Goal: Task Accomplishment & Management: Manage account settings

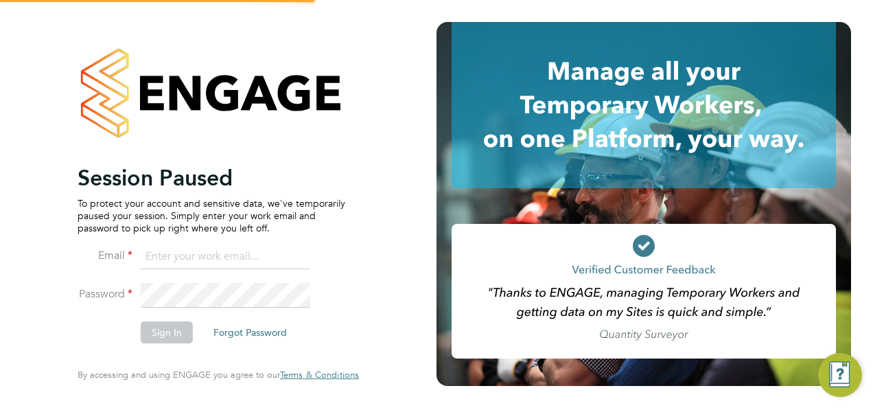
type input "chloe@18rec.com"
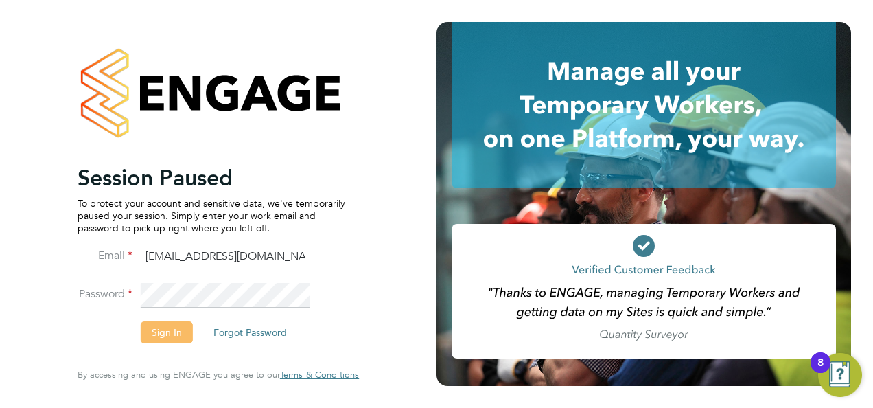
click at [186, 332] on button "Sign In" at bounding box center [167, 332] width 52 height 22
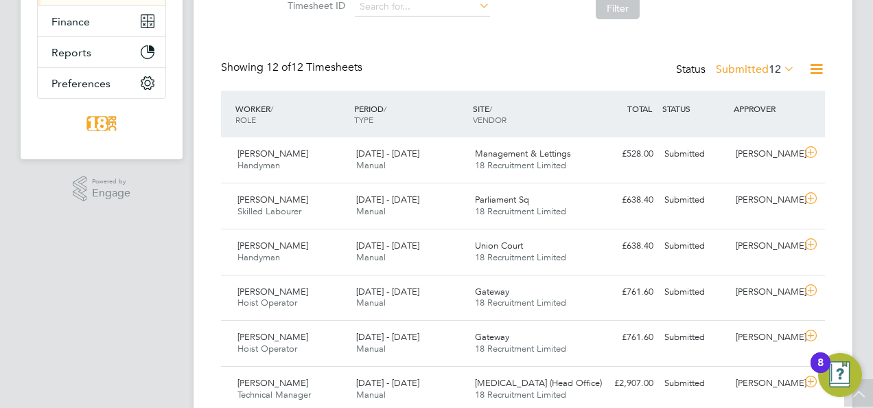
click at [759, 65] on label "Submitted 12" at bounding box center [755, 69] width 79 height 14
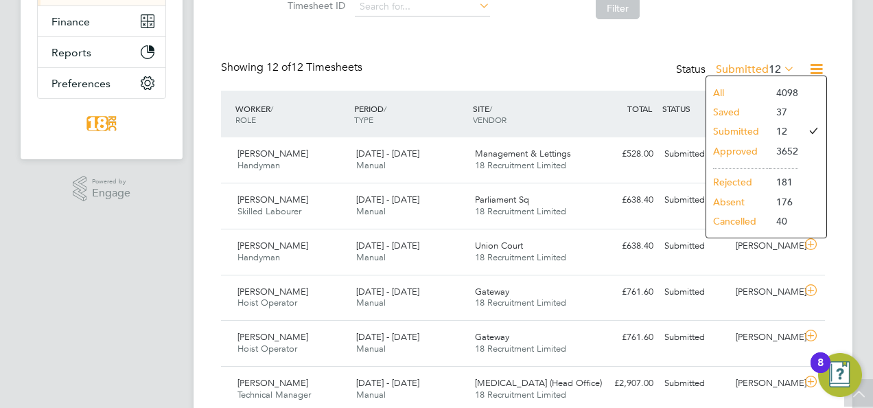
click at [732, 147] on li "Approved" at bounding box center [737, 150] width 63 height 19
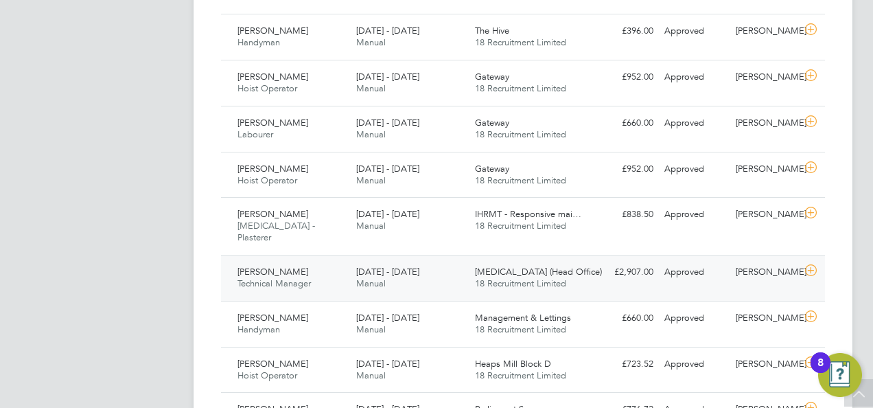
click at [304, 277] on span "Technical Manager" at bounding box center [274, 283] width 73 height 12
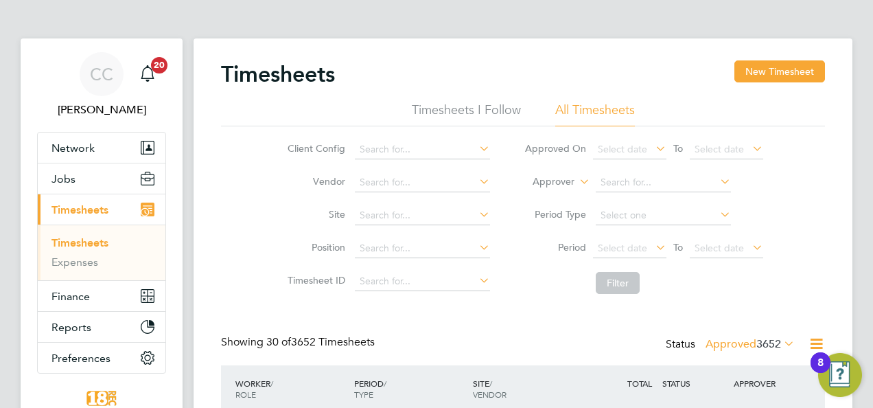
click at [635, 231] on li "Period Type" at bounding box center [643, 215] width 273 height 33
click at [636, 247] on span "Select date" at bounding box center [622, 248] width 49 height 12
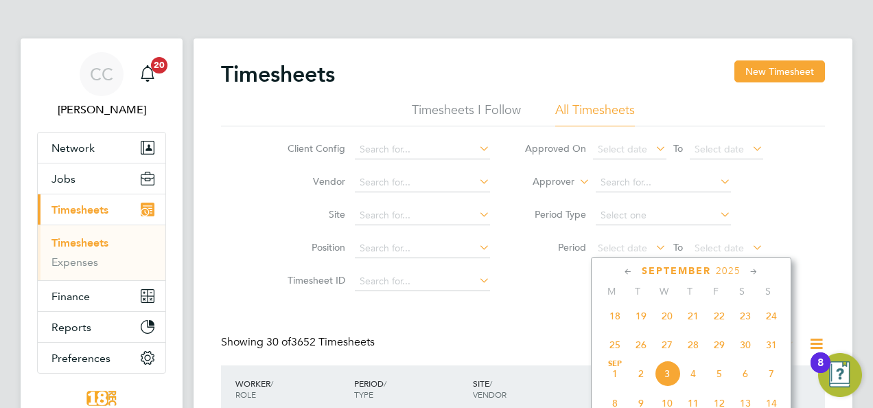
click at [612, 338] on span "25" at bounding box center [615, 345] width 26 height 26
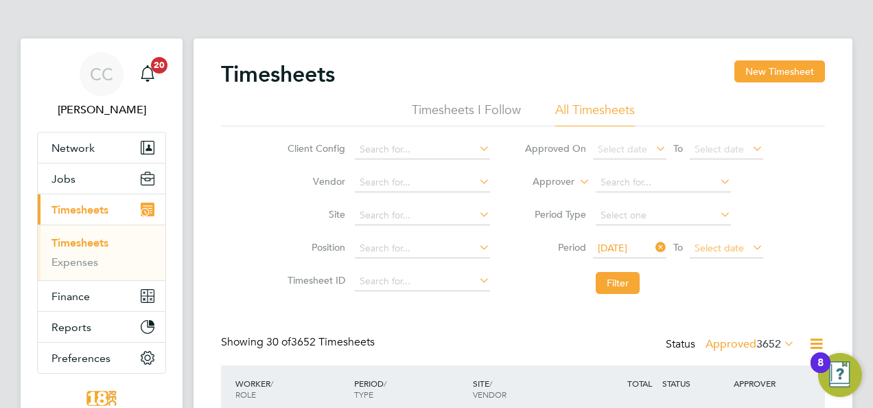
click at [719, 241] on span "Select date" at bounding box center [726, 249] width 73 height 19
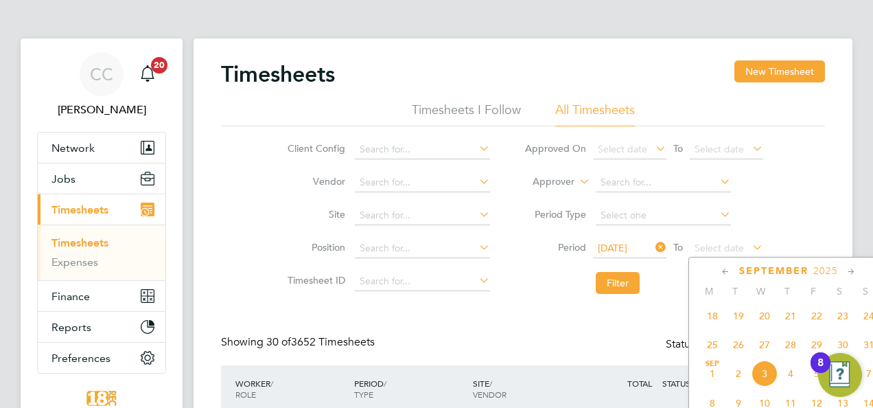
click at [872, 349] on span "31" at bounding box center [869, 345] width 26 height 26
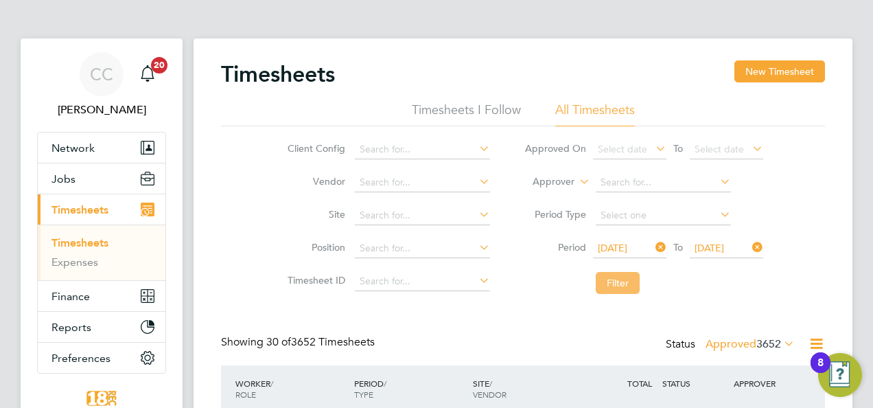
click at [625, 286] on button "Filter" at bounding box center [618, 283] width 44 height 22
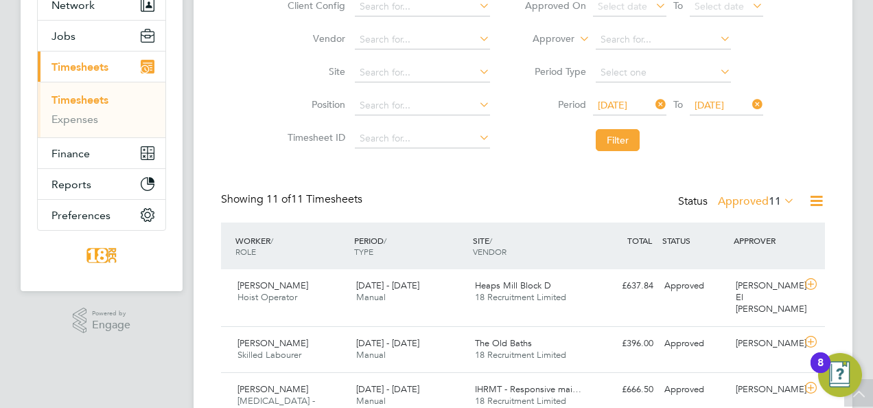
click at [751, 200] on label "Approved 11" at bounding box center [756, 201] width 77 height 14
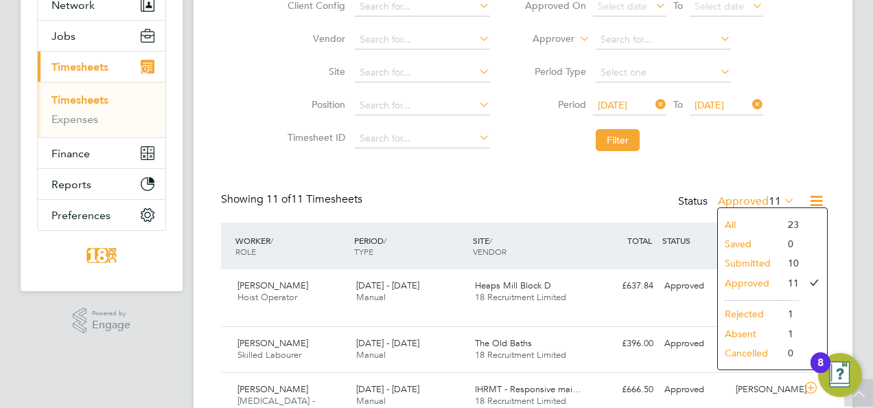
click at [762, 258] on li "Submitted" at bounding box center [749, 262] width 63 height 19
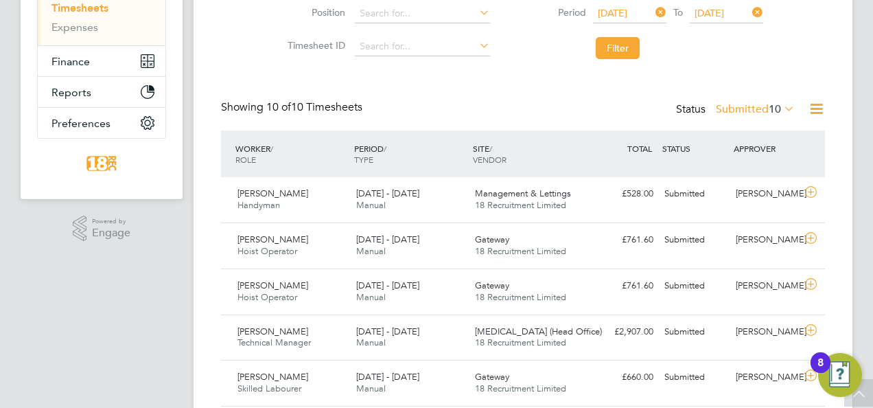
click at [770, 99] on div "Timesheets New Timesheet Timesheets I Follow All Timesheets Client Config Vendo…" at bounding box center [523, 231] width 604 height 810
click at [769, 108] on span "10" at bounding box center [775, 109] width 12 height 14
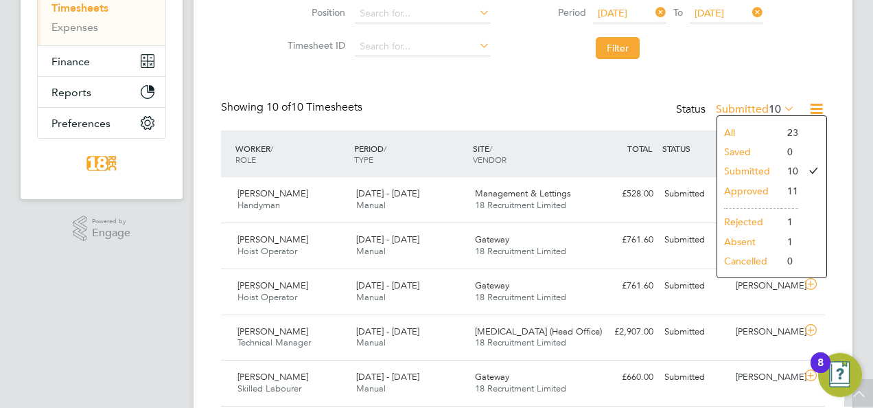
click at [757, 183] on li "Approved" at bounding box center [748, 190] width 63 height 19
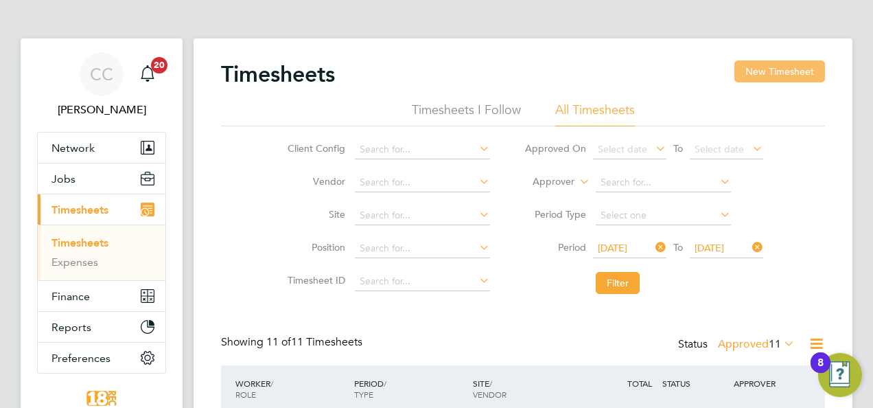
click at [817, 69] on button "New Timesheet" at bounding box center [780, 71] width 91 height 22
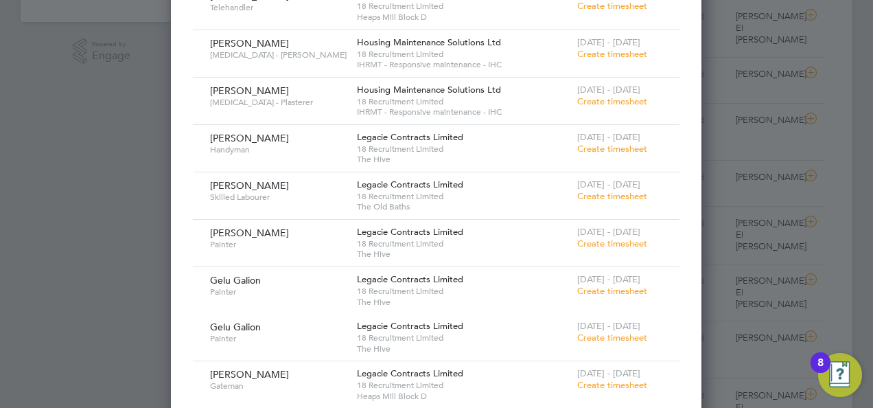
click at [87, 222] on div at bounding box center [436, 204] width 873 height 408
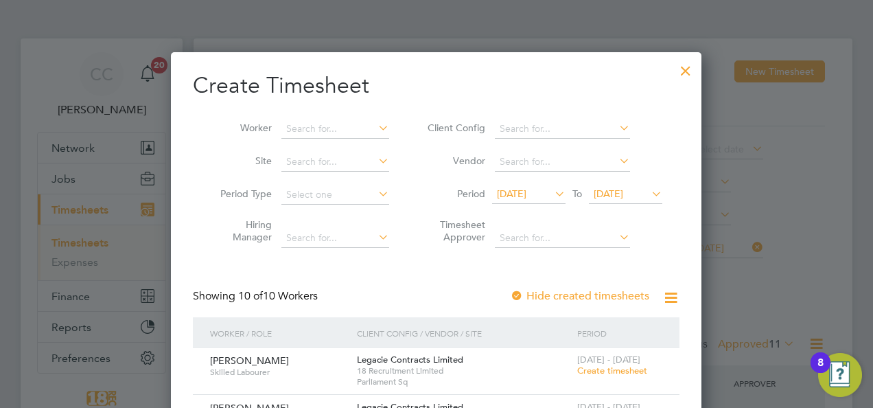
click at [684, 72] on div at bounding box center [686, 67] width 25 height 25
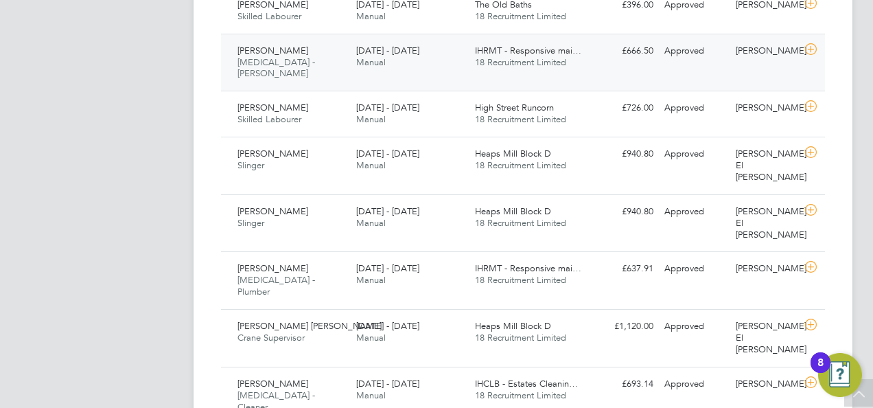
click at [400, 57] on div "25 - 31 Aug 2025 Manual" at bounding box center [410, 57] width 119 height 34
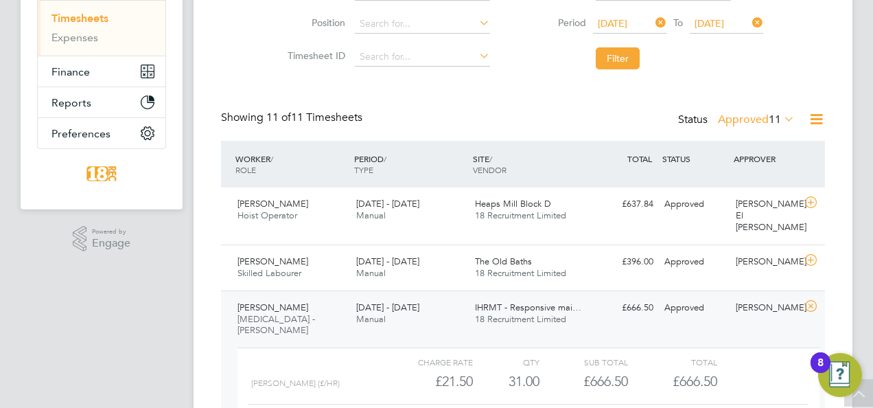
scroll to position [344, 0]
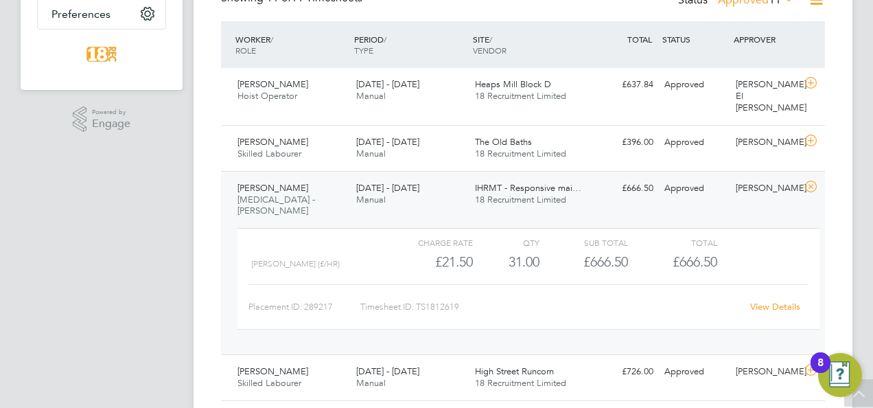
click at [493, 177] on div "IHRMT - Responsive mai… 18 Recruitment Limited" at bounding box center [529, 194] width 119 height 34
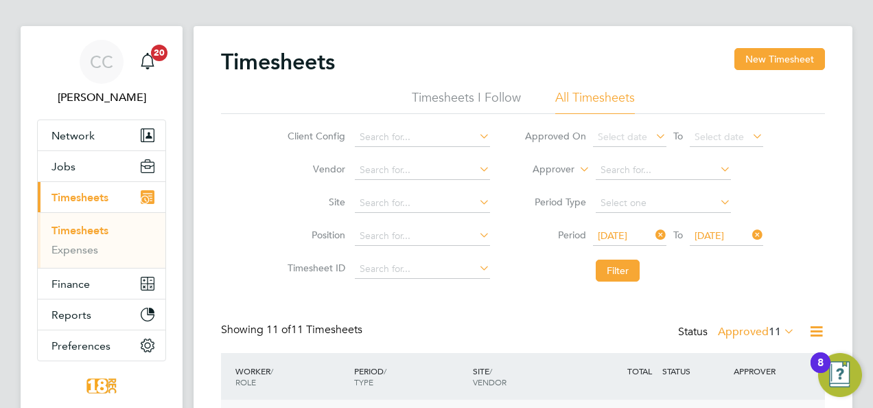
scroll to position [207, 0]
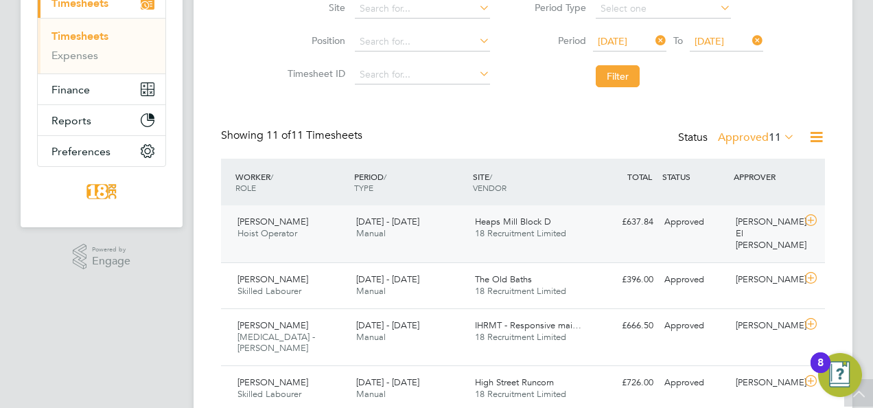
click at [599, 226] on div "£637.84 Approved" at bounding box center [623, 222] width 71 height 23
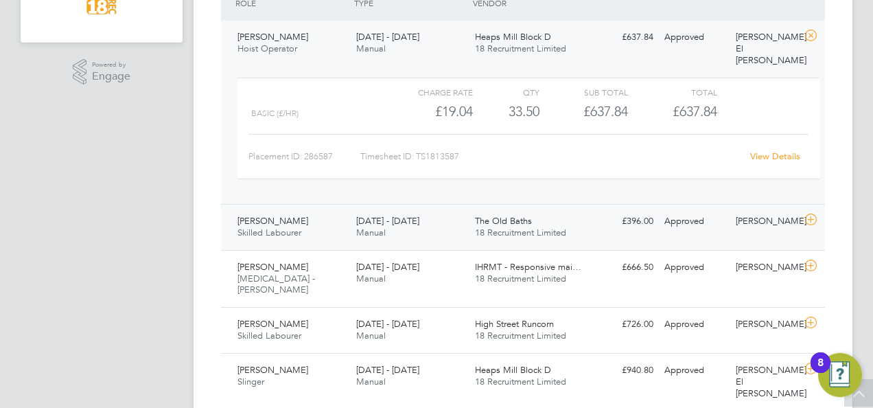
scroll to position [413, 0]
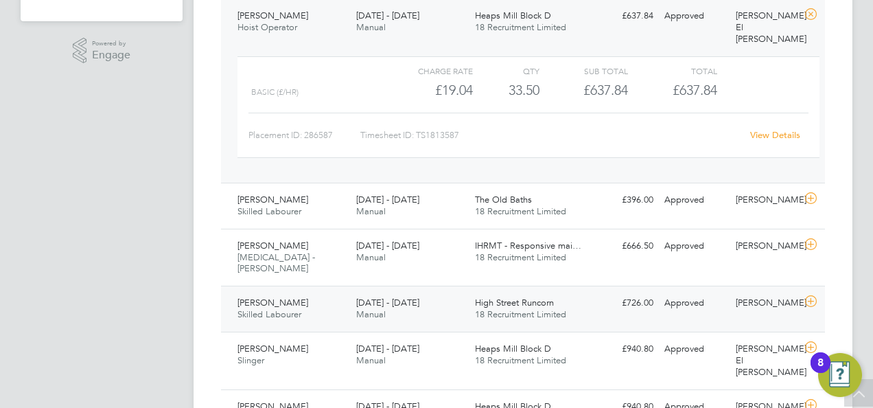
click at [458, 292] on div "25 - 31 Aug 2025 Manual" at bounding box center [410, 309] width 119 height 34
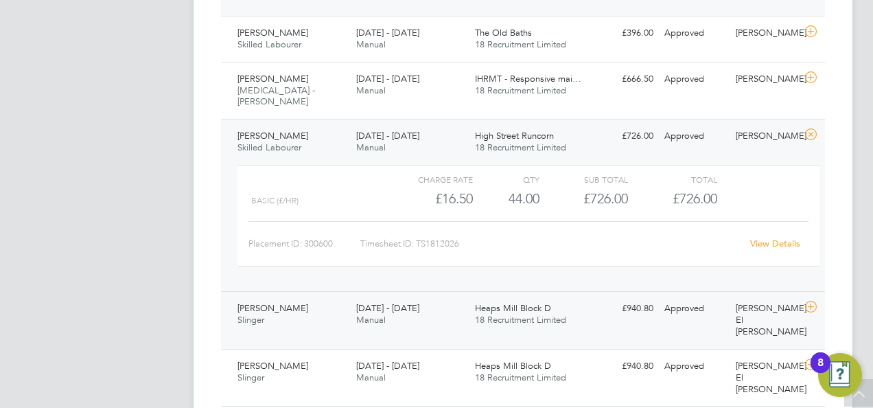
scroll to position [619, 0]
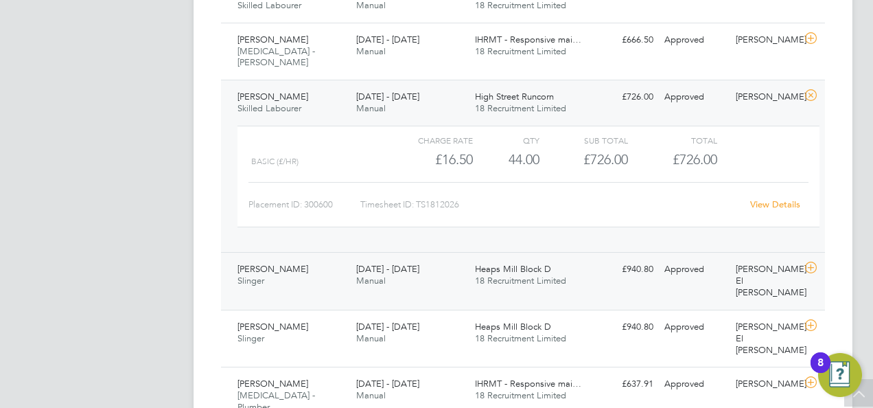
click at [415, 263] on span "25 - 31 Aug 2025" at bounding box center [387, 269] width 63 height 12
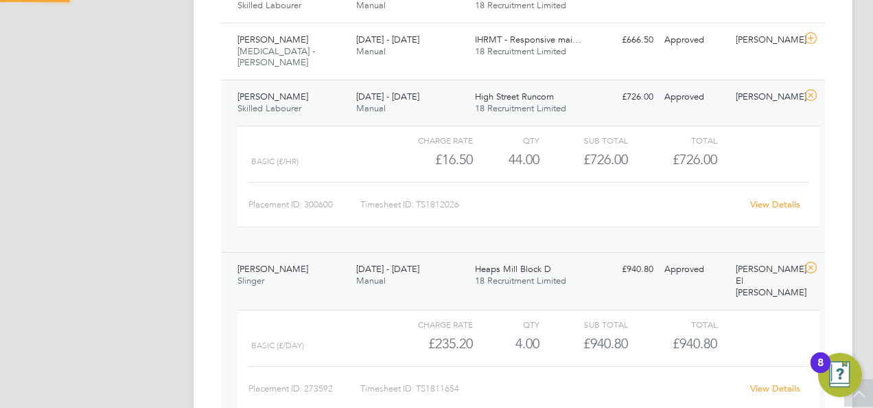
scroll to position [23, 134]
click at [419, 263] on span "[DATE] - [DATE]" at bounding box center [387, 269] width 63 height 12
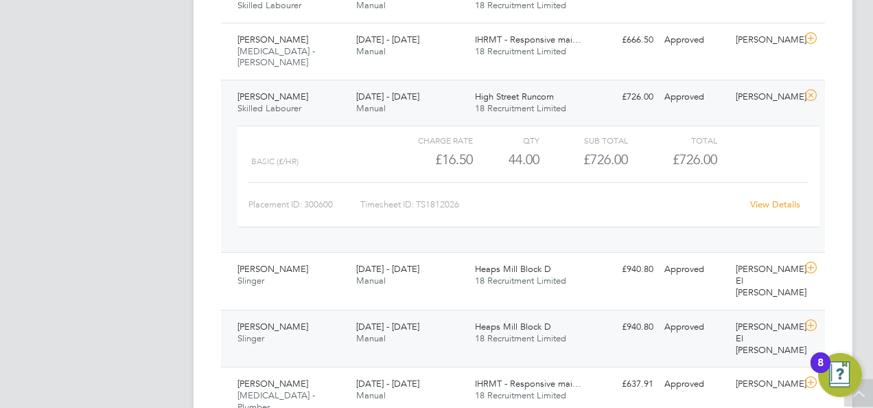
click at [430, 316] on div "25 - 31 Aug 2025 Manual" at bounding box center [410, 333] width 119 height 34
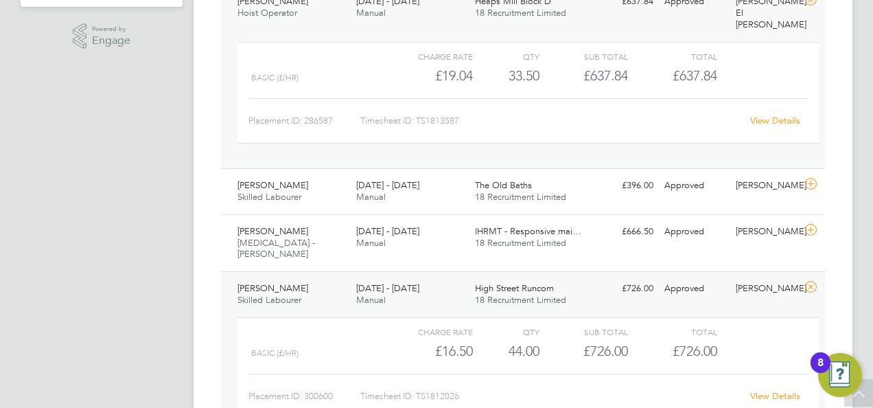
scroll to position [0, 0]
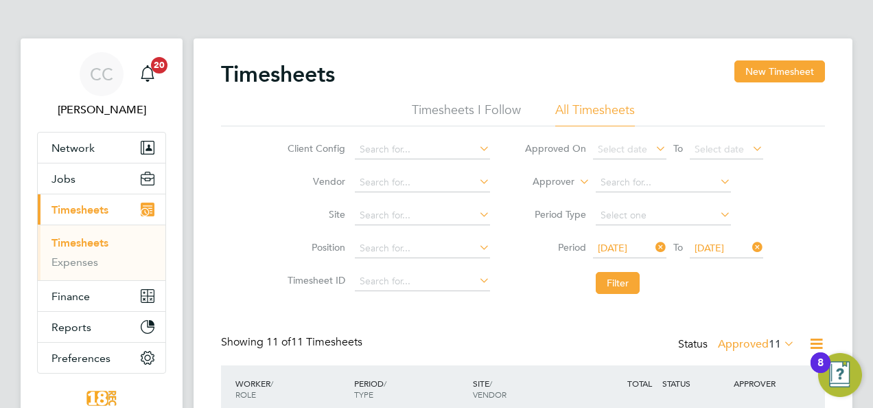
click at [774, 344] on span "11" at bounding box center [775, 344] width 12 height 14
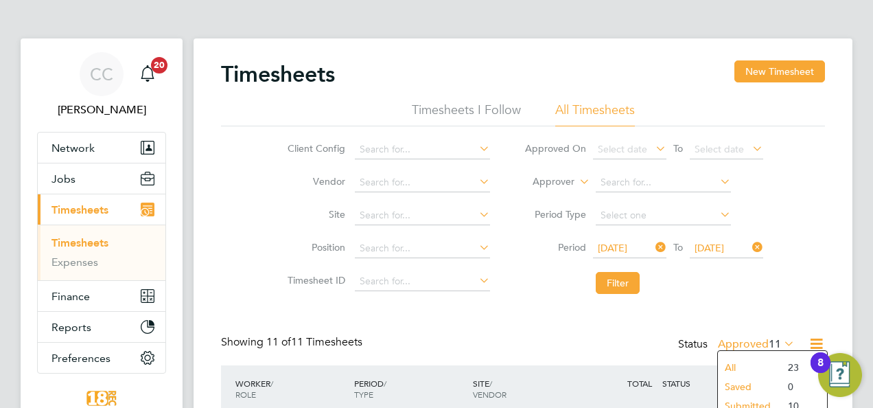
click at [737, 363] on li "All" at bounding box center [749, 367] width 63 height 19
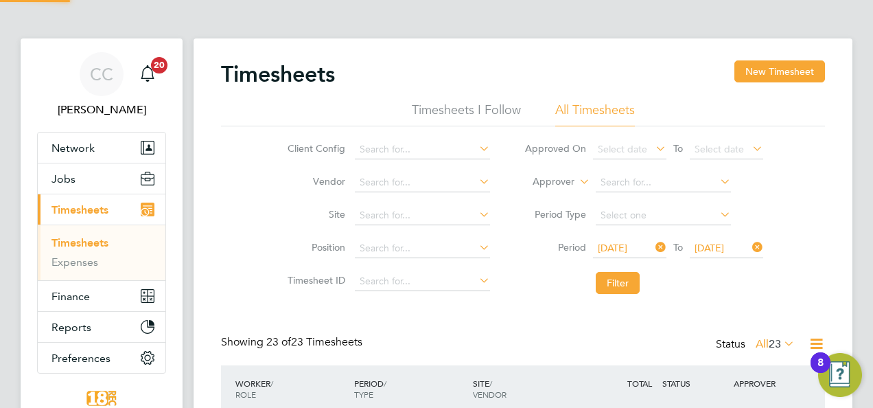
scroll to position [7, 7]
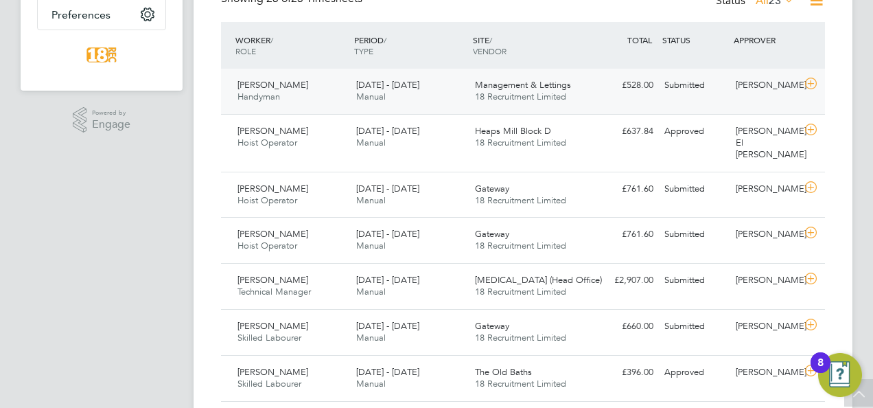
click at [649, 104] on div "Edward Torode Handyman 25 - 31 Aug 2025 25 - 31 Aug 2025 Manual Management & Le…" at bounding box center [523, 91] width 604 height 45
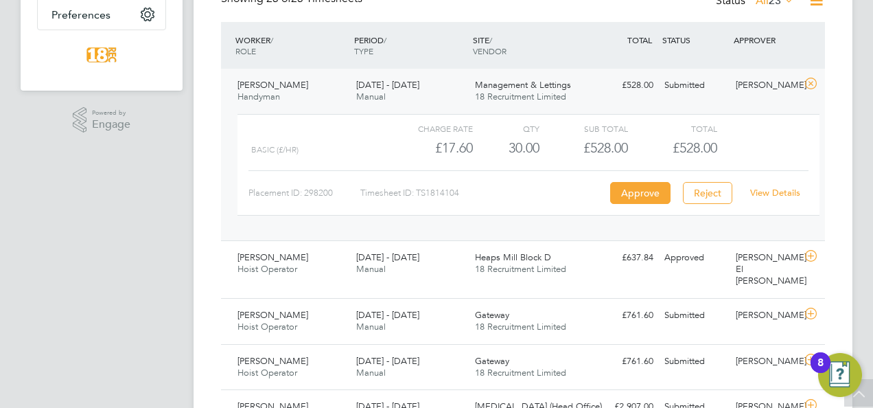
click at [790, 192] on link "View Details" at bounding box center [775, 193] width 50 height 12
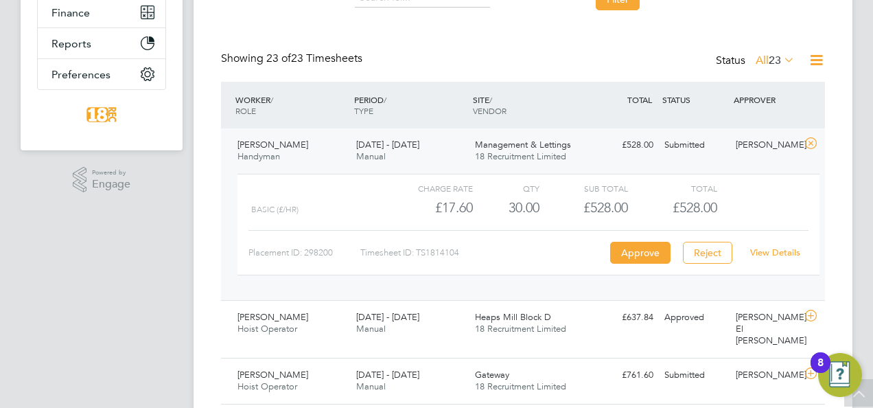
scroll to position [206, 0]
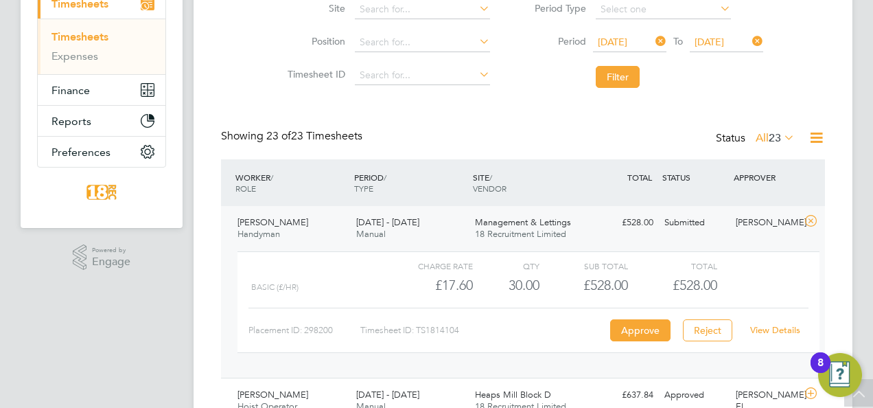
click at [493, 205] on div "WORKER / ROLE WORKER / PERIOD PERIOD / TYPE SITE / VENDOR TOTAL TOTAL / STATUS …" at bounding box center [523, 182] width 604 height 47
click at [501, 208] on div "Edward Torode Handyman 25 - 31 Aug 2025 25 - 31 Aug 2025 Manual Management & Le…" at bounding box center [523, 292] width 604 height 172
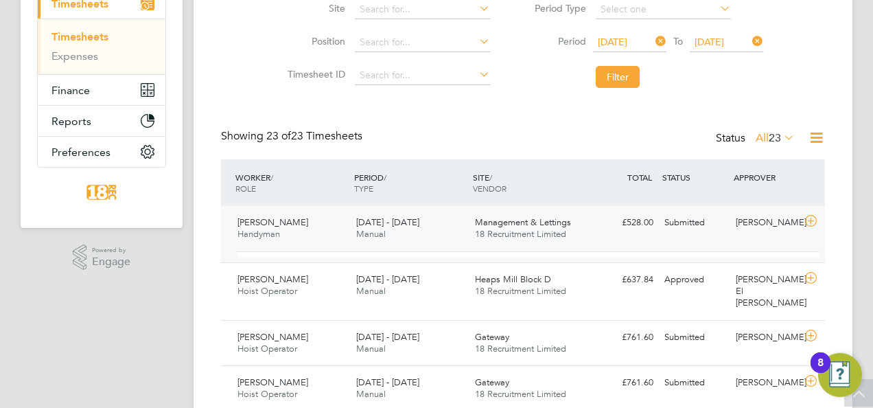
click at [542, 215] on div "Management & Lettings 18 Recruitment Limited" at bounding box center [529, 228] width 119 height 34
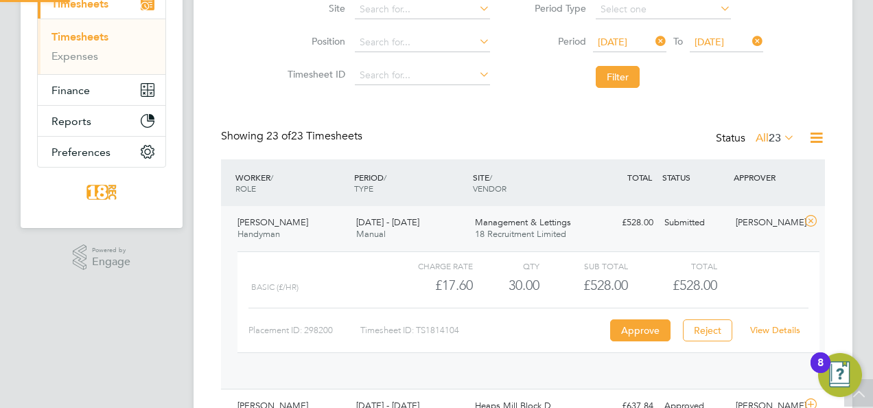
scroll to position [23, 134]
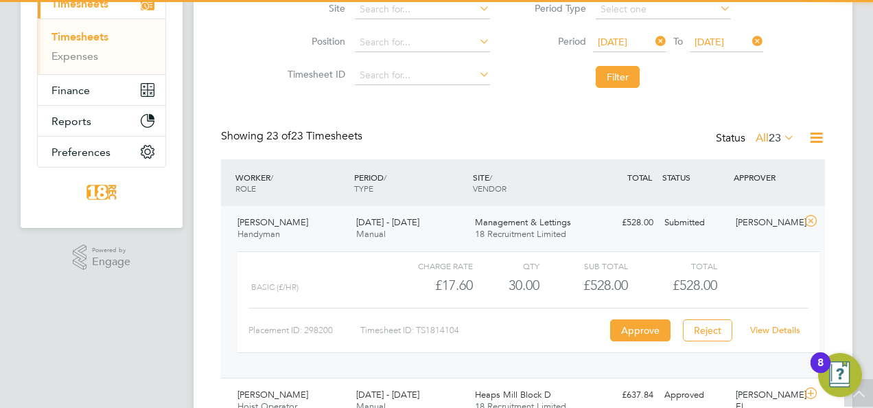
click at [545, 210] on div "Edward Torode Handyman 25 - 31 Aug 2025 25 - 31 Aug 2025 Manual Management & Le…" at bounding box center [523, 292] width 604 height 172
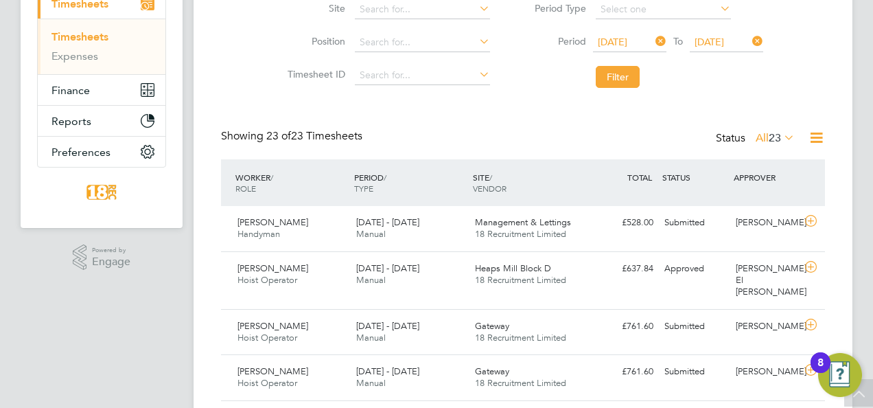
click at [766, 129] on div "Status All 23" at bounding box center [757, 138] width 82 height 19
click at [769, 137] on span "23" at bounding box center [775, 138] width 12 height 14
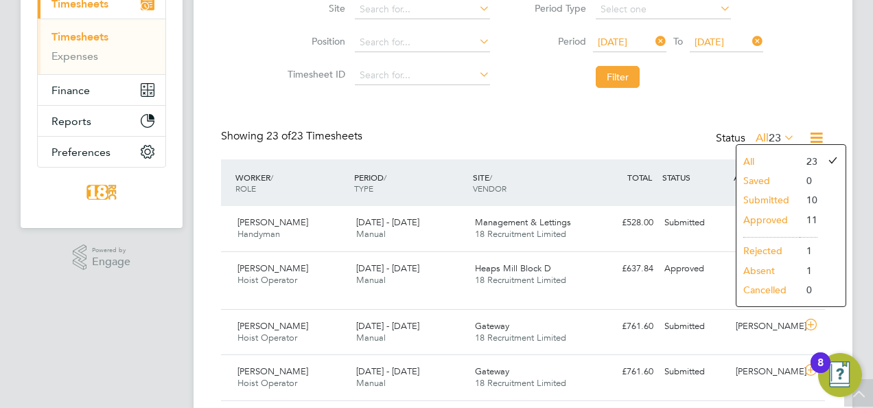
click at [760, 199] on li "Submitted" at bounding box center [768, 199] width 63 height 19
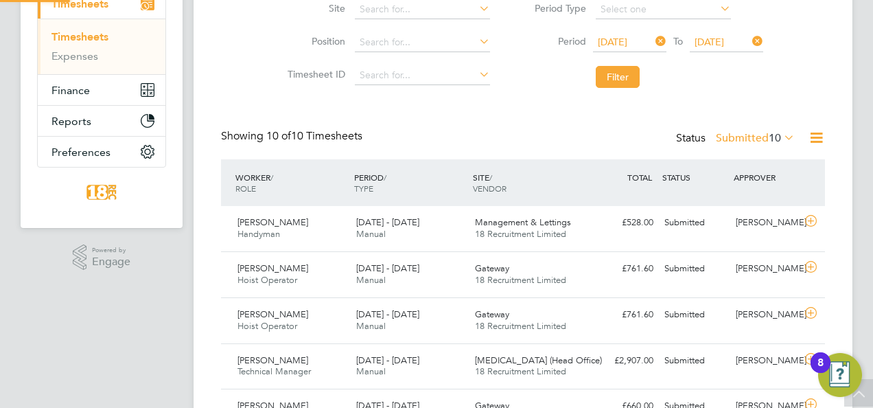
scroll to position [7, 7]
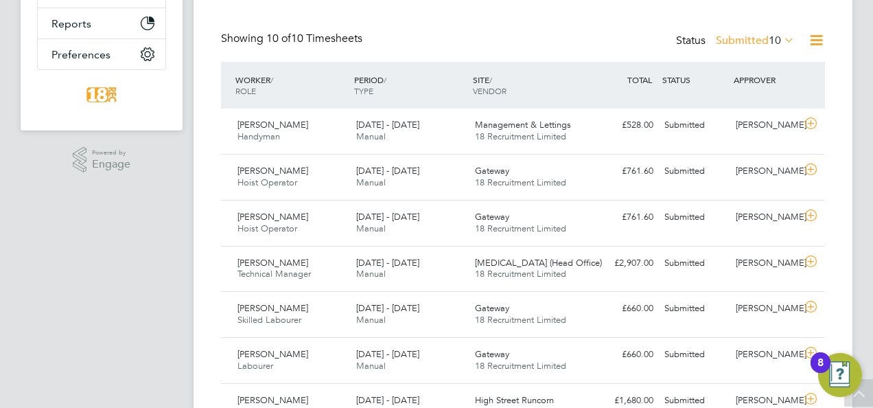
click at [746, 47] on div "Status Submitted 10" at bounding box center [737, 41] width 122 height 19
click at [746, 41] on label "Submitted 10" at bounding box center [755, 41] width 79 height 14
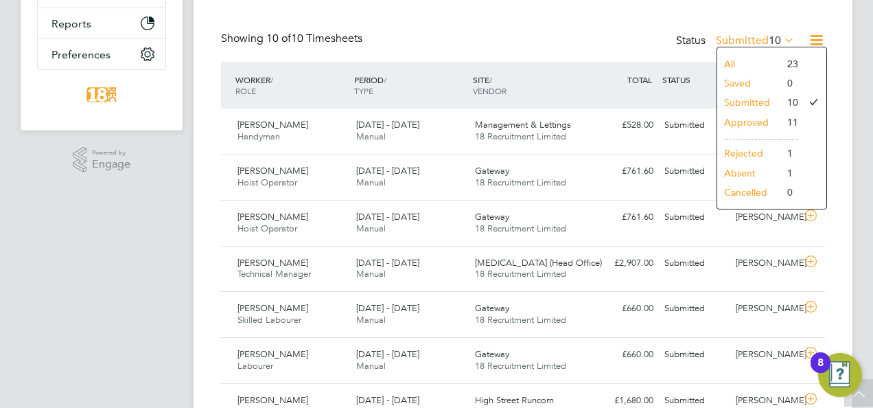
click at [748, 121] on li "Approved" at bounding box center [748, 122] width 63 height 19
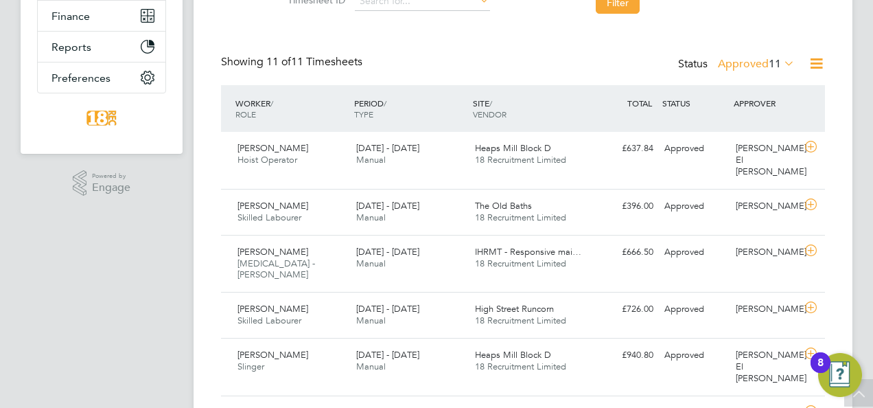
click at [758, 61] on label "Approved 11" at bounding box center [756, 64] width 77 height 14
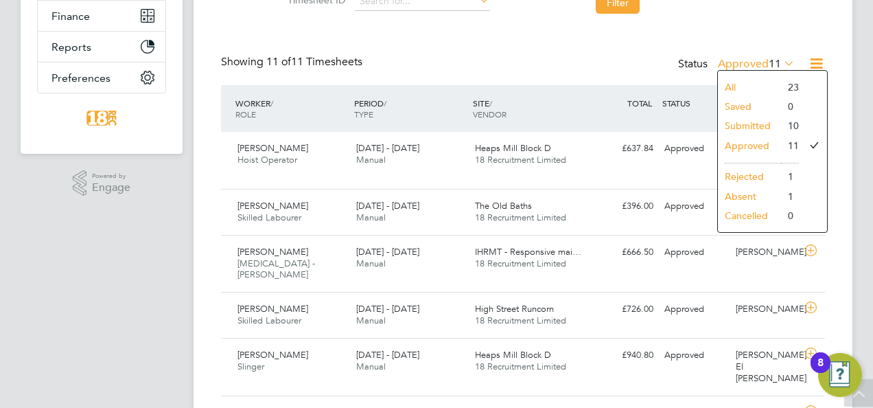
click at [754, 170] on li "Rejected" at bounding box center [749, 176] width 63 height 19
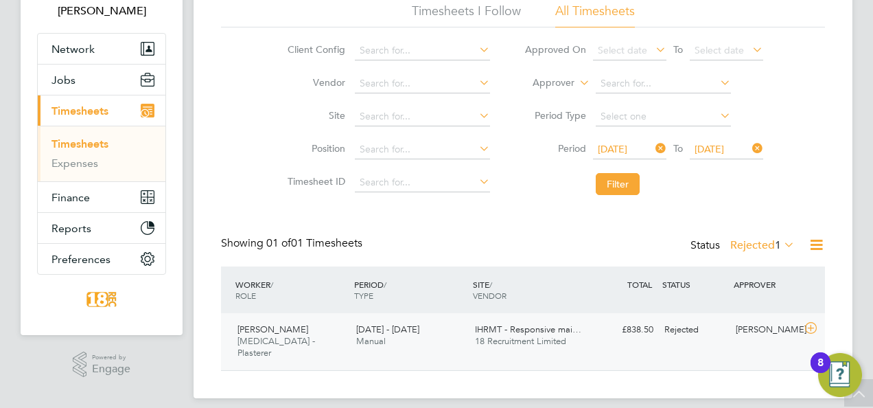
click at [473, 330] on div "IHRMT - Responsive mai… 18 Recruitment Limited" at bounding box center [529, 336] width 119 height 34
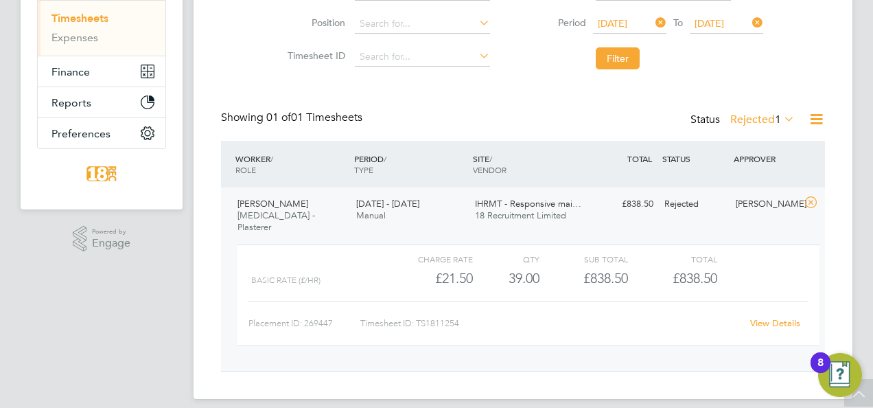
click at [776, 107] on div "Timesheets New Timesheet Timesheets I Follow All Timesheets Client Config Vendo…" at bounding box center [523, 104] width 604 height 536
click at [776, 113] on span "1" at bounding box center [778, 120] width 6 height 14
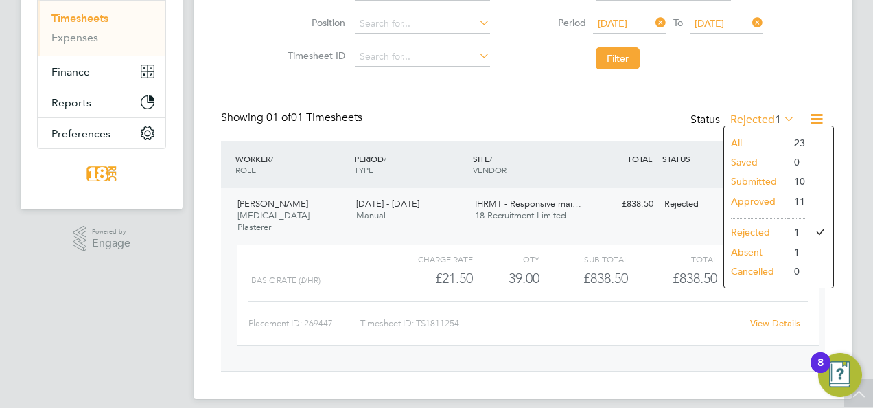
click at [746, 137] on li "All" at bounding box center [755, 142] width 63 height 19
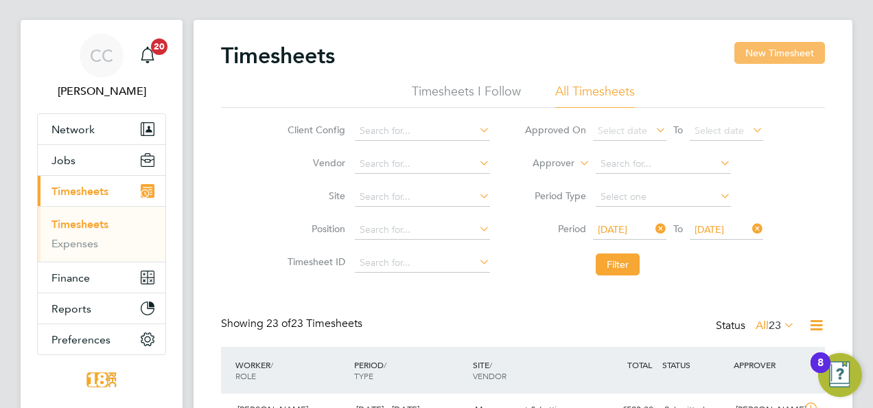
click at [766, 56] on button "New Timesheet" at bounding box center [780, 53] width 91 height 22
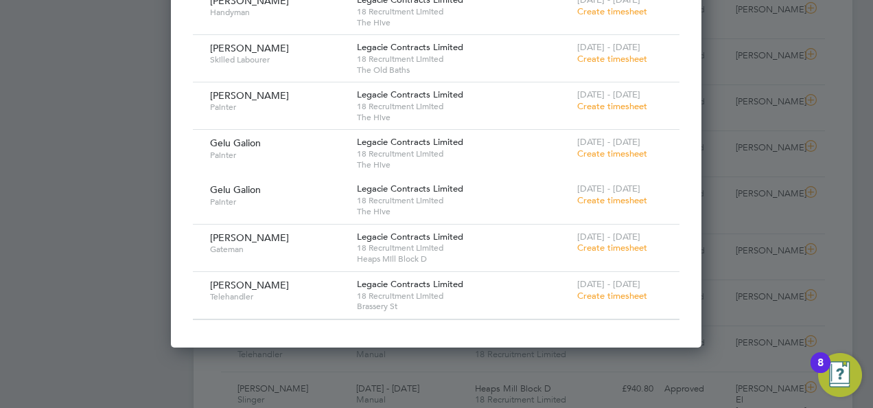
click at [864, 232] on div at bounding box center [436, 204] width 873 height 408
click at [863, 239] on div at bounding box center [436, 204] width 873 height 408
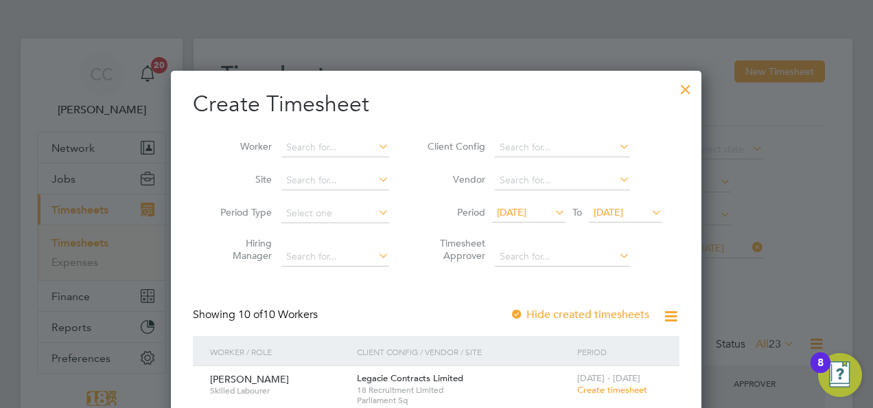
click at [687, 95] on div at bounding box center [686, 85] width 25 height 25
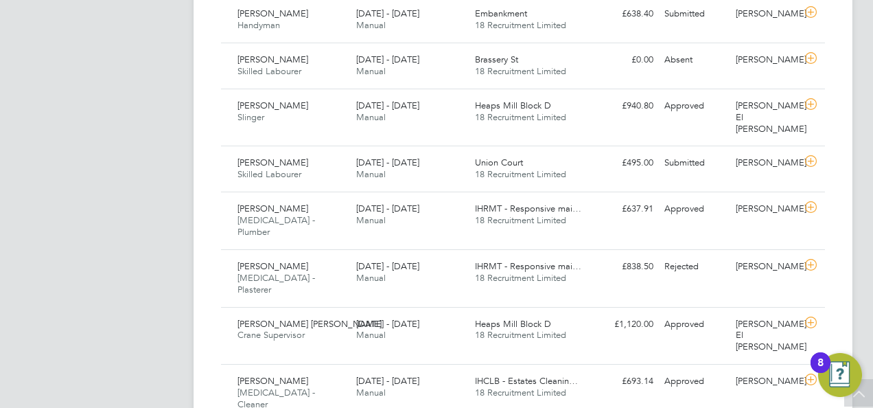
drag, startPoint x: 0, startPoint y: 174, endPoint x: 16, endPoint y: 180, distance: 16.7
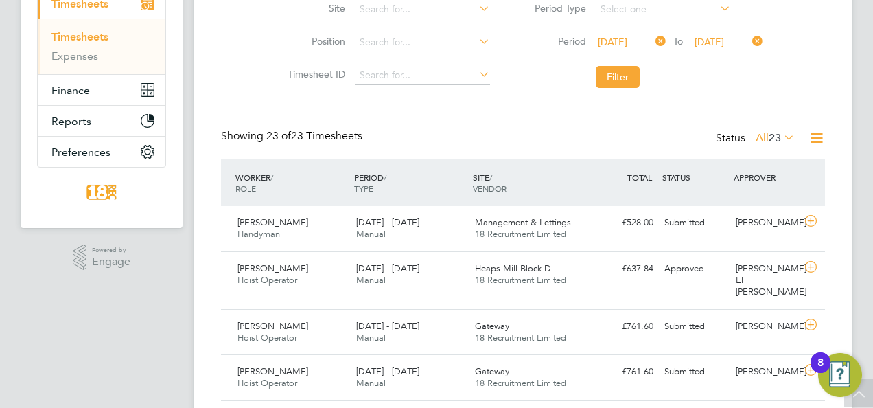
click at [781, 132] on icon at bounding box center [781, 137] width 0 height 19
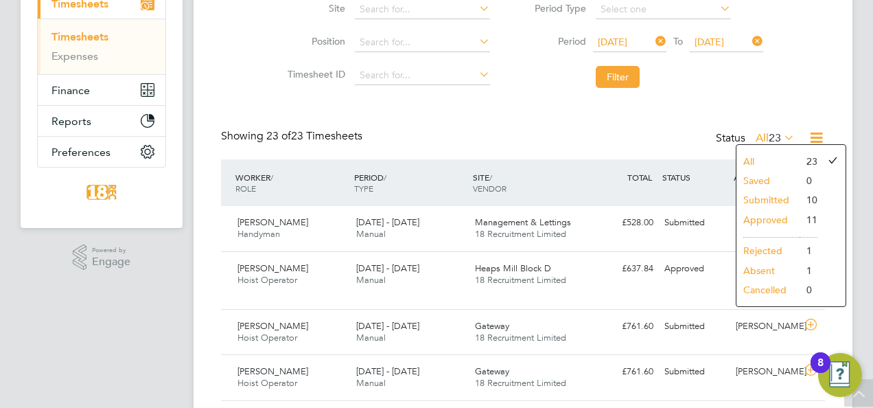
click at [777, 177] on li "Saved" at bounding box center [768, 180] width 63 height 19
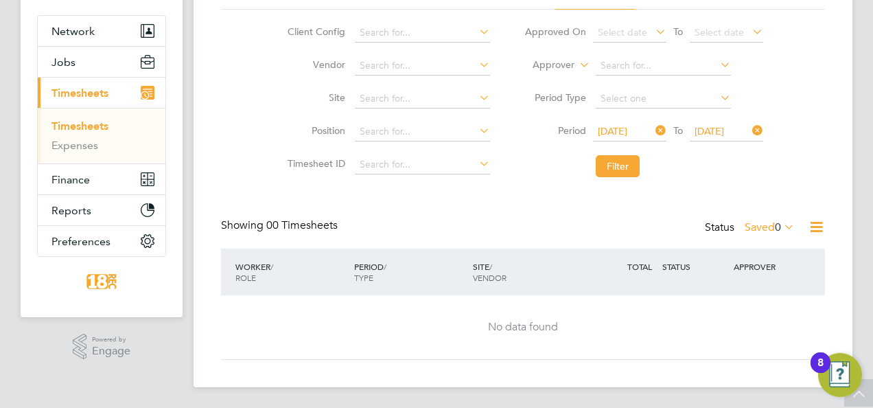
click at [745, 220] on label "Saved 0" at bounding box center [770, 227] width 50 height 14
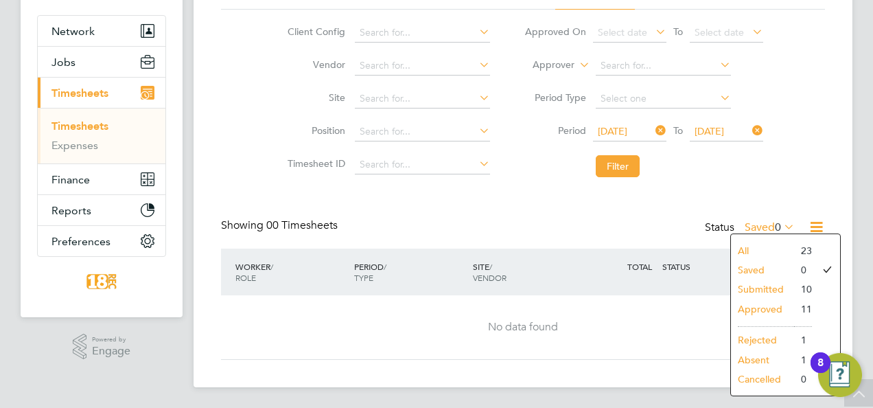
click at [766, 292] on li "Submitted" at bounding box center [762, 288] width 63 height 19
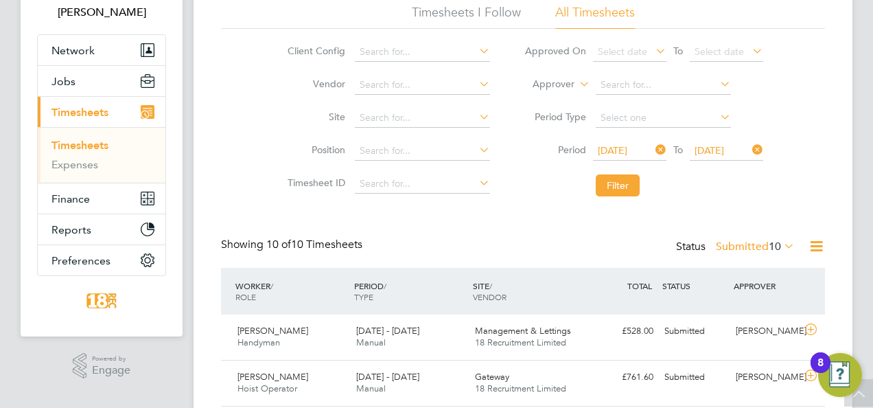
click at [761, 250] on label "Submitted 10" at bounding box center [755, 247] width 79 height 14
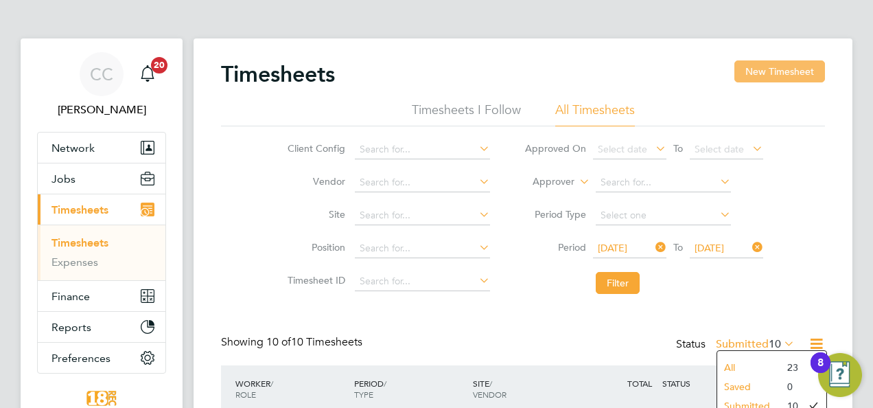
click at [767, 67] on button "New Timesheet" at bounding box center [780, 71] width 91 height 22
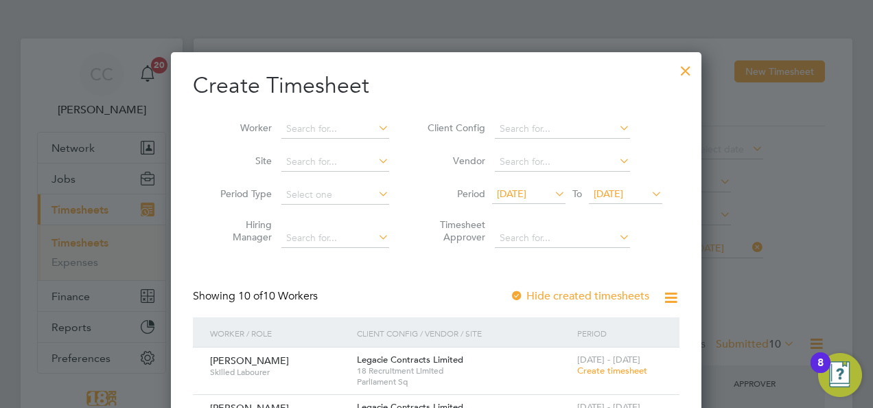
click at [682, 65] on div at bounding box center [686, 67] width 25 height 25
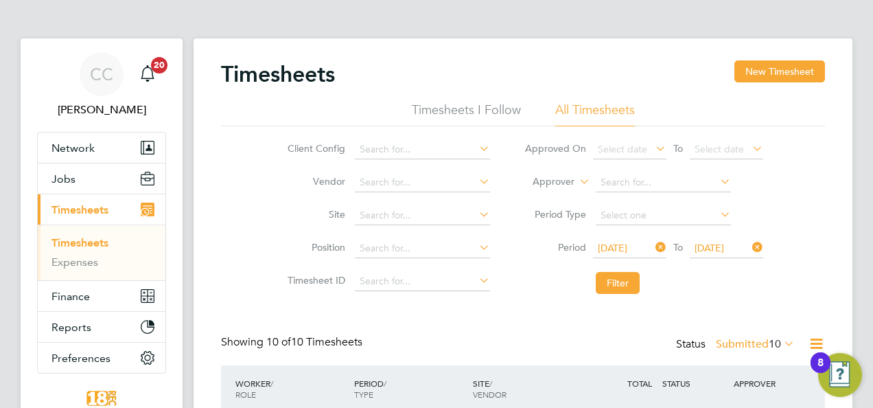
click at [653, 244] on icon at bounding box center [653, 247] width 0 height 19
click at [750, 245] on icon at bounding box center [750, 247] width 0 height 19
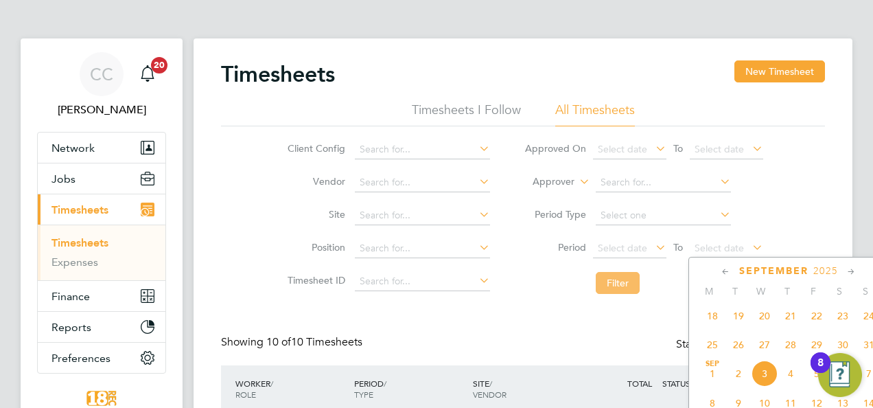
click at [600, 278] on button "Filter" at bounding box center [618, 283] width 44 height 22
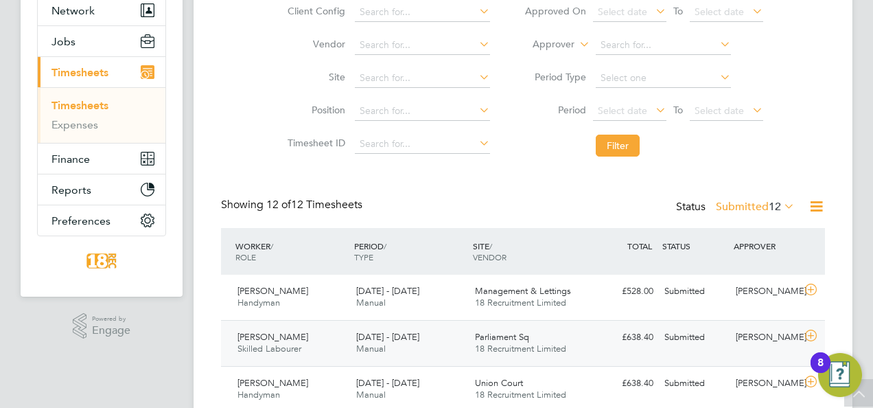
click at [772, 341] on div "John Williams" at bounding box center [765, 337] width 71 height 23
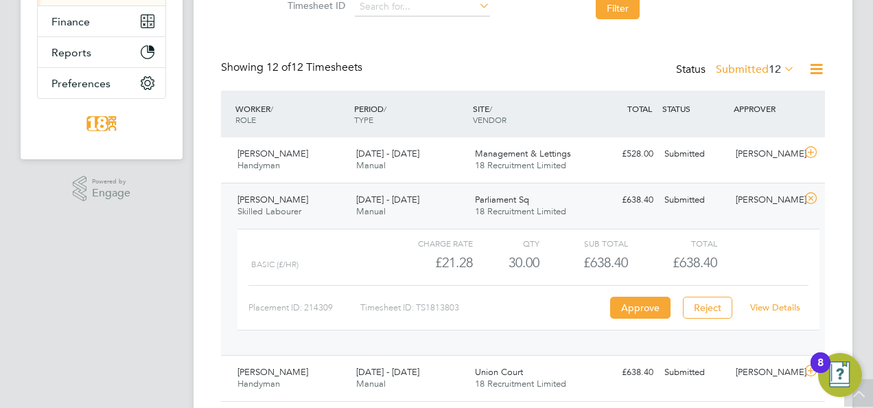
click at [762, 306] on link "View Details" at bounding box center [775, 307] width 50 height 12
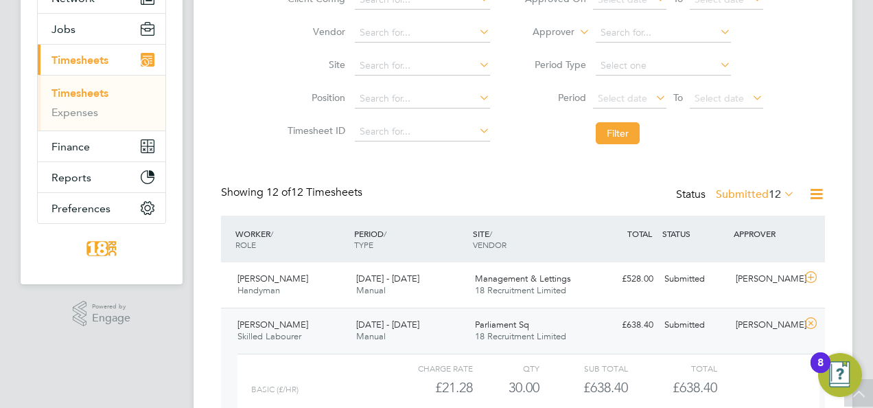
scroll to position [137, 0]
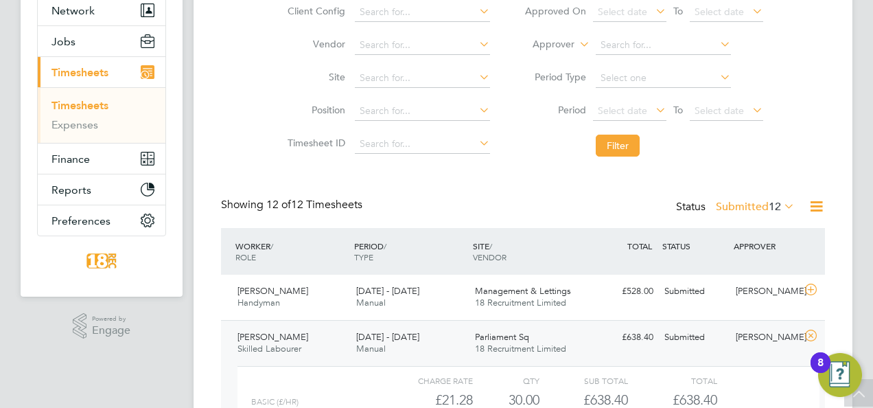
click at [758, 201] on label "Submitted 12" at bounding box center [755, 207] width 79 height 14
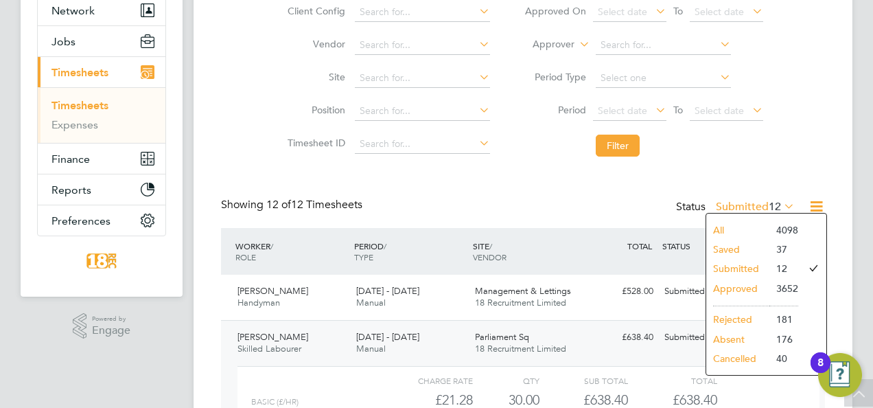
click at [752, 332] on li "Absent" at bounding box center [737, 339] width 63 height 19
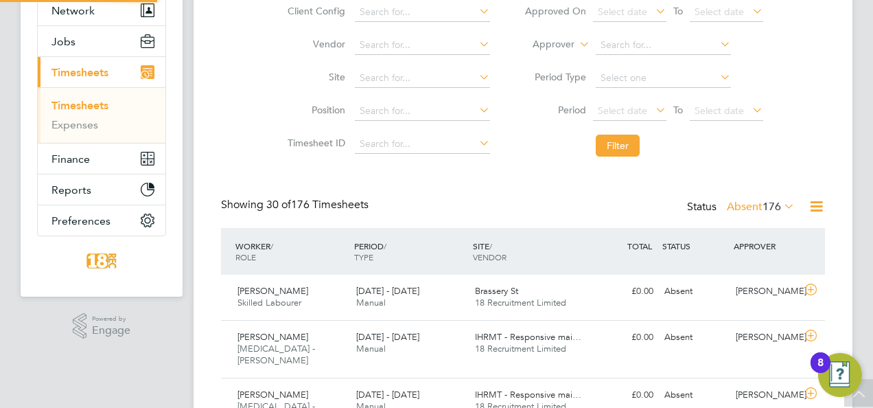
scroll to position [7, 7]
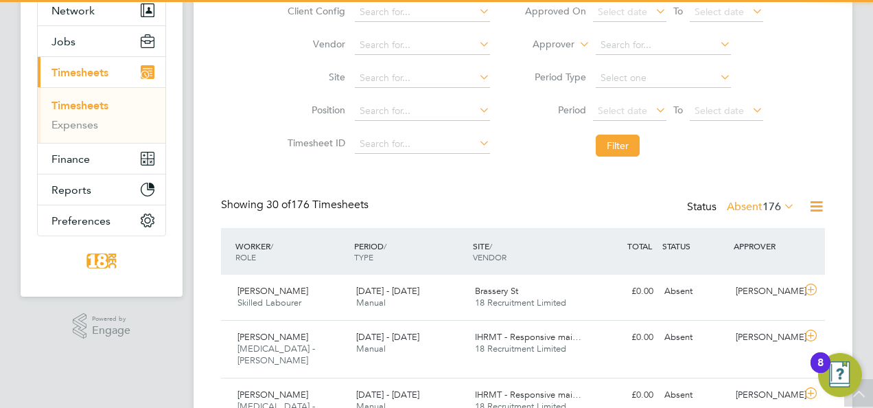
click at [570, 286] on div "Brassery St 18 Recruitment Limited" at bounding box center [529, 297] width 119 height 34
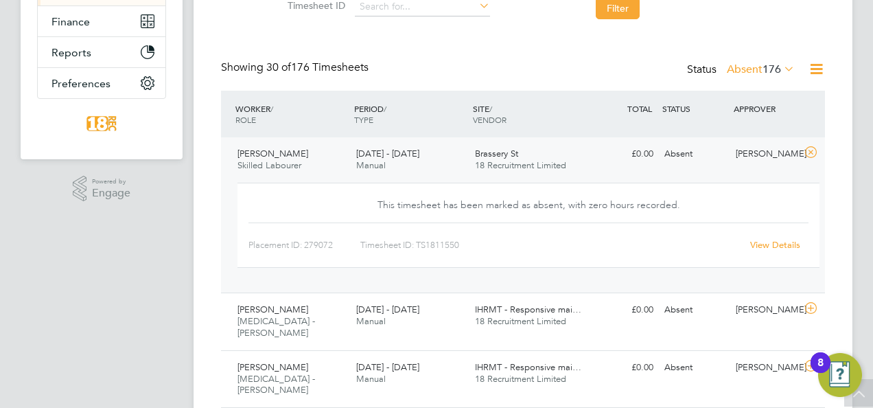
click at [783, 246] on link "View Details" at bounding box center [775, 245] width 50 height 12
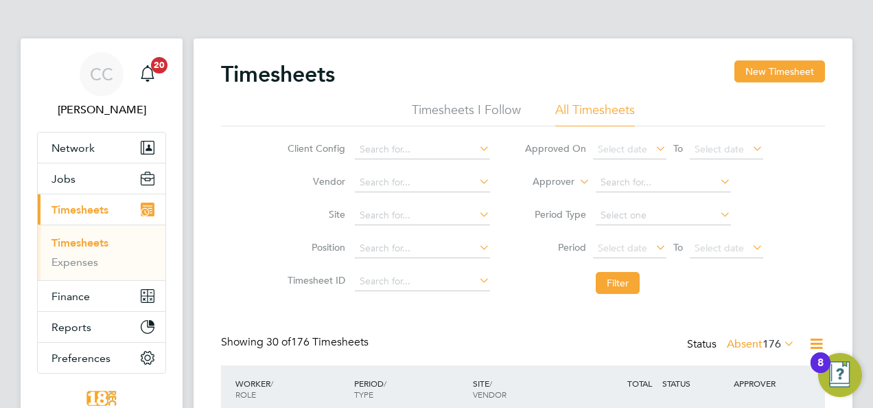
scroll to position [69, 0]
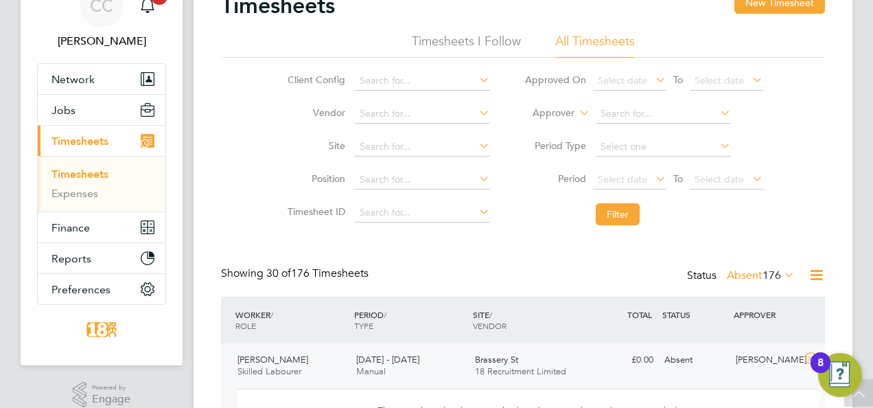
click at [763, 272] on span "176" at bounding box center [772, 275] width 19 height 14
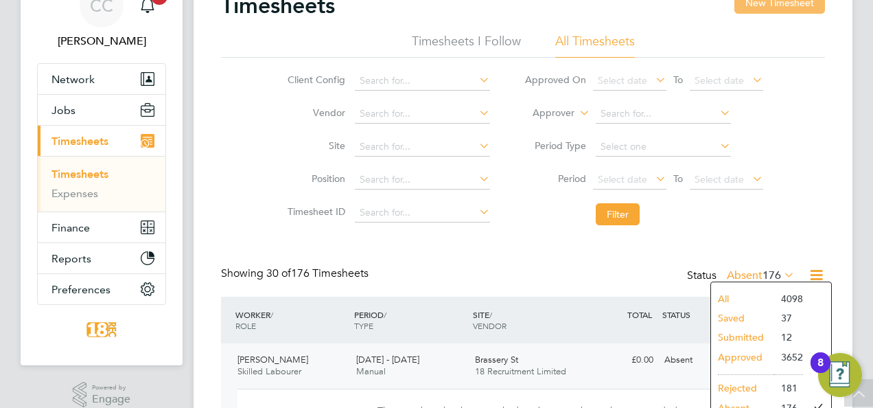
click at [775, 8] on button "New Timesheet" at bounding box center [780, 3] width 91 height 22
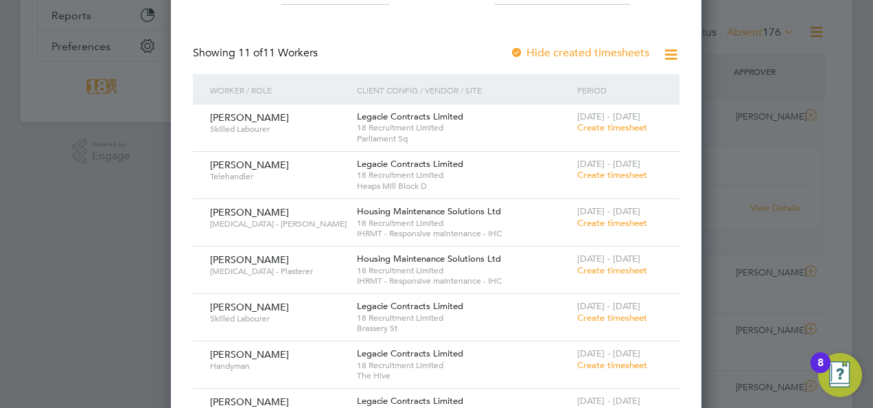
scroll to position [343, 0]
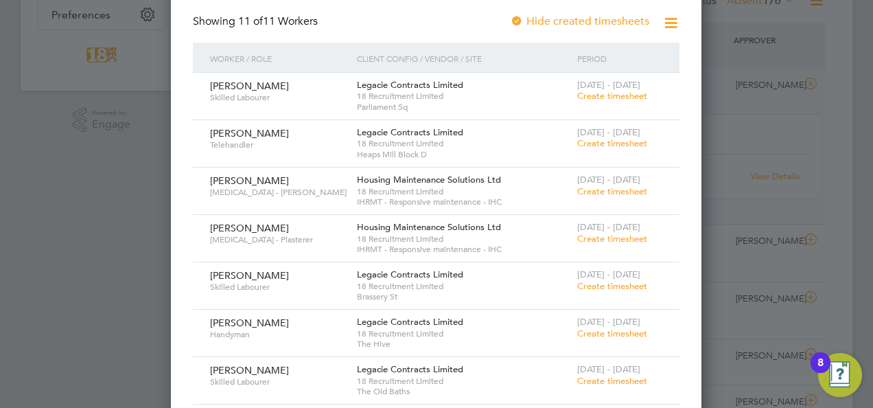
click at [628, 142] on span "Create timesheet" at bounding box center [612, 143] width 70 height 12
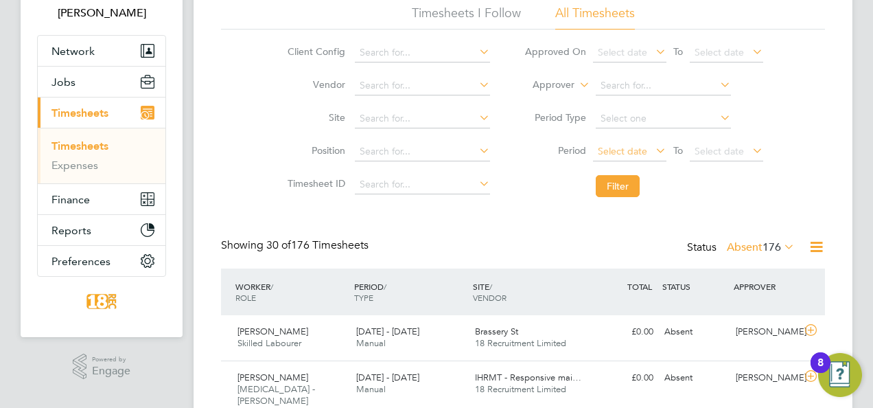
scroll to position [7, 7]
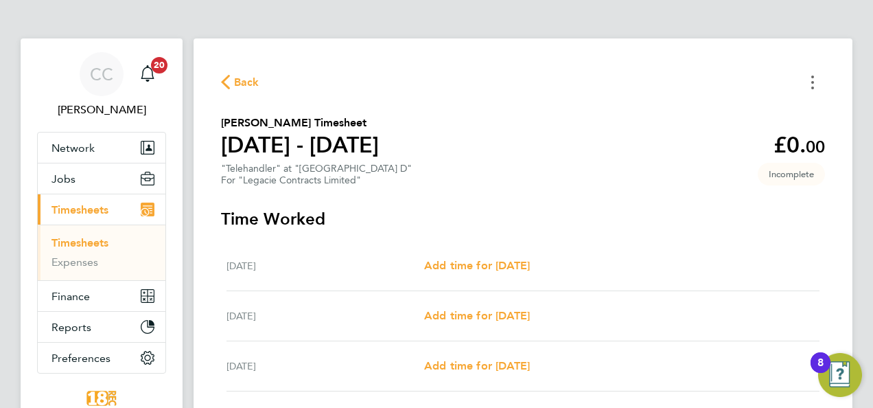
click at [820, 76] on button "Timesheets Menu" at bounding box center [813, 81] width 25 height 21
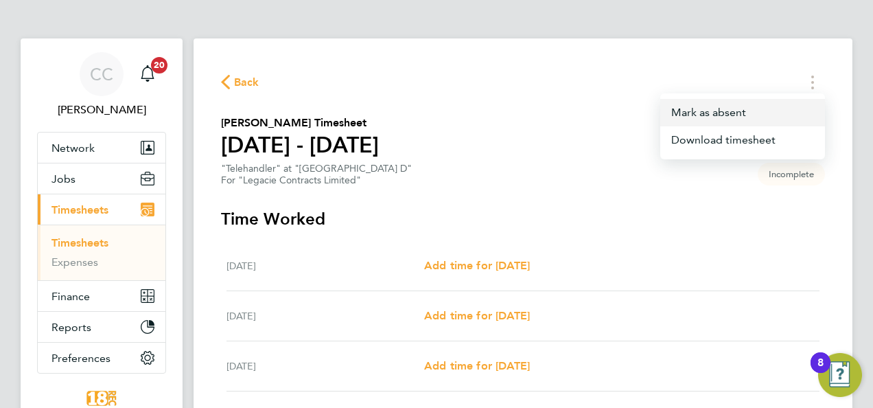
click at [754, 104] on button "Mark as absent" at bounding box center [742, 112] width 165 height 27
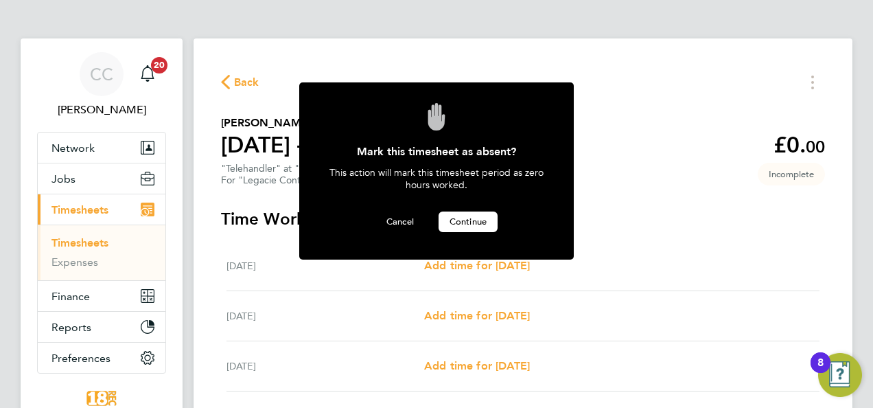
click at [468, 216] on span "Continue" at bounding box center [468, 222] width 37 height 12
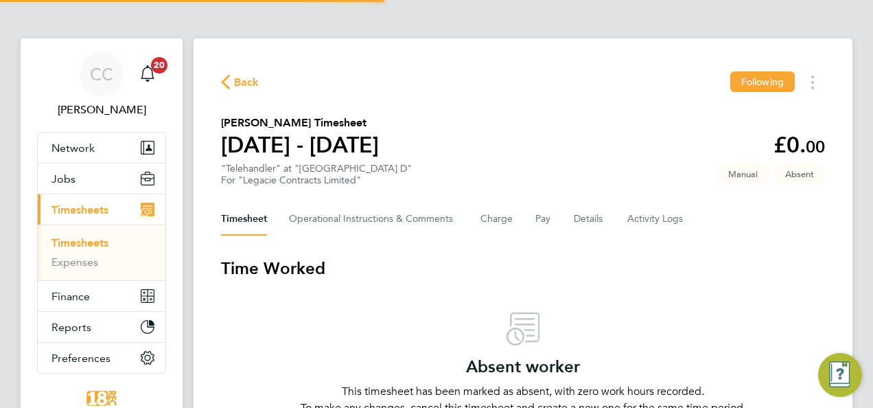
click at [239, 91] on span "Back" at bounding box center [246, 82] width 25 height 16
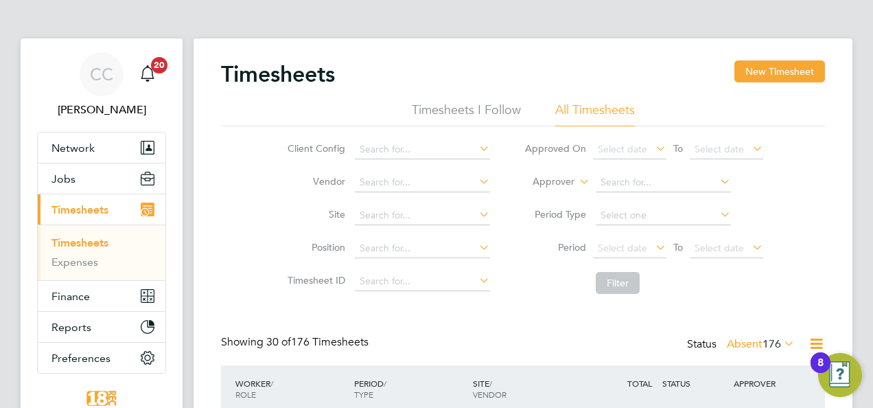
click at [783, 77] on button "New Timesheet" at bounding box center [780, 71] width 91 height 22
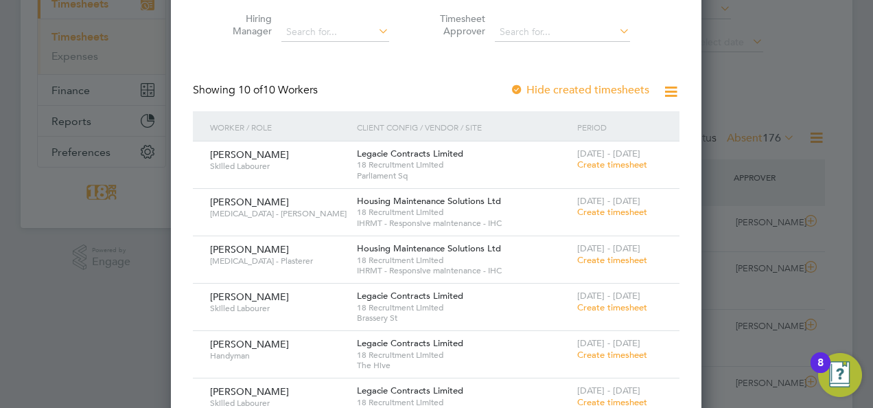
click at [612, 255] on span "Create timesheet" at bounding box center [612, 260] width 70 height 12
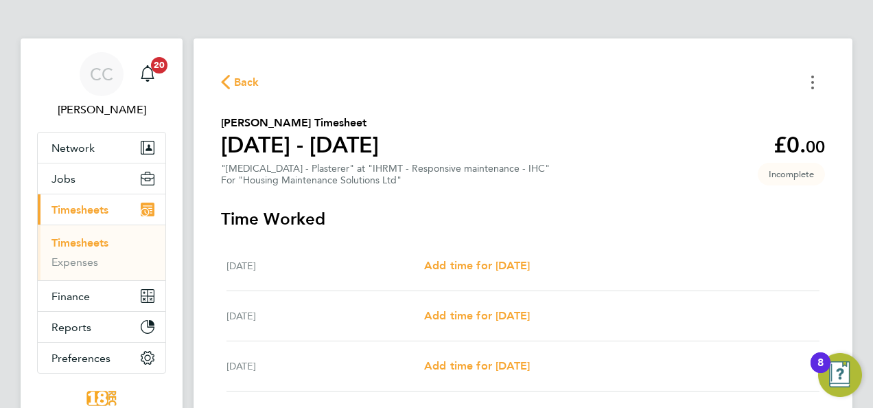
click at [805, 93] on div "Back Craig Evans's Timesheet 25 - 31 Aug 2025 £0. 00 "HMS - Plasterer" at "IHRM…" at bounding box center [523, 364] width 659 height 652
click at [805, 86] on button "Timesheets Menu" at bounding box center [813, 81] width 25 height 21
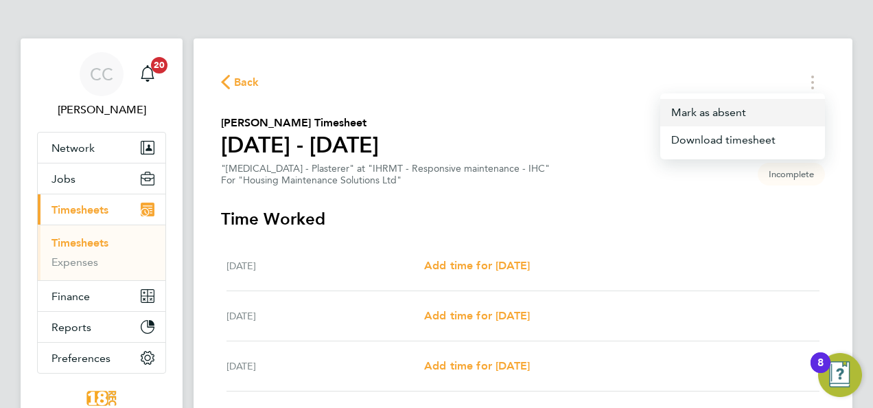
click at [682, 117] on button "Mark as absent" at bounding box center [742, 112] width 165 height 27
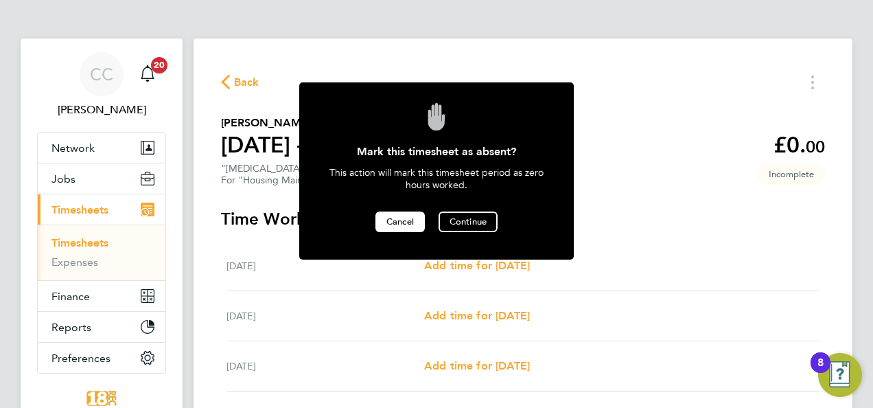
click at [415, 211] on button "Cancel" at bounding box center [400, 221] width 49 height 21
click at [215, 56] on div "Back Craig Evans's Timesheet 25 - 31 Aug 2025 £0. 00 "HMS - Plasterer" at "IHRM…" at bounding box center [523, 364] width 659 height 652
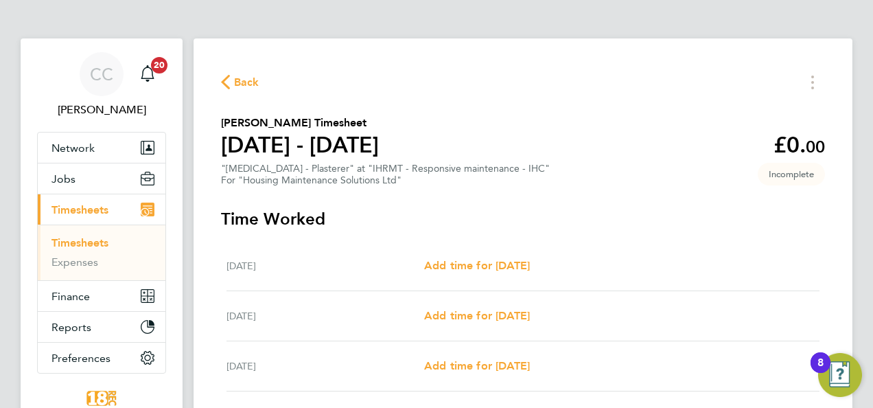
click at [232, 76] on span "Back" at bounding box center [240, 81] width 38 height 13
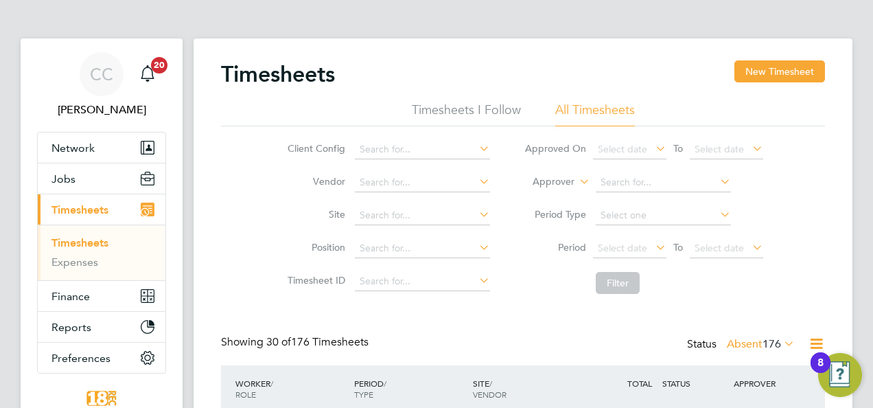
click at [751, 347] on label "Absent 176" at bounding box center [761, 344] width 68 height 14
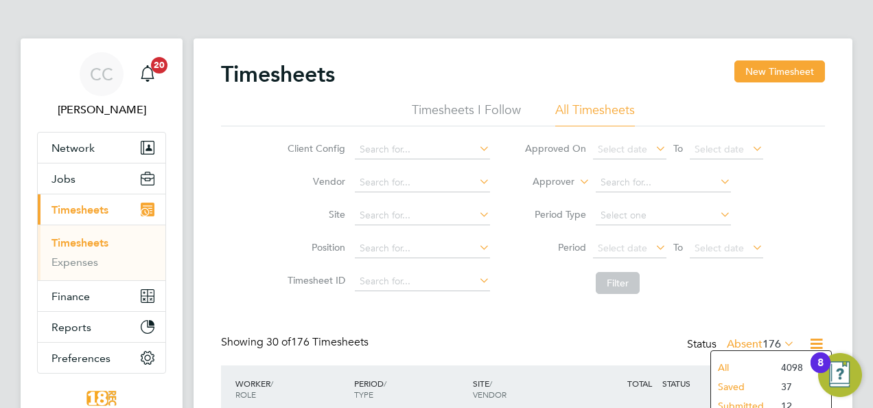
click at [740, 360] on li "All" at bounding box center [742, 367] width 63 height 19
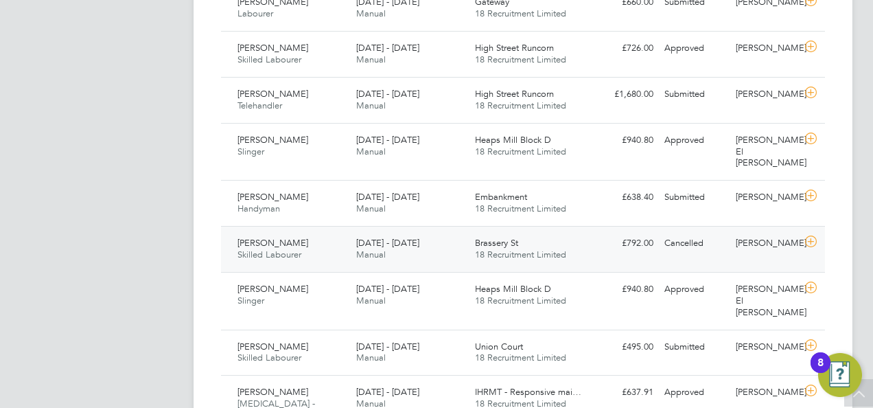
click at [425, 232] on div "25 - 31 Aug 2025 Manual" at bounding box center [410, 249] width 119 height 34
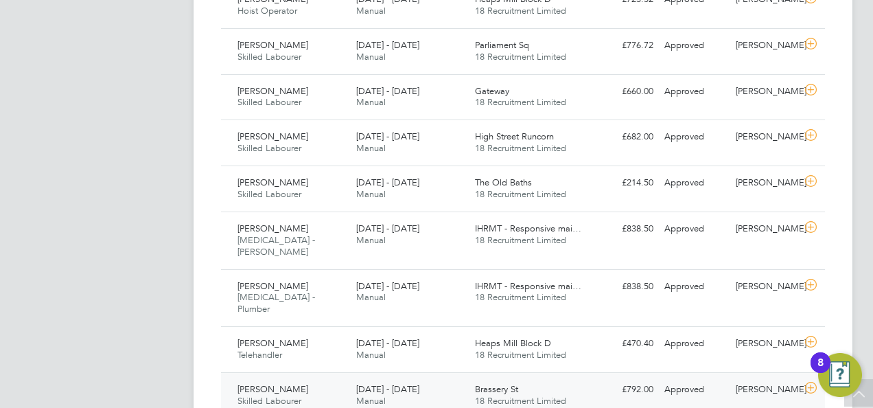
click at [450, 378] on div "18 - 24 Aug 2025 Manual" at bounding box center [410, 395] width 119 height 34
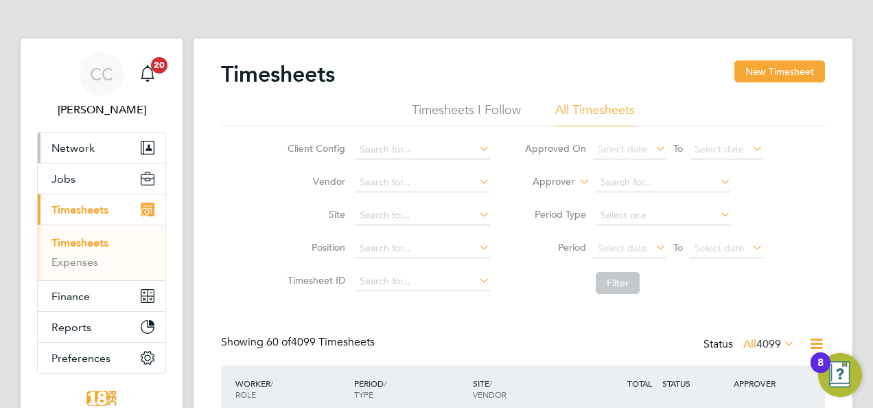
click at [87, 154] on button "Network" at bounding box center [102, 148] width 128 height 30
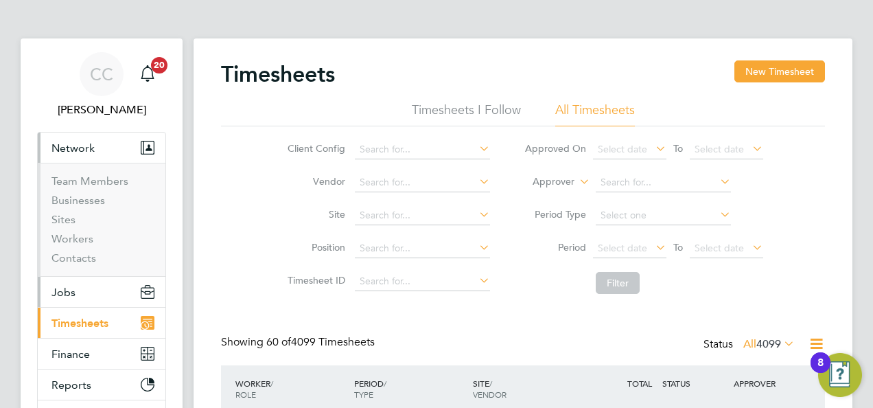
click at [85, 289] on button "Jobs" at bounding box center [102, 292] width 128 height 30
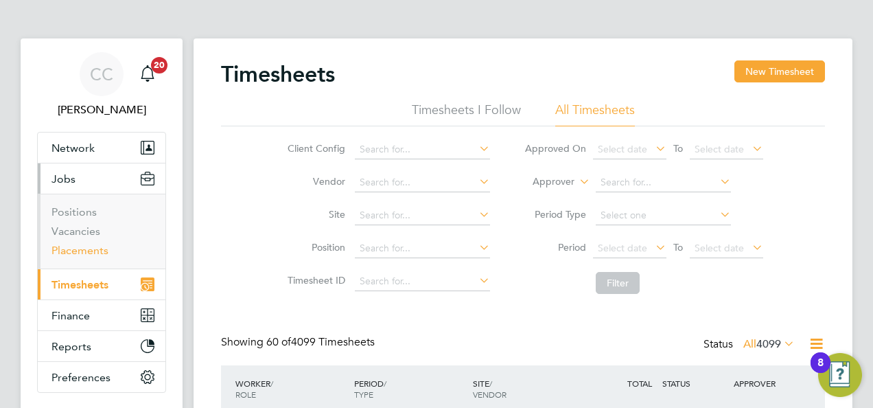
click at [87, 253] on link "Placements" at bounding box center [79, 250] width 57 height 13
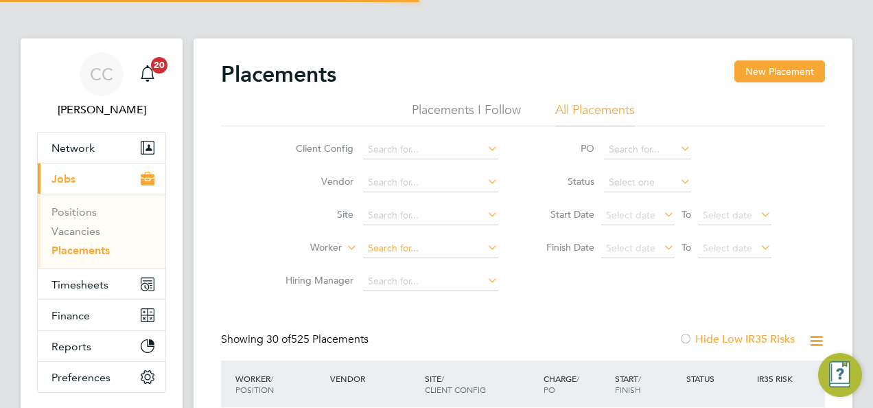
click at [391, 241] on input at bounding box center [430, 248] width 135 height 19
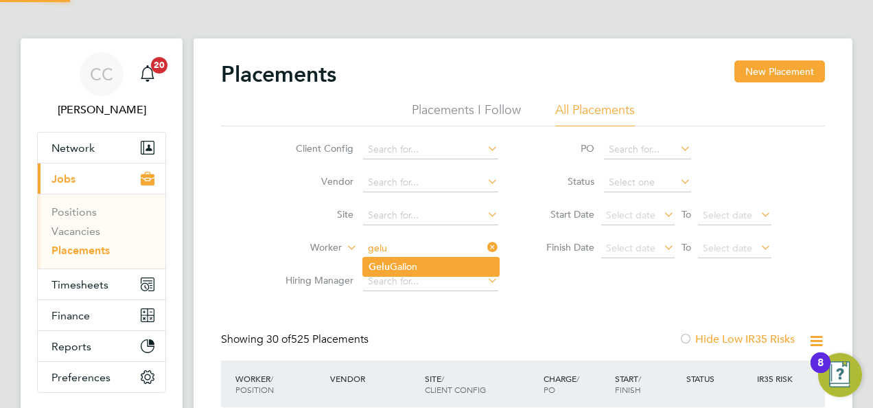
click at [402, 261] on li "Gelu Galion" at bounding box center [431, 266] width 136 height 19
type input "Gelu Galion"
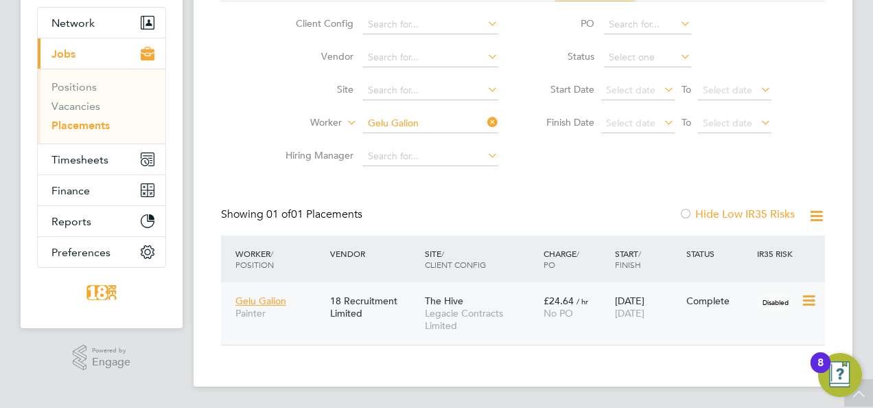
click at [741, 301] on div "Complete" at bounding box center [719, 301] width 65 height 12
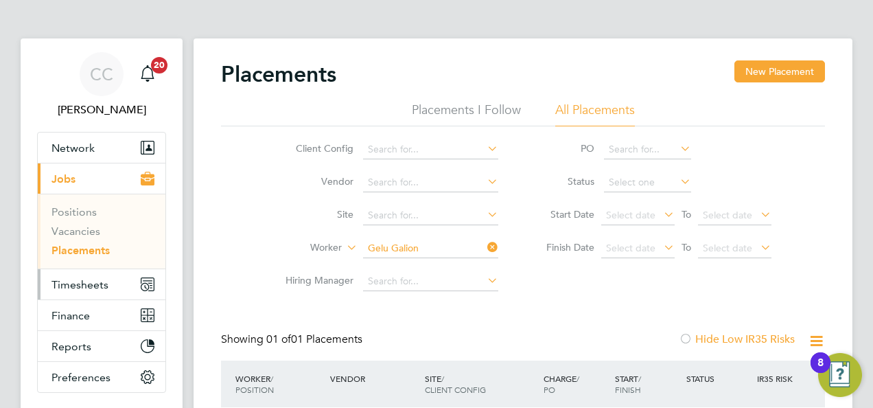
click at [69, 281] on span "Timesheets" at bounding box center [79, 284] width 57 height 13
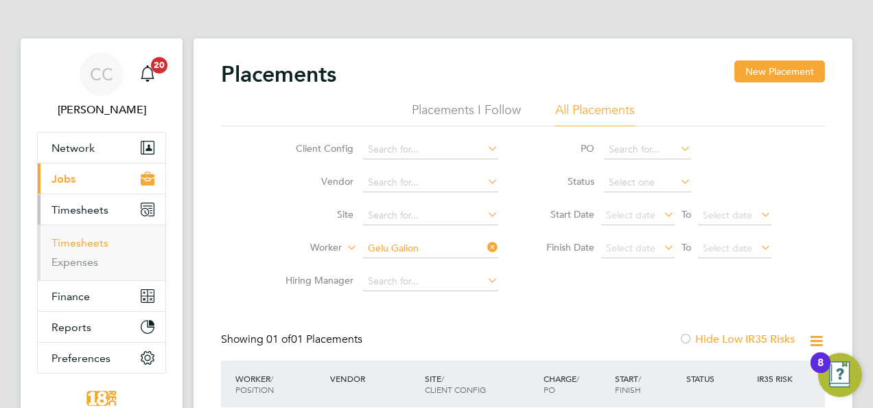
click at [87, 244] on link "Timesheets" at bounding box center [79, 242] width 57 height 13
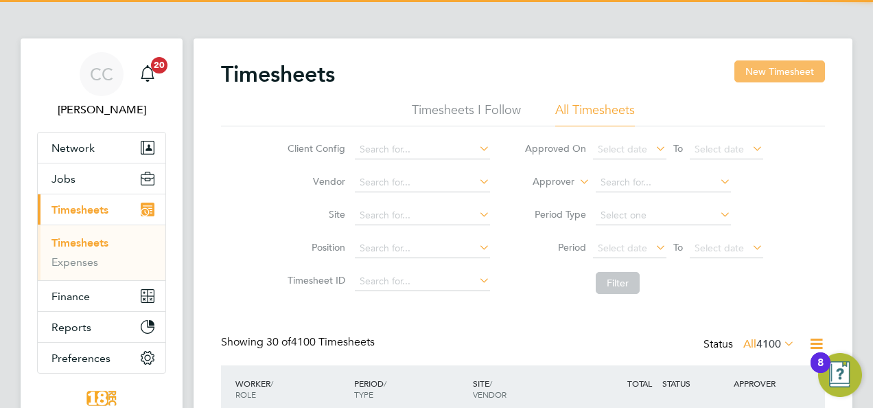
click at [794, 77] on button "New Timesheet" at bounding box center [780, 71] width 91 height 22
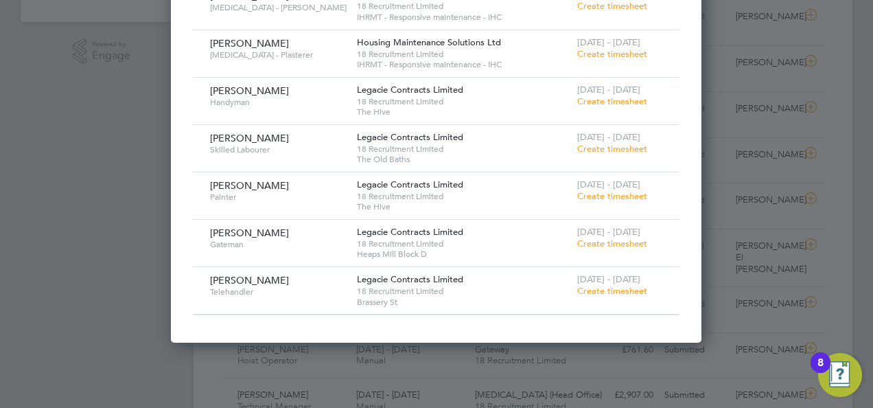
click at [78, 281] on div at bounding box center [436, 204] width 873 height 408
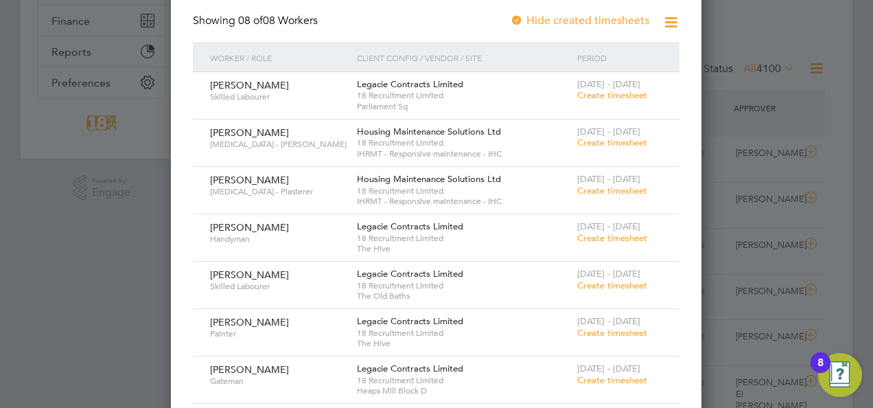
scroll to position [275, 0]
click at [629, 99] on span "Create timesheet" at bounding box center [612, 96] width 70 height 12
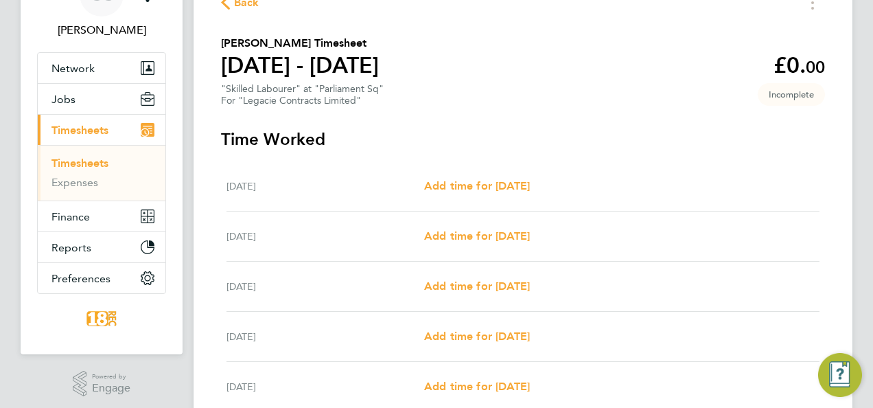
scroll to position [137, 0]
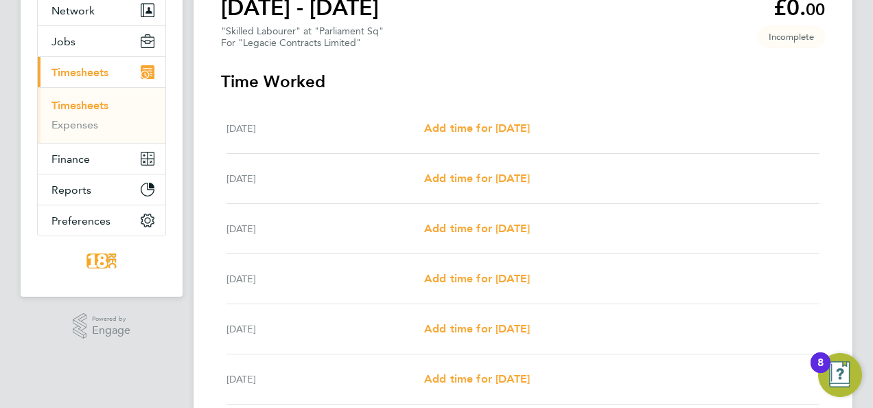
click at [496, 167] on div "Tue 26 Aug Add time for Tue 26 Aug Add time for Tue 26 Aug" at bounding box center [523, 179] width 593 height 50
click at [496, 179] on span "Add time for Tue 26 Aug" at bounding box center [477, 178] width 106 height 13
select select "30"
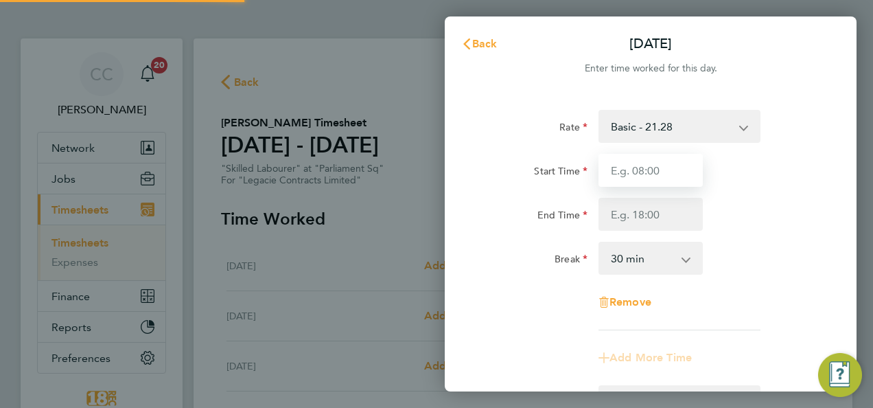
click at [662, 183] on input "Start Time" at bounding box center [651, 170] width 104 height 33
type input "08:00"
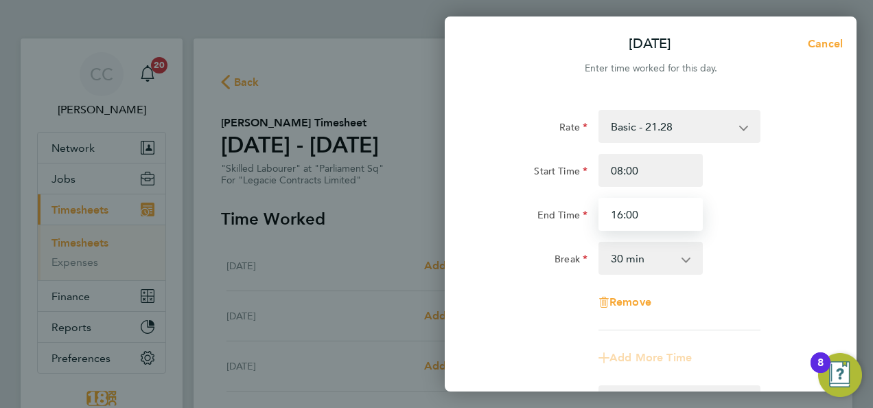
type input "16:00"
click at [745, 218] on div "End Time 16:00" at bounding box center [651, 214] width 346 height 33
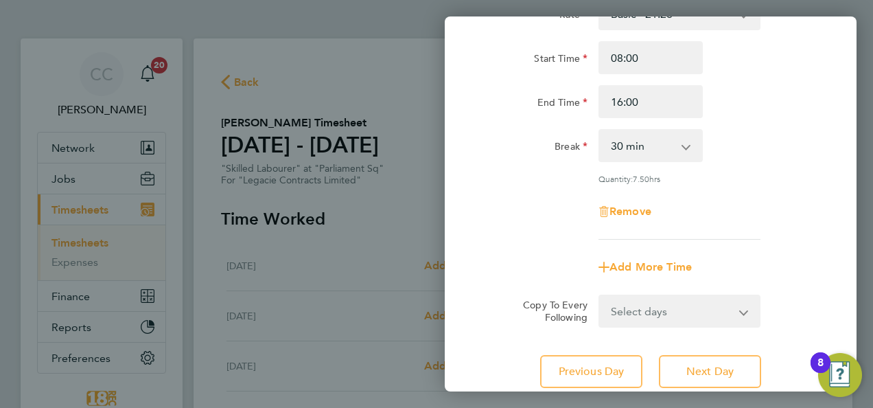
scroll to position [206, 0]
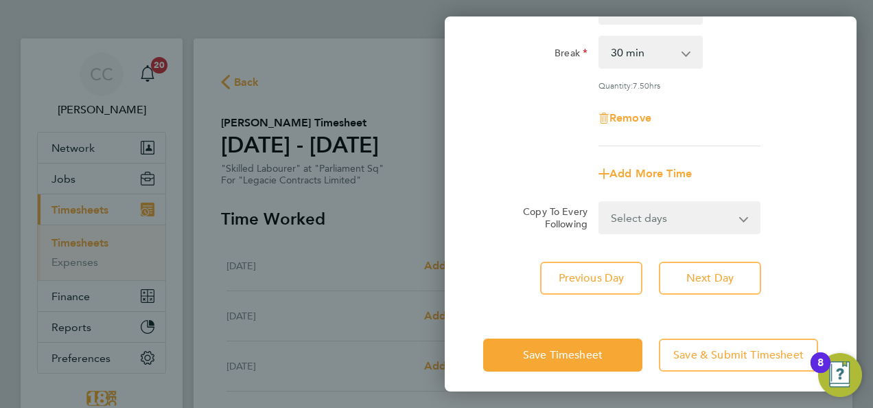
click at [628, 219] on select "Select days Day Weekday (Mon-Fri) Weekend (Sat-Sun) Wednesday Thursday Friday S…" at bounding box center [672, 218] width 144 height 30
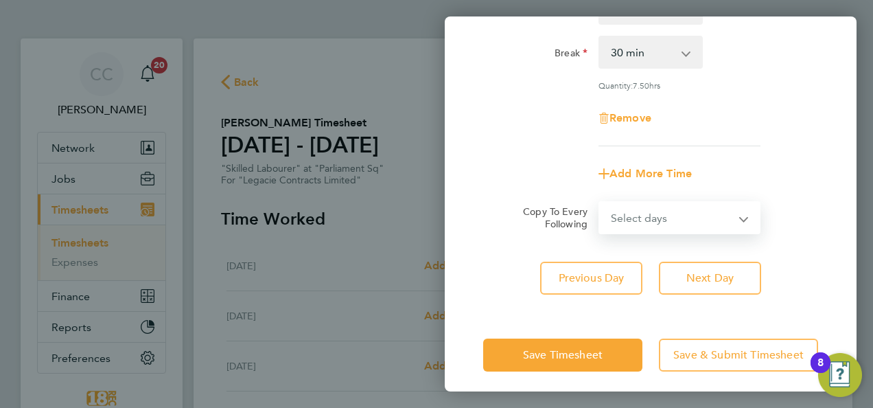
select select "WEEKDAY"
click at [600, 203] on select "Select days Day Weekday (Mon-Fri) Weekend (Sat-Sun) Wednesday Thursday Friday S…" at bounding box center [672, 218] width 144 height 30
select select "2025-08-31"
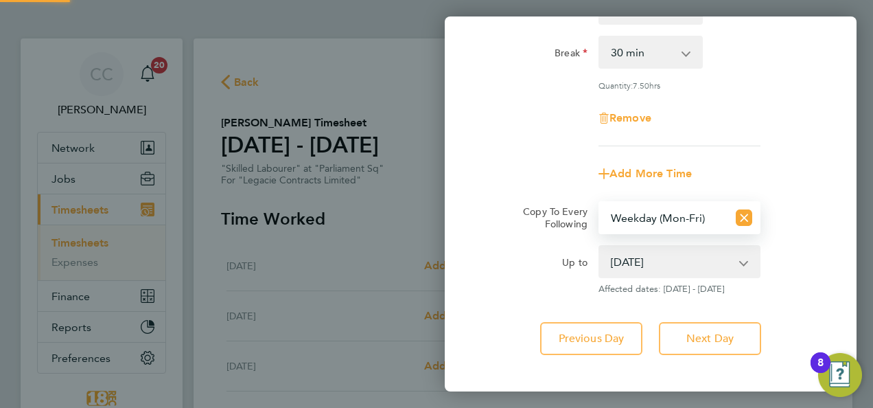
click at [623, 255] on select "27 Aug 2025 28 Aug 2025 29 Aug 2025 30 Aug 2025 31 Aug 2025" at bounding box center [671, 261] width 143 height 30
click at [652, 212] on select "Select days Day Weekday (Mon-Fri) Weekend (Sat-Sun) Wednesday Thursday Friday S…" at bounding box center [664, 218] width 128 height 30
click at [600, 203] on select "Select days Day Weekday (Mon-Fri) Weekend (Sat-Sun) Wednesday Thursday Friday S…" at bounding box center [664, 218] width 128 height 30
click at [636, 219] on select "Select days Day Weekday (Mon-Fri) Weekend (Sat-Sun) Wednesday Thursday Friday S…" at bounding box center [664, 218] width 128 height 30
select select "DAY"
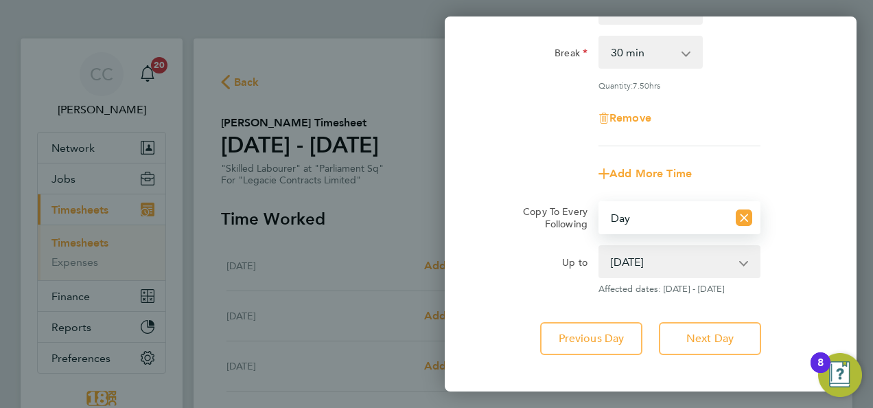
click at [600, 203] on select "Select days Day Weekday (Mon-Fri) Weekend (Sat-Sun) Wednesday Thursday Friday S…" at bounding box center [664, 218] width 128 height 30
click at [638, 260] on select "27 Aug 2025 28 Aug 2025 29 Aug 2025 30 Aug 2025 31 Aug 2025" at bounding box center [671, 261] width 143 height 30
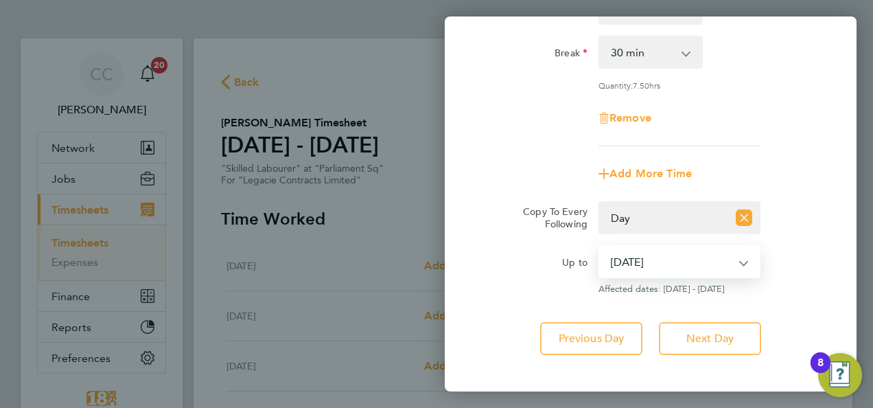
select select "2025-08-29"
click at [600, 246] on select "27 Aug 2025 28 Aug 2025 29 Aug 2025 30 Aug 2025 31 Aug 2025" at bounding box center [671, 261] width 143 height 30
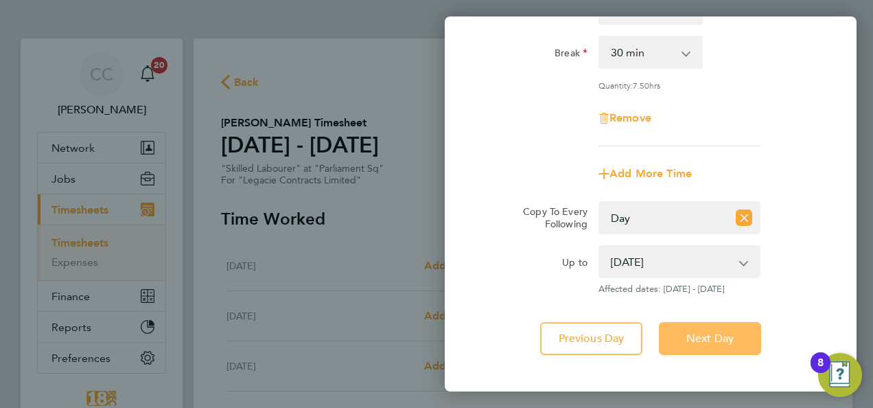
click at [677, 340] on button "Next Day" at bounding box center [710, 338] width 102 height 33
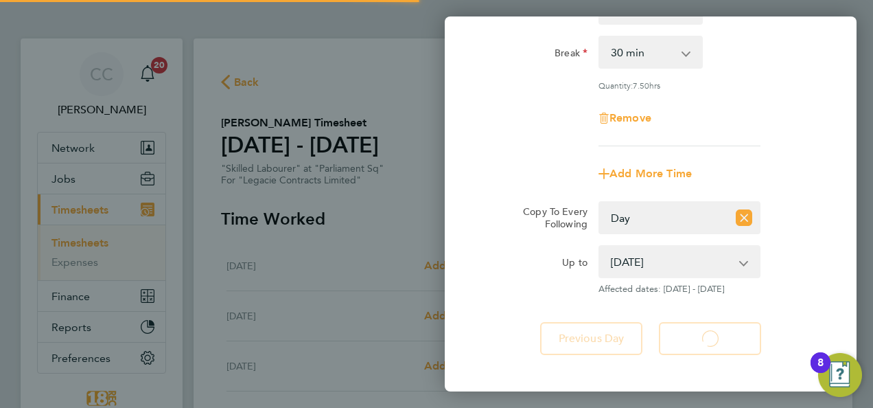
select select "30"
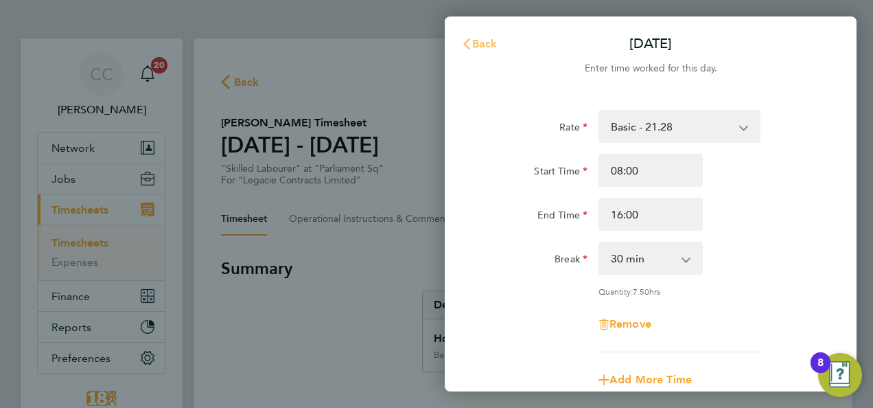
click at [486, 52] on button "Back" at bounding box center [480, 43] width 64 height 27
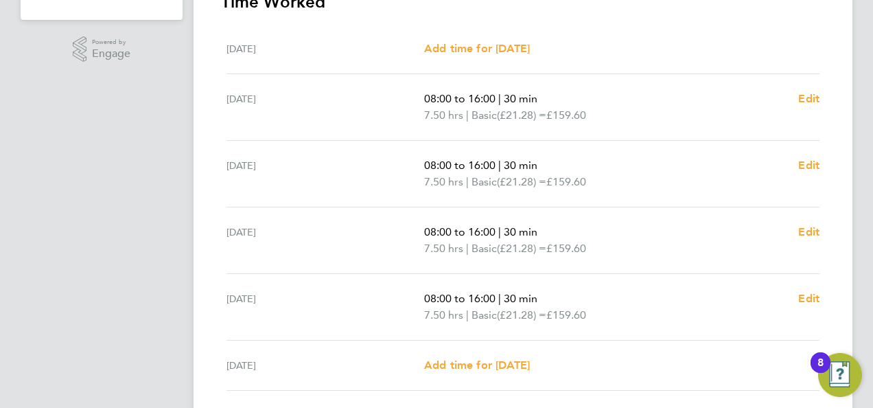
scroll to position [481, 0]
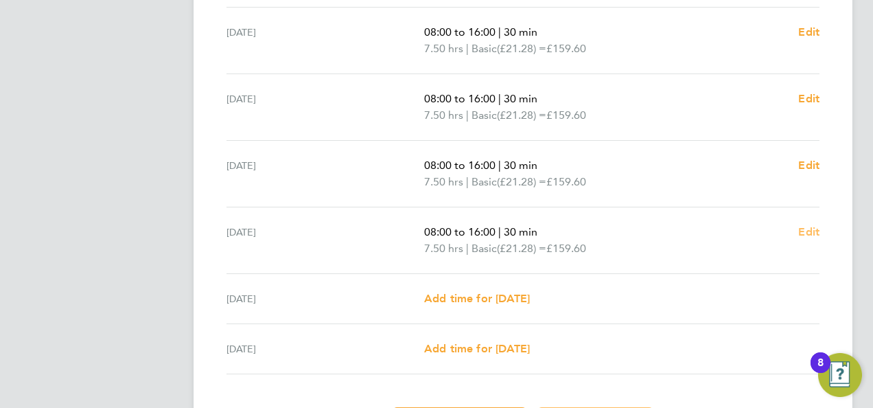
click at [816, 227] on span "Edit" at bounding box center [808, 231] width 21 height 13
select select "30"
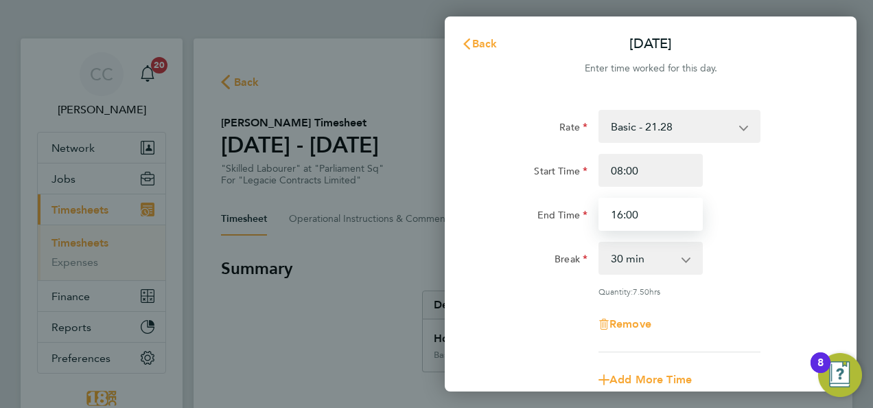
drag, startPoint x: 623, startPoint y: 214, endPoint x: 574, endPoint y: 213, distance: 49.4
click at [577, 213] on div "End Time 16:00" at bounding box center [651, 214] width 346 height 33
type input "15:00"
click at [729, 193] on div "Start Time 08:00 End Time 15:00" at bounding box center [651, 192] width 346 height 77
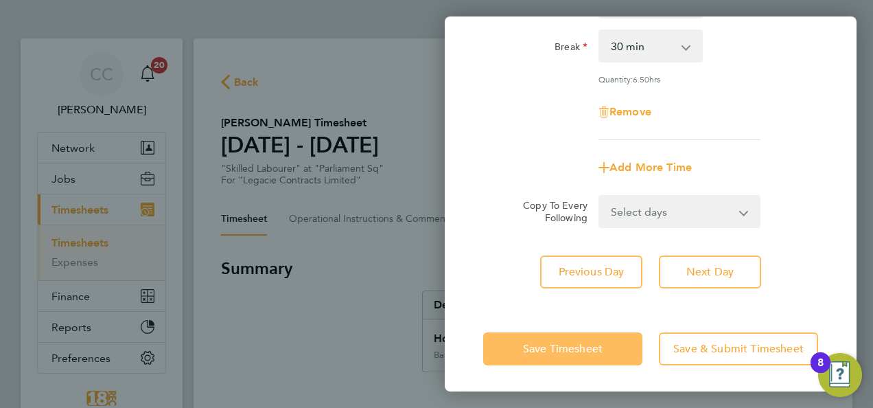
click at [608, 341] on button "Save Timesheet" at bounding box center [562, 348] width 159 height 33
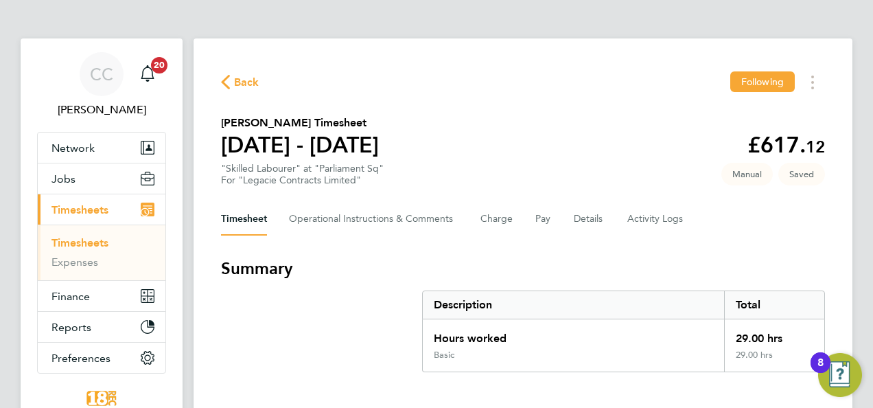
click at [236, 84] on span "Back" at bounding box center [246, 82] width 25 height 16
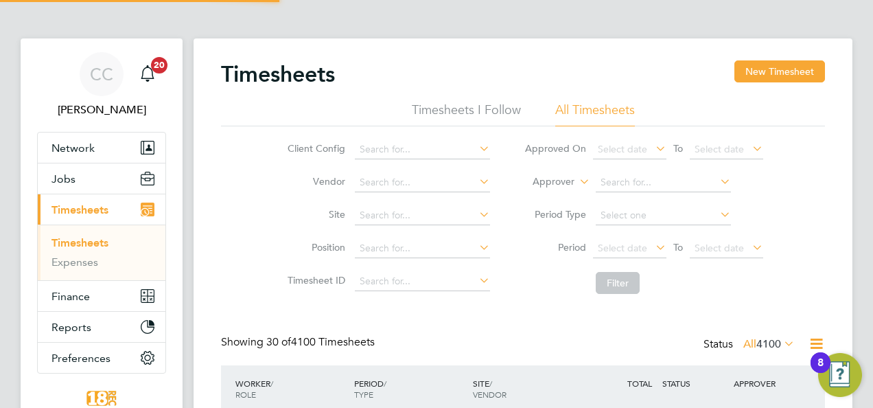
scroll to position [34, 119]
click at [768, 349] on span "4100" at bounding box center [769, 344] width 25 height 14
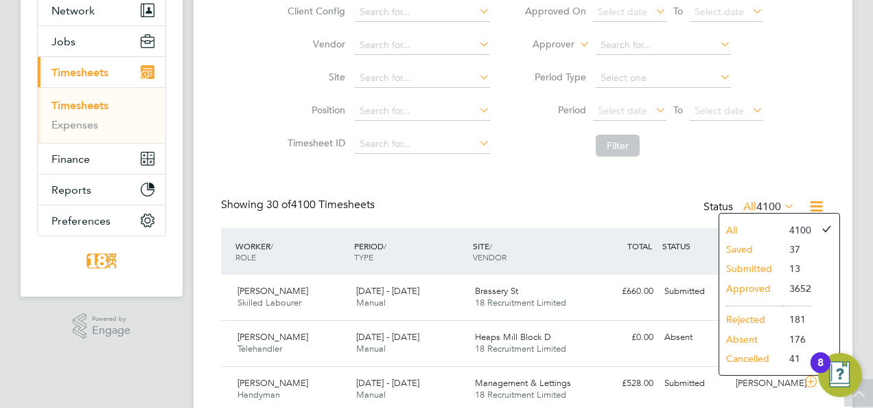
click at [761, 270] on li "Submitted" at bounding box center [751, 268] width 63 height 19
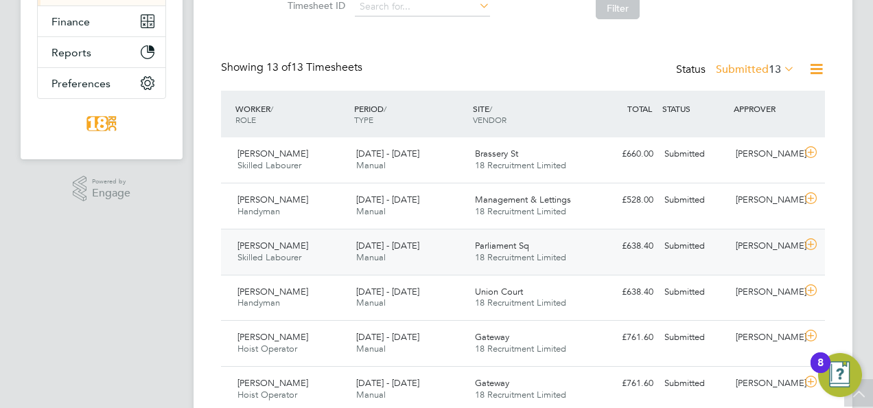
click at [628, 268] on div "Oliver Evans Skilled Labourer 1 - 7 Sep 2025 1 - 7 Sep 2025 Manual Parliament S…" at bounding box center [523, 252] width 604 height 46
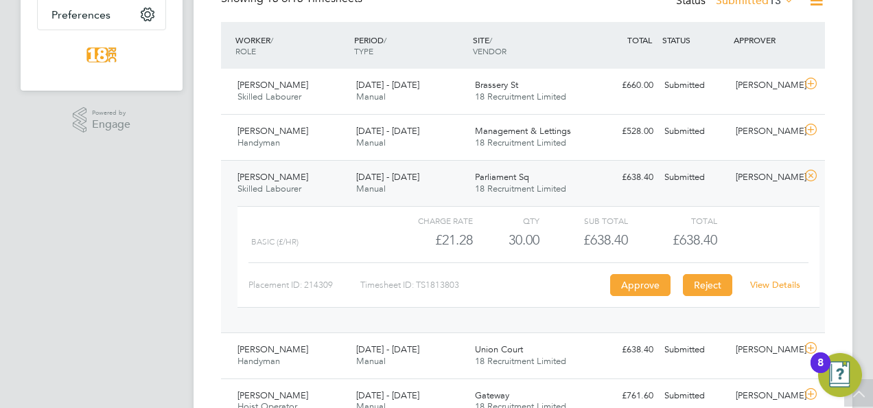
click at [725, 280] on button "Reject" at bounding box center [707, 285] width 49 height 22
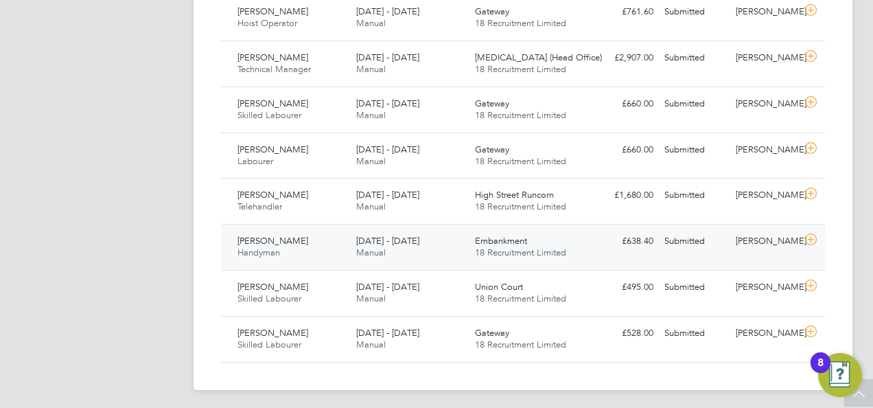
click at [525, 235] on span "Embankment" at bounding box center [501, 241] width 52 height 12
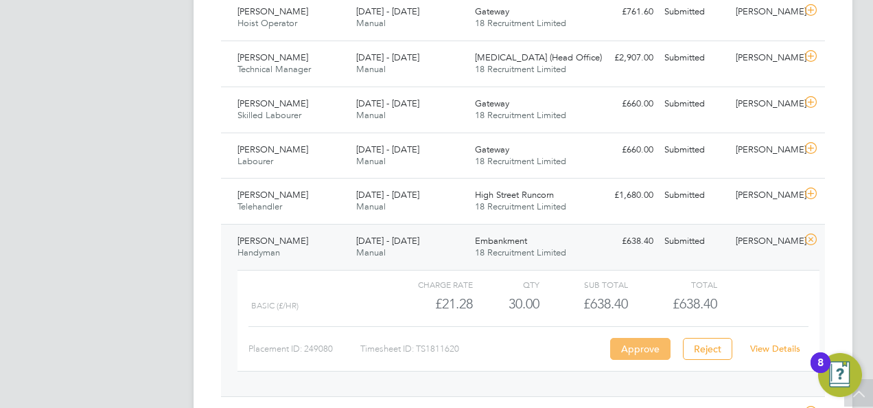
click at [651, 350] on button "Approve" at bounding box center [640, 349] width 60 height 22
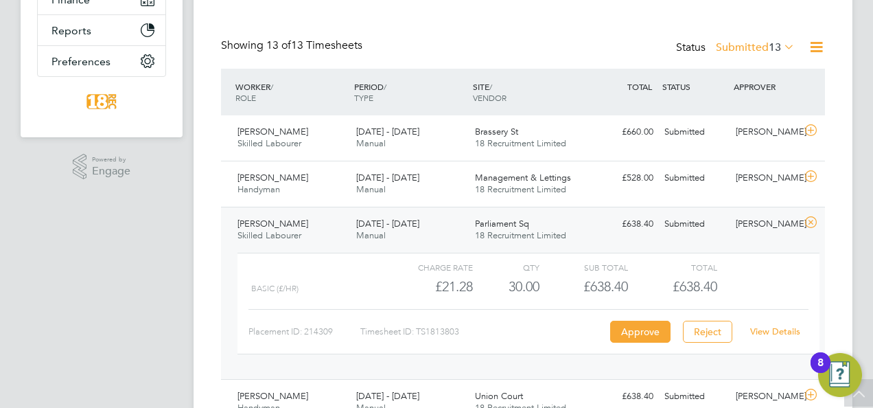
scroll to position [292, 0]
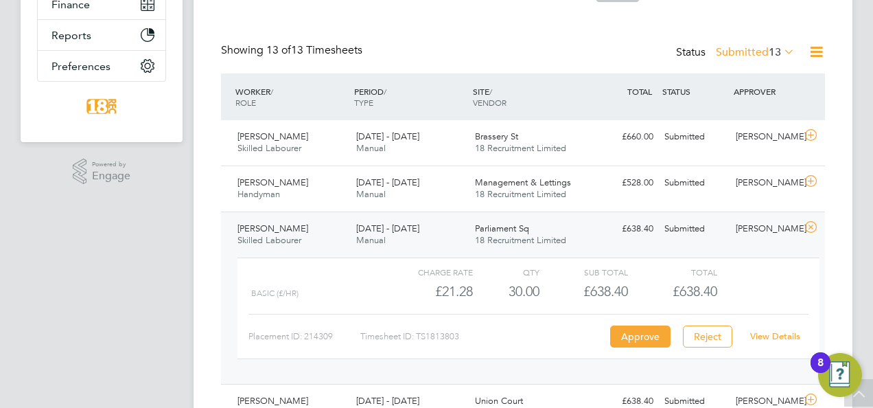
click at [776, 330] on link "View Details" at bounding box center [775, 336] width 50 height 12
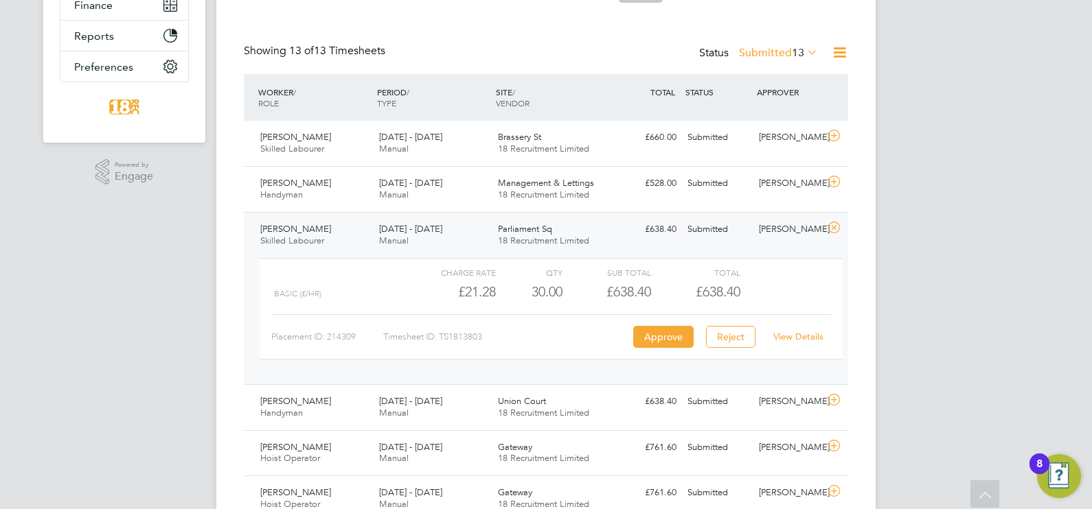
scroll to position [7, 7]
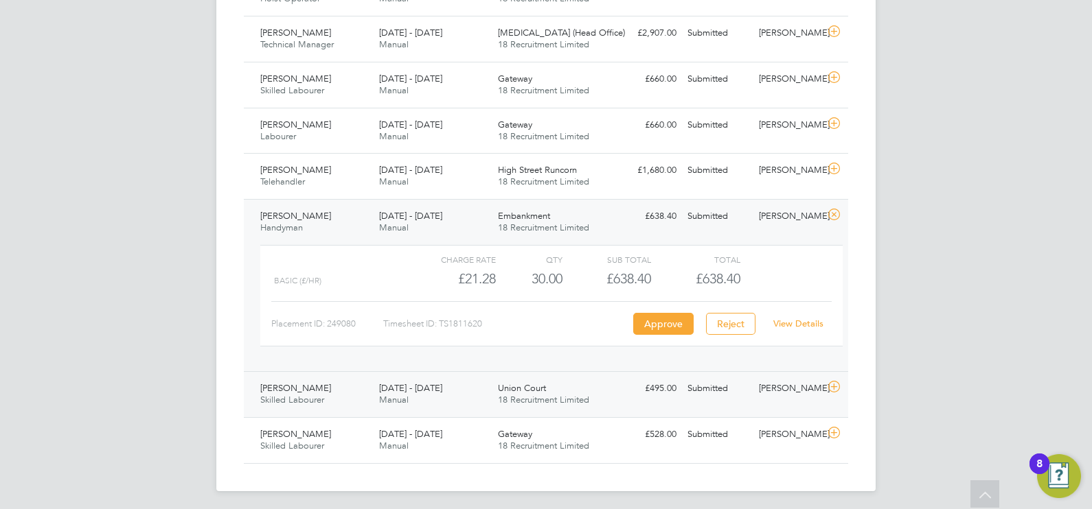
click at [464, 400] on div "25 - 31 Aug 2025 Manual" at bounding box center [432, 395] width 119 height 34
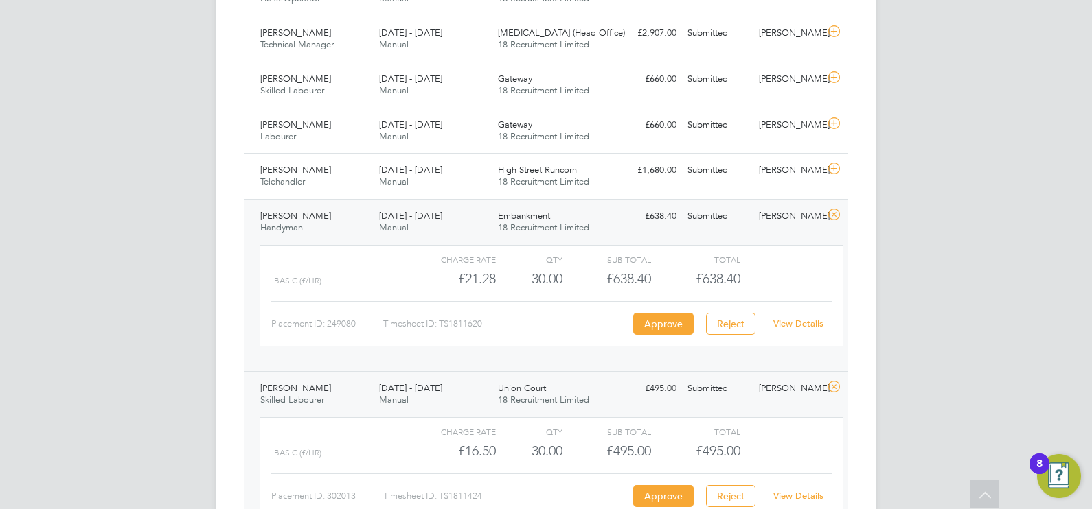
click at [810, 407] on link "View Details" at bounding box center [798, 496] width 50 height 12
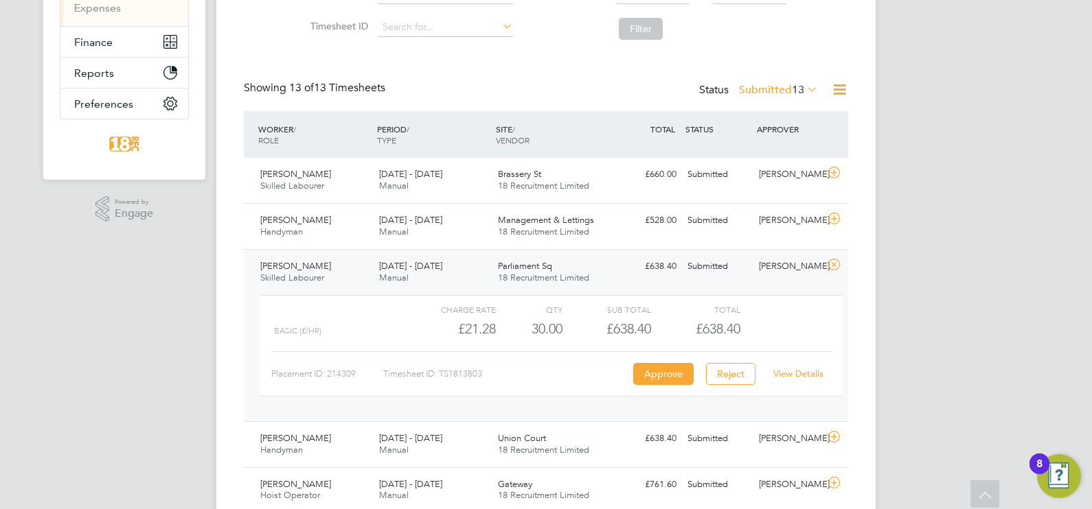
scroll to position [257, 0]
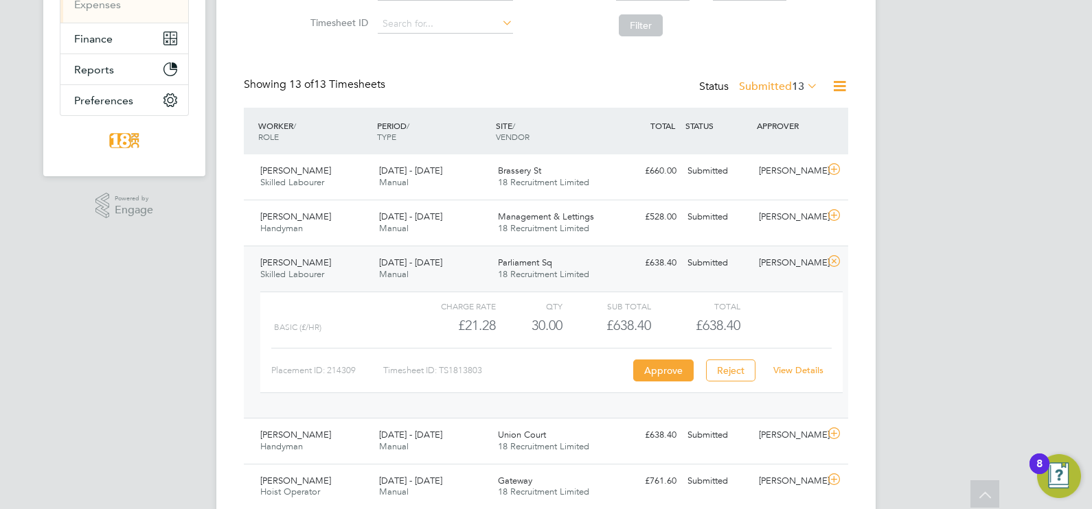
click at [586, 329] on div "£638.40" at bounding box center [606, 325] width 89 height 23
click at [716, 277] on div "Oliver Evans Skilled Labourer 1 - 7 Sep 2025 1 - 7 Sep 2025 Manual Parliament S…" at bounding box center [546, 332] width 604 height 172
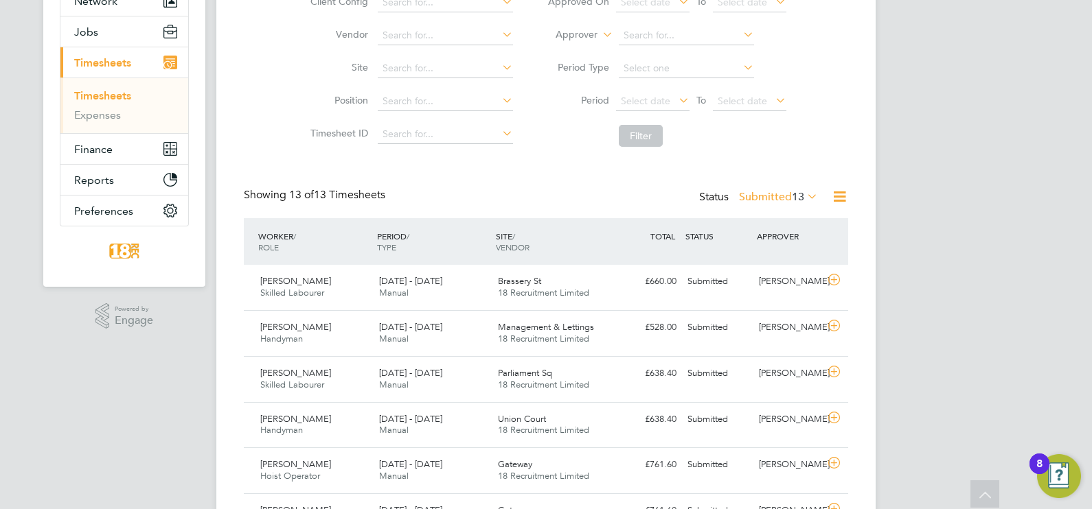
scroll to position [85, 0]
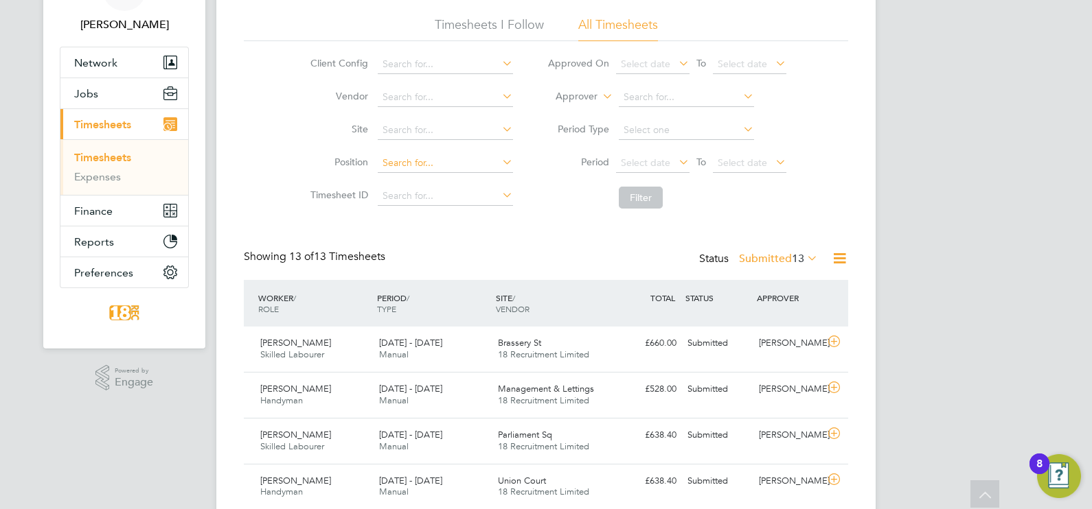
click at [419, 161] on input at bounding box center [445, 163] width 135 height 19
click at [422, 130] on input at bounding box center [445, 130] width 135 height 19
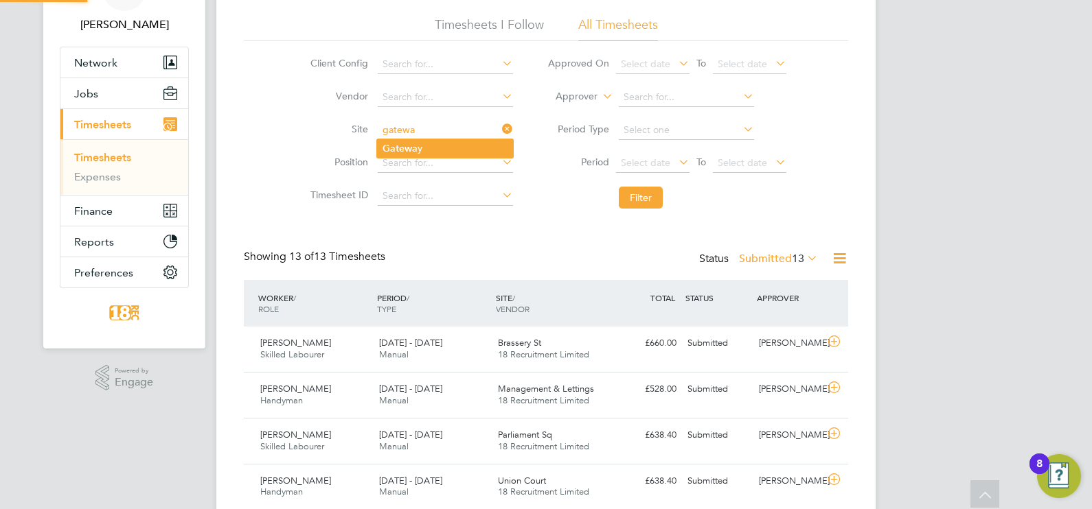
click at [443, 147] on li "Gatewa y" at bounding box center [445, 148] width 136 height 19
type input "Gateway"
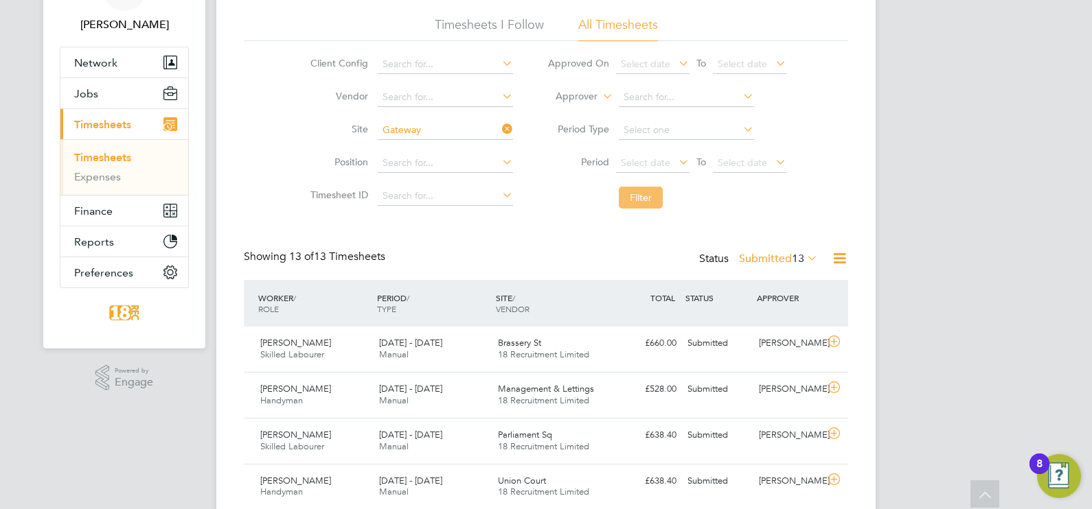
click at [652, 189] on button "Filter" at bounding box center [641, 198] width 44 height 22
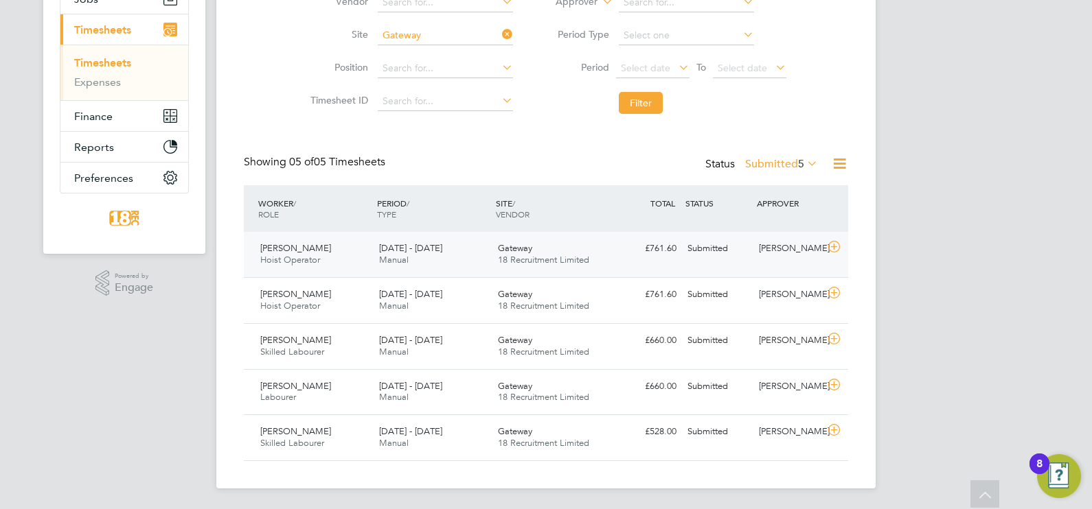
click at [695, 257] on div "Submitted" at bounding box center [717, 249] width 71 height 23
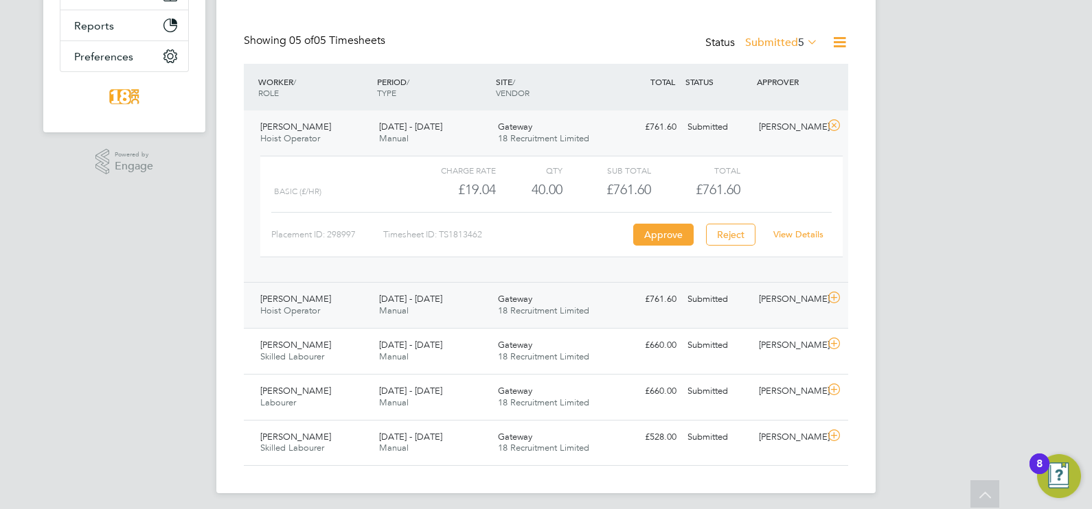
scroll to position [306, 0]
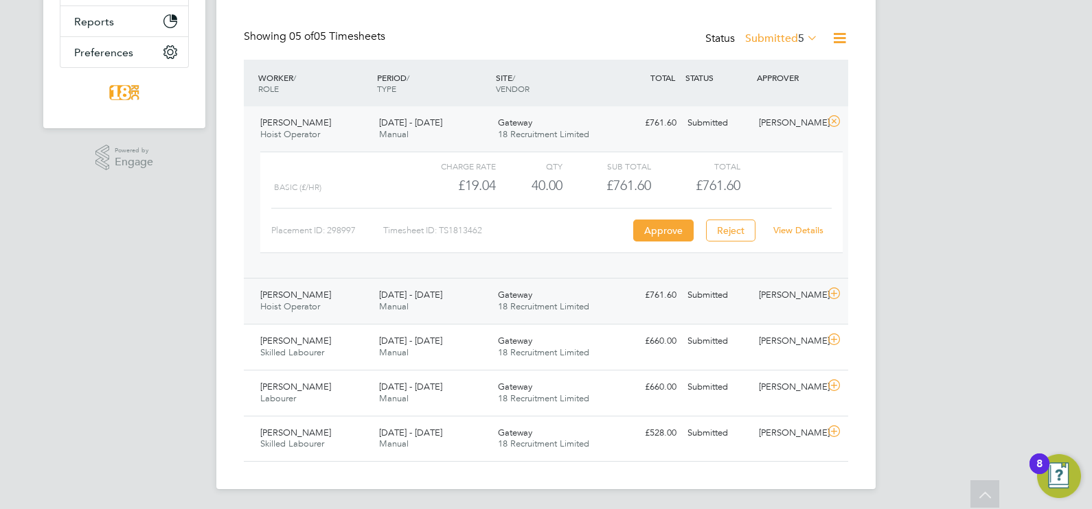
click at [641, 297] on div "£761.60 Submitted" at bounding box center [645, 295] width 71 height 23
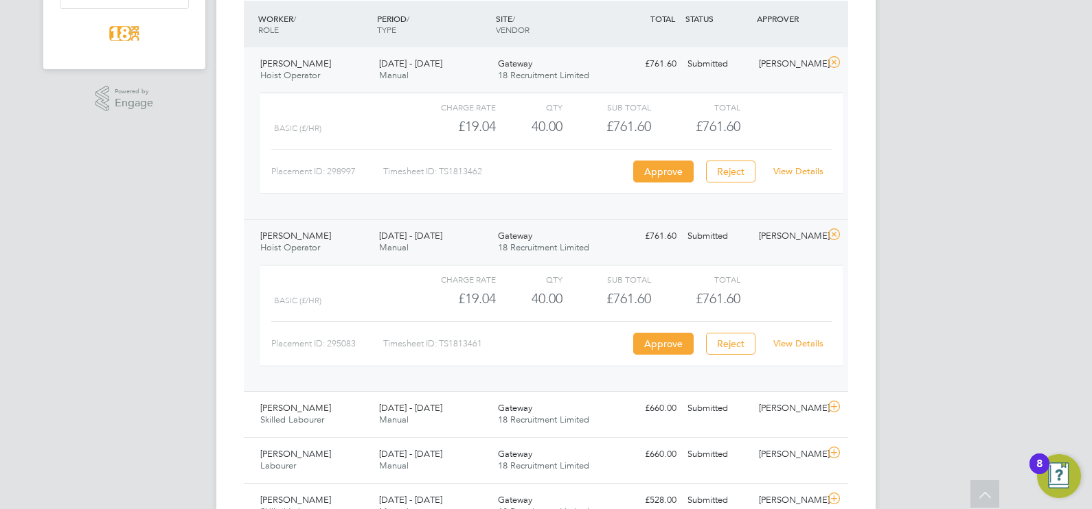
scroll to position [432, 0]
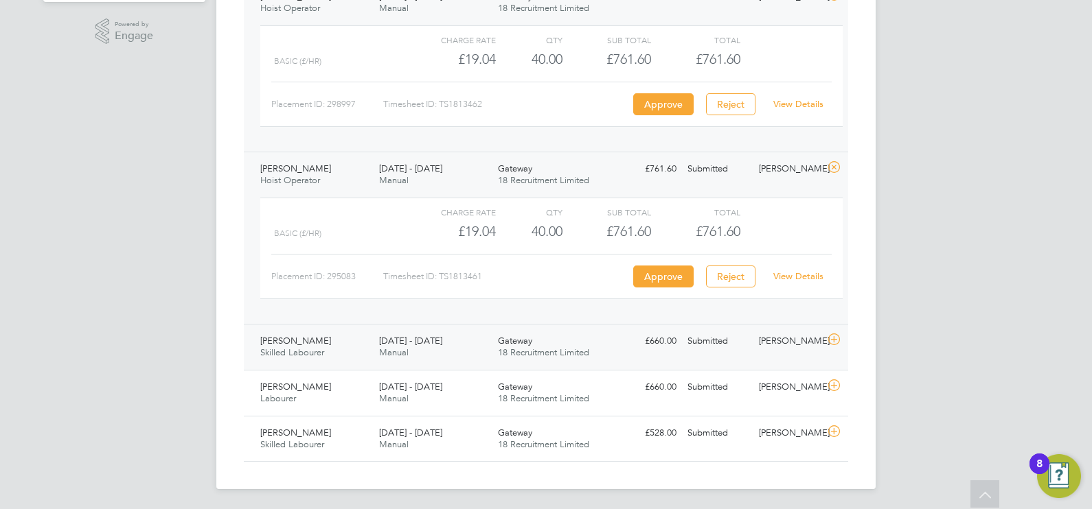
click at [600, 338] on div "Gateway 18 Recruitment Limited" at bounding box center [551, 347] width 119 height 34
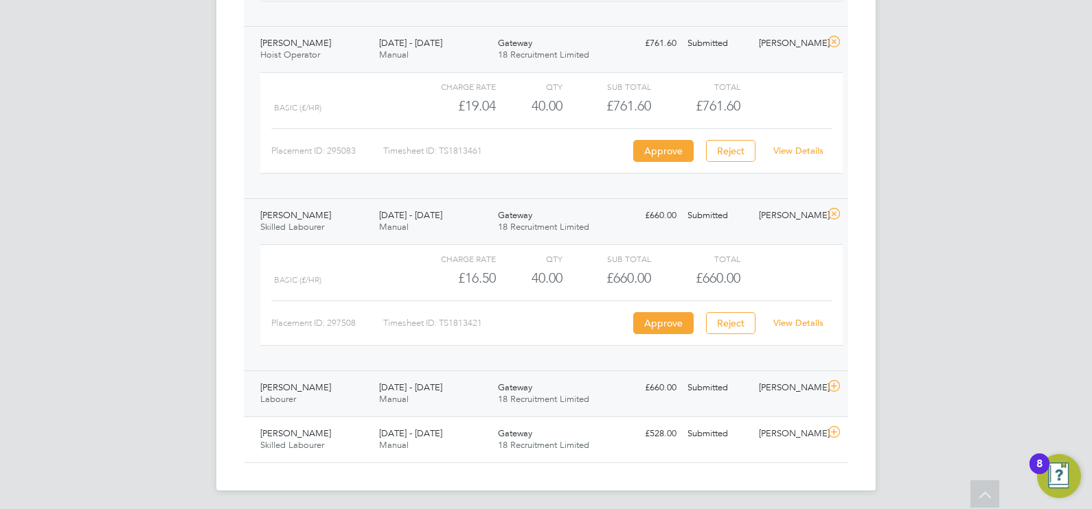
click at [539, 377] on div "Gateway 18 Recruitment Limited" at bounding box center [551, 394] width 119 height 34
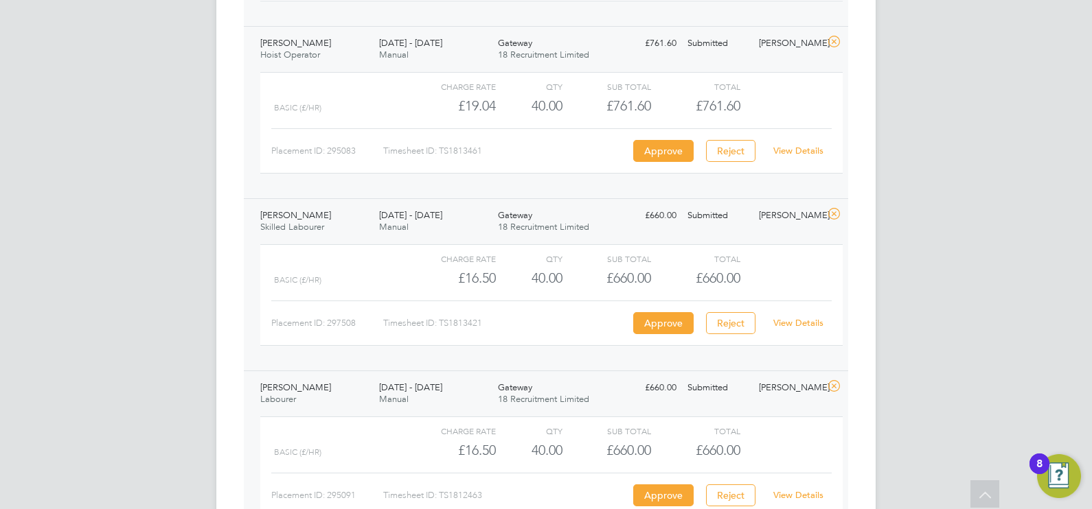
click at [803, 312] on div "View Details" at bounding box center [797, 323] width 67 height 22
click at [805, 319] on link "View Details" at bounding box center [798, 323] width 50 height 12
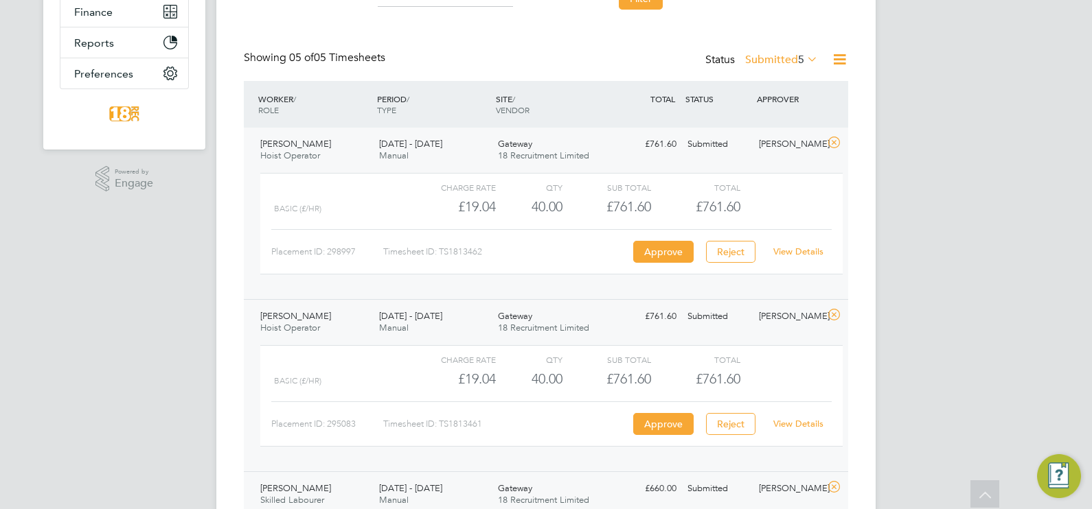
scroll to position [128, 0]
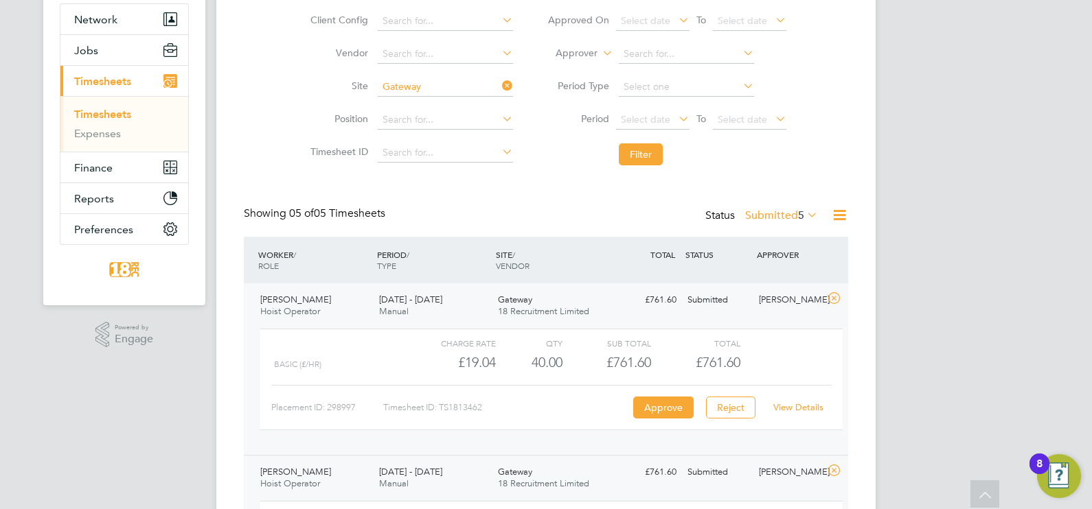
click at [499, 88] on icon at bounding box center [499, 85] width 0 height 19
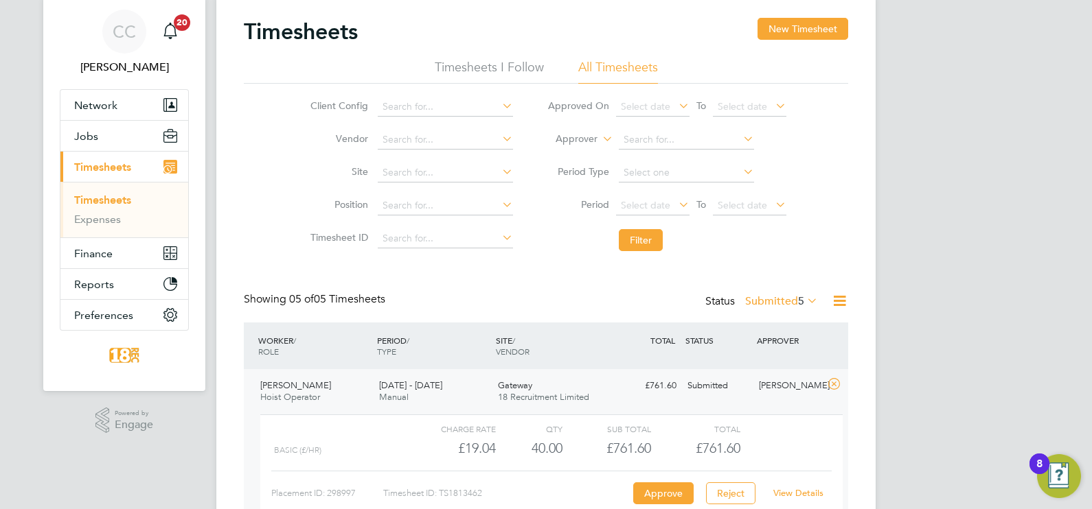
click at [632, 220] on li "Period Select date To Select date" at bounding box center [666, 205] width 273 height 33
click at [638, 244] on button "Filter" at bounding box center [641, 240] width 44 height 22
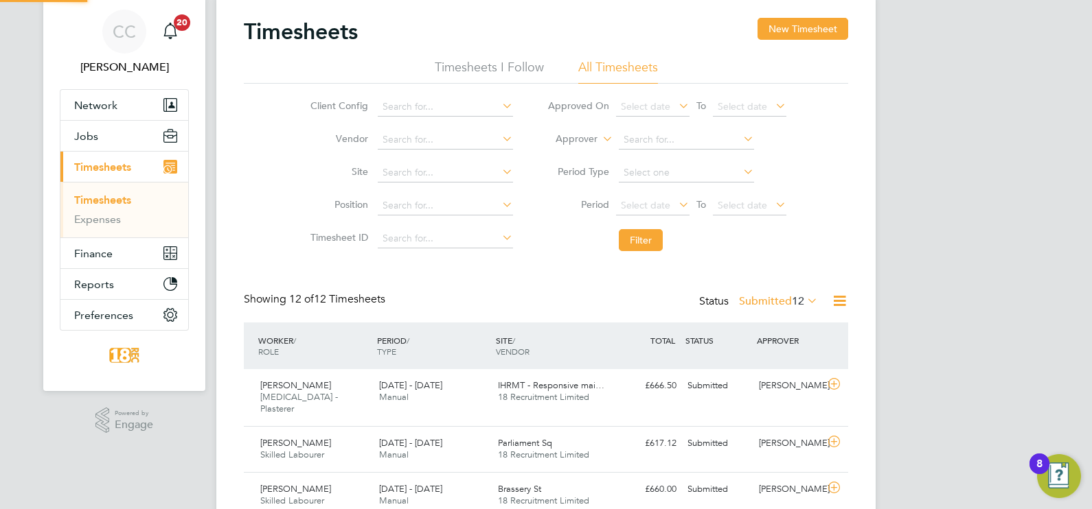
scroll to position [7, 7]
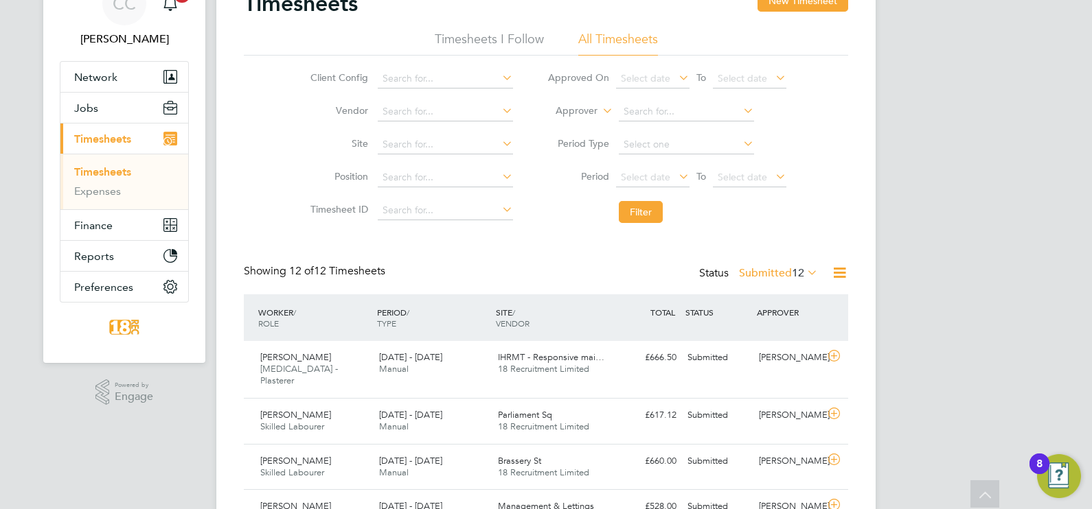
click at [781, 266] on label "Submitted 12" at bounding box center [778, 273] width 79 height 14
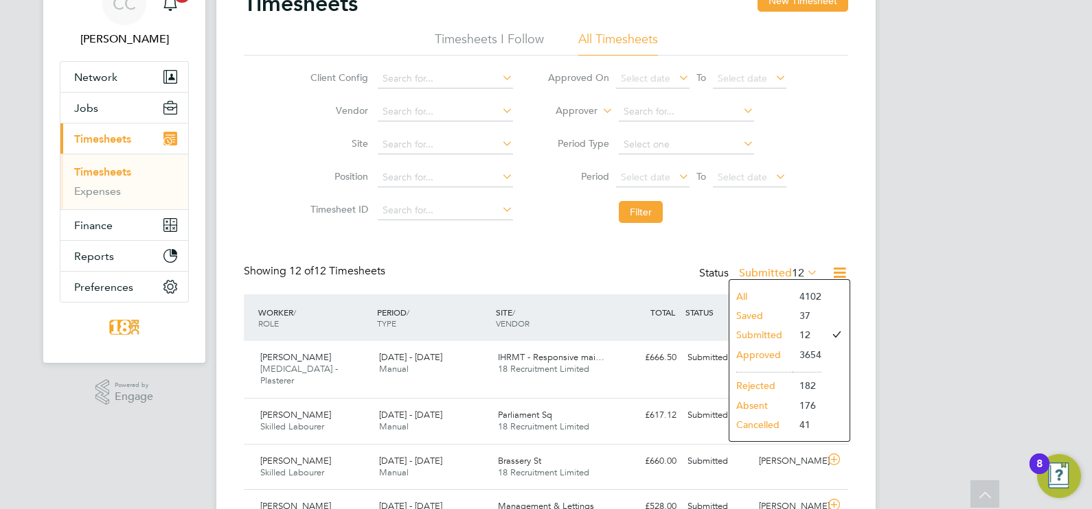
click at [770, 359] on li "Approved" at bounding box center [760, 354] width 63 height 19
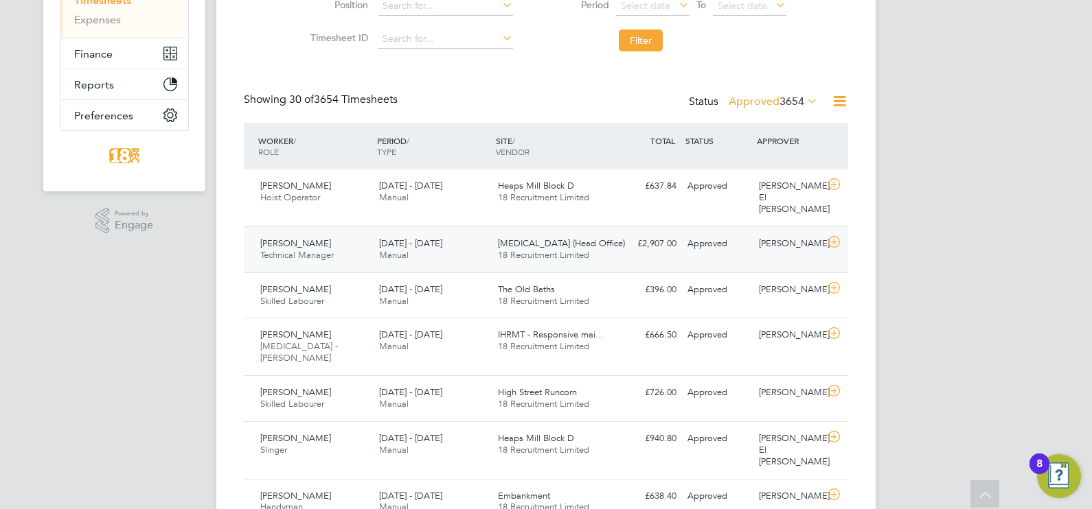
click at [556, 238] on span "HMS (Head Office)" at bounding box center [561, 244] width 127 height 12
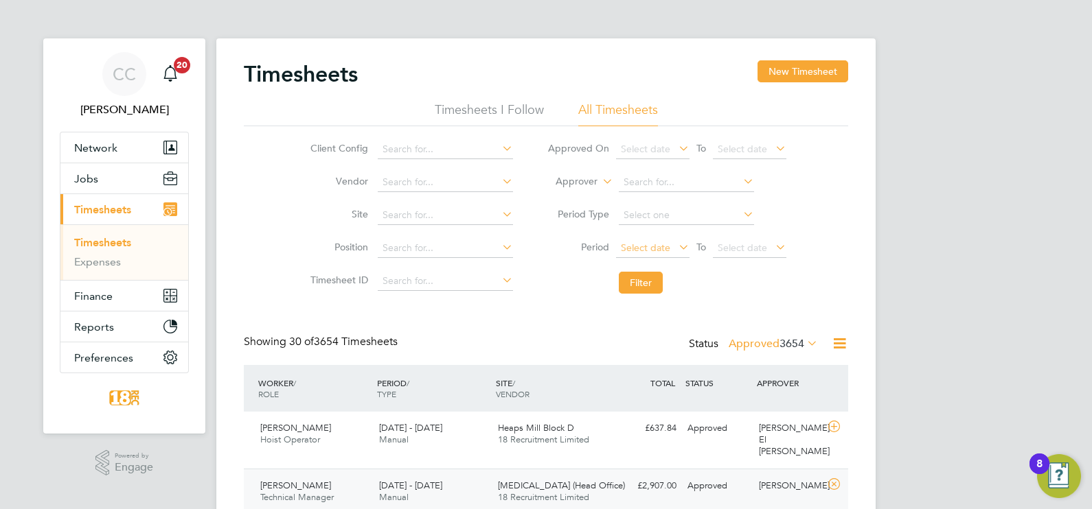
click at [619, 254] on span "Select date" at bounding box center [652, 249] width 73 height 19
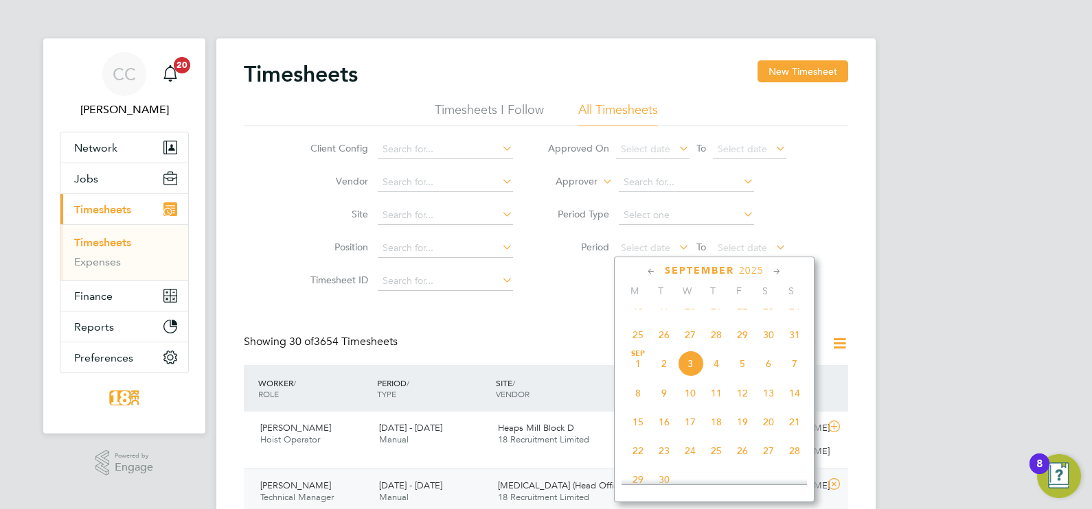
click at [632, 347] on span "25" at bounding box center [638, 335] width 26 height 26
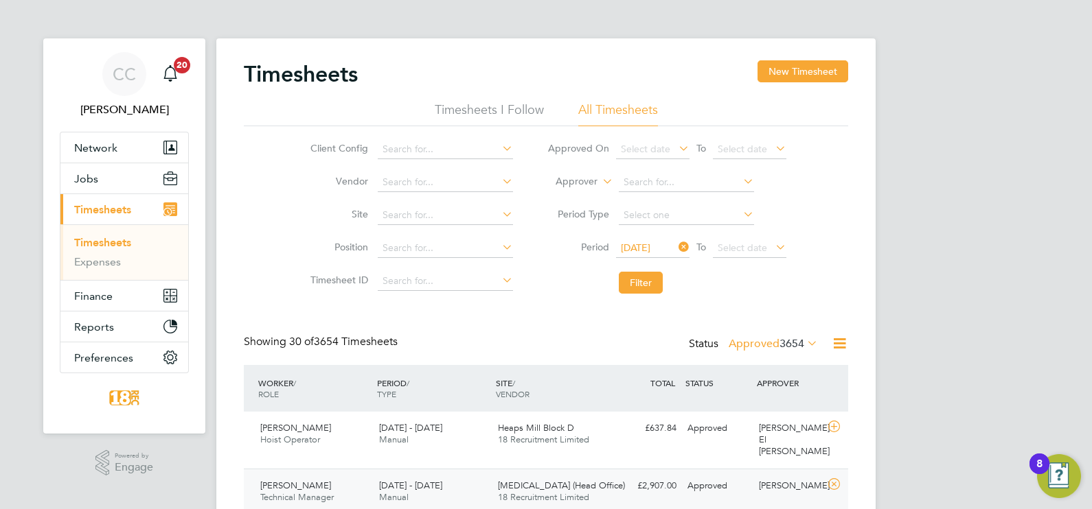
click at [753, 228] on li "Period Type" at bounding box center [666, 215] width 273 height 33
click at [752, 244] on span "Select date" at bounding box center [741, 248] width 49 height 12
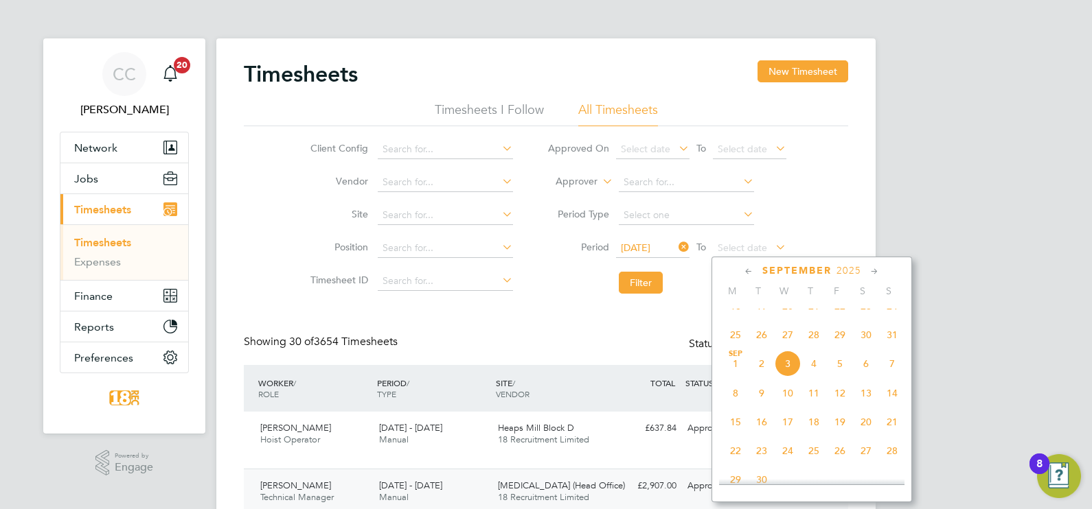
click at [873, 348] on span "31" at bounding box center [892, 335] width 26 height 26
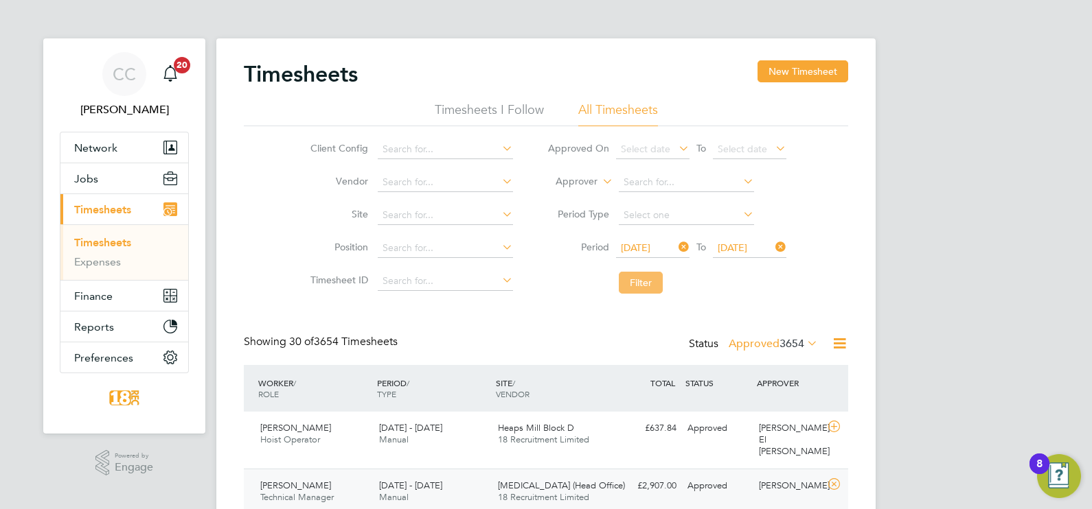
click at [655, 284] on button "Filter" at bounding box center [641, 283] width 44 height 22
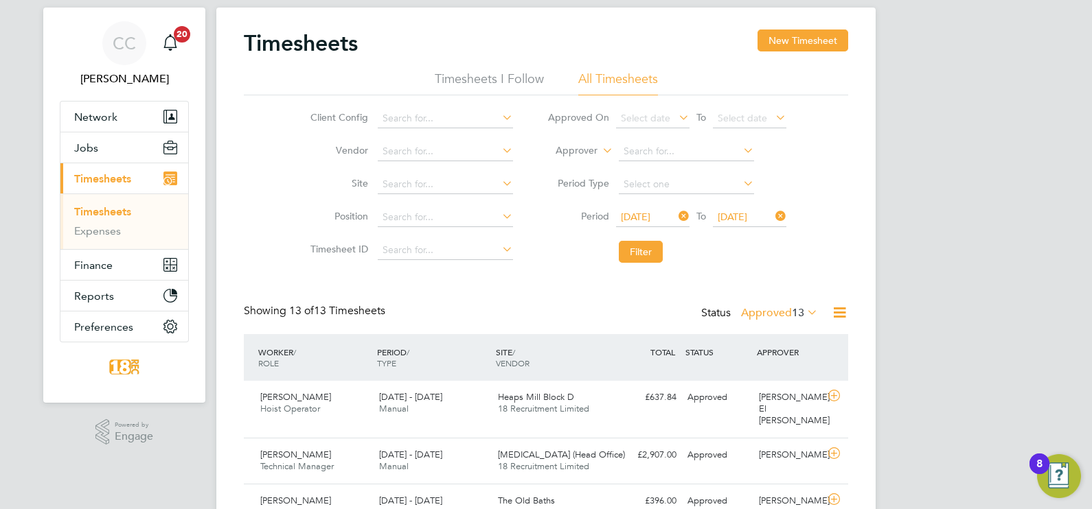
click at [790, 319] on div "Status Approved 13" at bounding box center [760, 313] width 119 height 19
click at [786, 316] on label "Approved 13" at bounding box center [779, 313] width 77 height 14
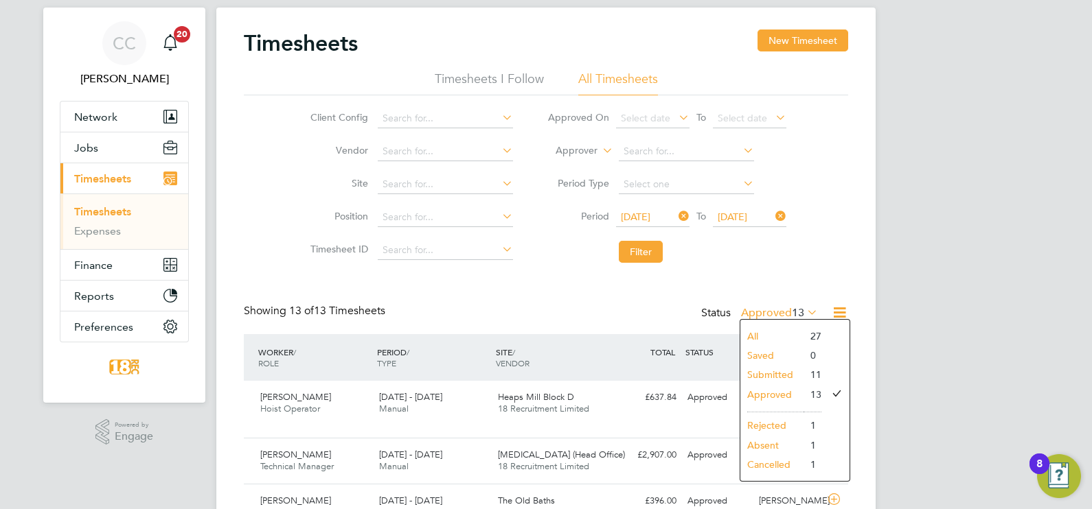
click at [784, 367] on li "Submitted" at bounding box center [771, 374] width 63 height 19
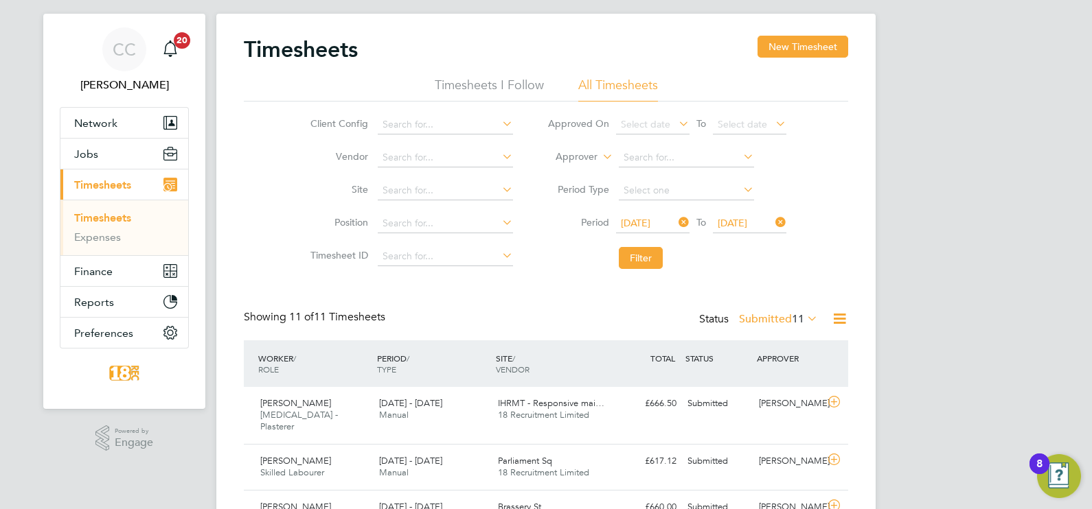
click at [773, 311] on div "Status Submitted 11" at bounding box center [760, 319] width 122 height 19
click at [774, 332] on div "Showing 11 of 11 Timesheets Status Submitted 11" at bounding box center [546, 325] width 604 height 30
click at [771, 306] on div "Timesheets New Timesheet Timesheets I Follow All Timesheets Client Config Vendo…" at bounding box center [546, 470] width 604 height 868
click at [772, 321] on label "Submitted 11" at bounding box center [778, 319] width 79 height 14
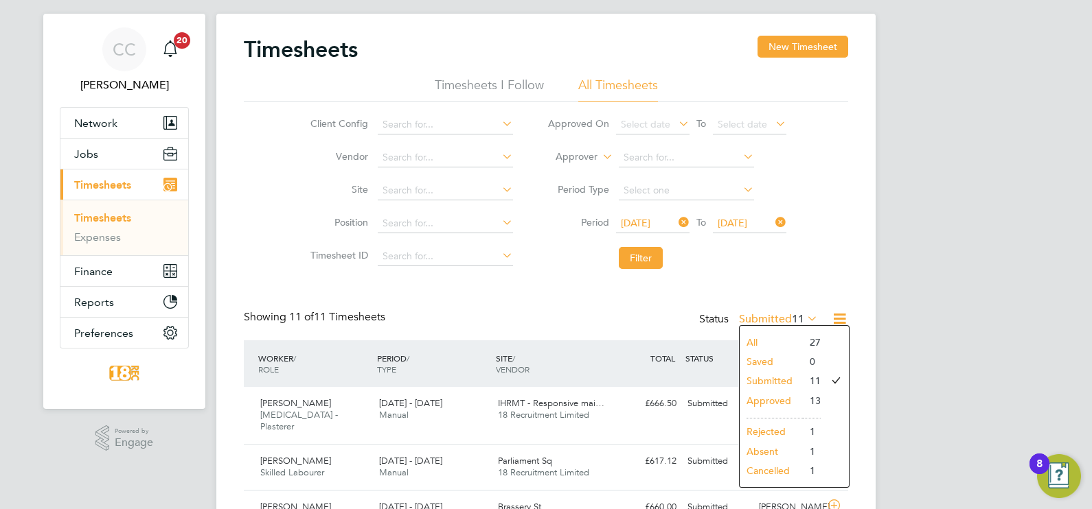
click at [776, 400] on li "Approved" at bounding box center [770, 400] width 63 height 19
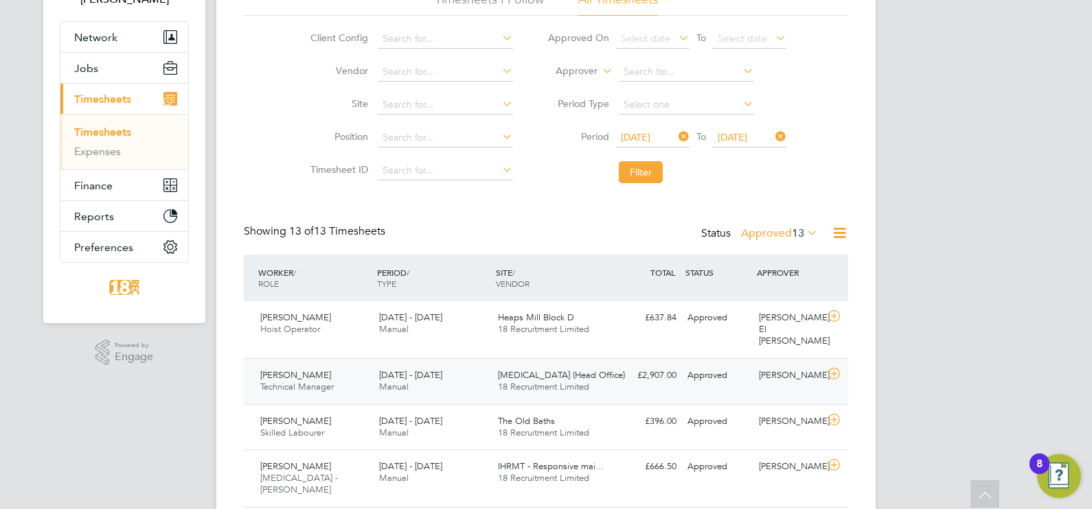
click at [484, 358] on div "Jonathan Hughes Technical Manager 25 - 31 Aug 2025 25 - 31 Aug 2025 Manual HMS …" at bounding box center [546, 381] width 604 height 46
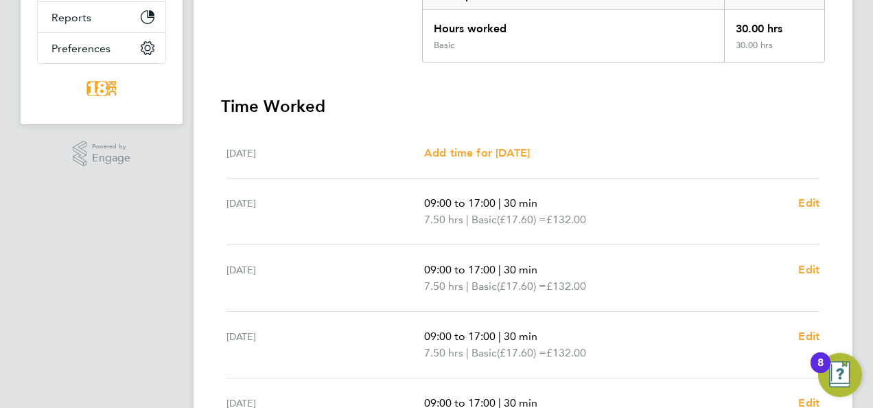
scroll to position [412, 0]
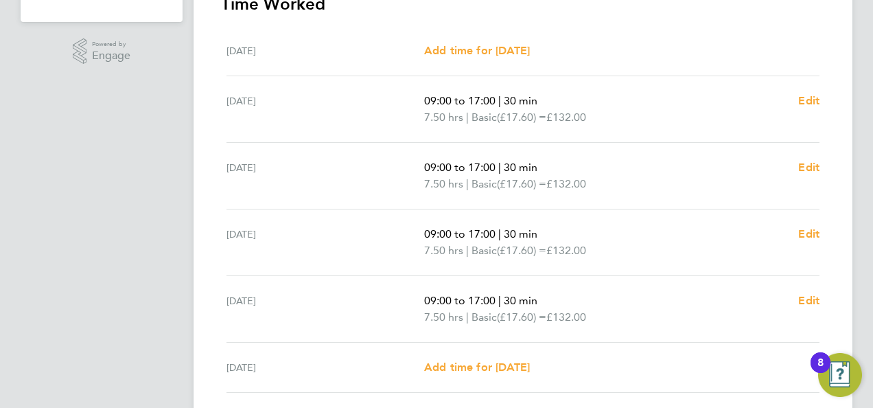
click at [110, 144] on app-navbar "CC Chloe Crayden Notifications 20 Applications: Network Team Members Businesses…" at bounding box center [102, 95] width 162 height 937
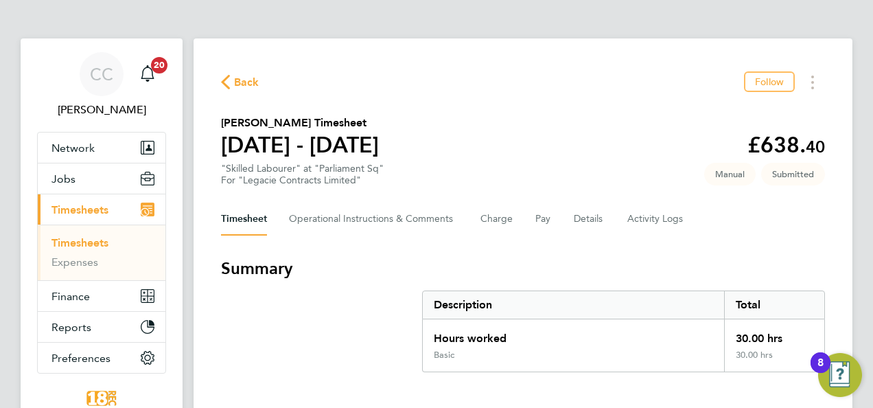
click at [233, 76] on span "Back" at bounding box center [240, 81] width 38 height 13
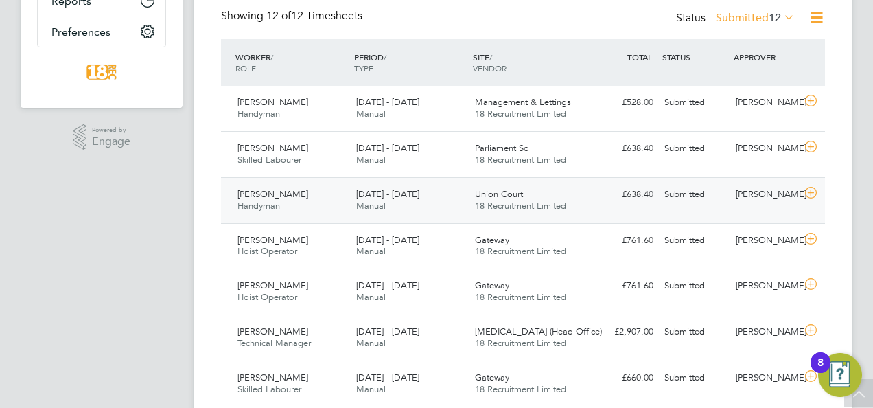
click at [545, 197] on div "Union Court 18 Recruitment Limited" at bounding box center [529, 200] width 119 height 34
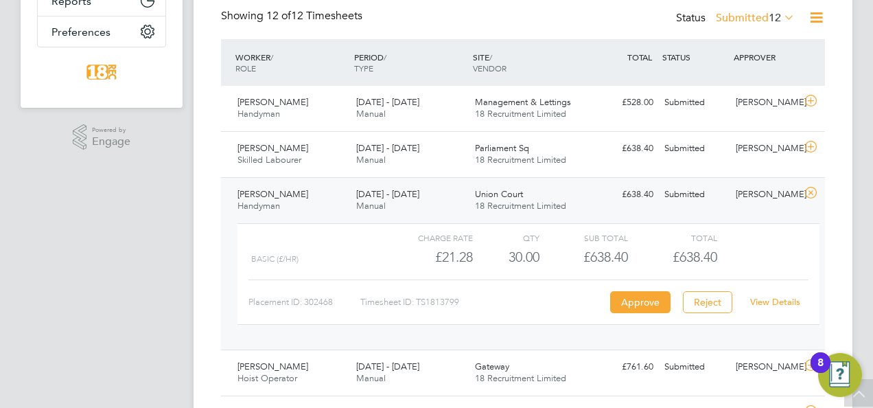
click at [812, 188] on icon at bounding box center [811, 192] width 17 height 11
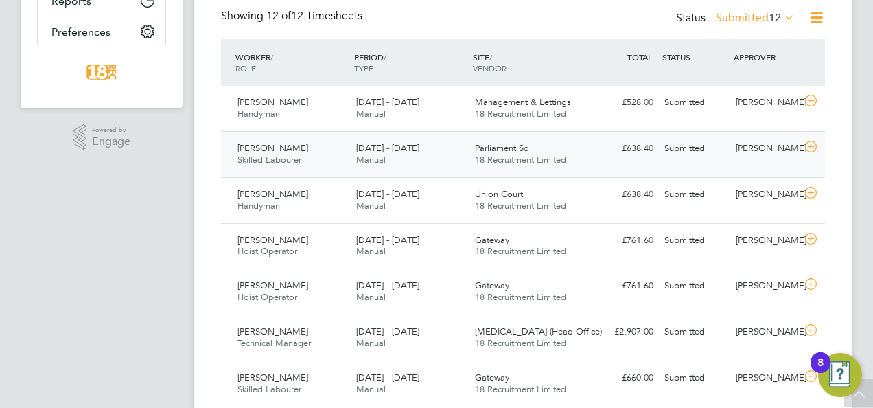
click at [699, 143] on div "Submitted" at bounding box center [694, 148] width 71 height 23
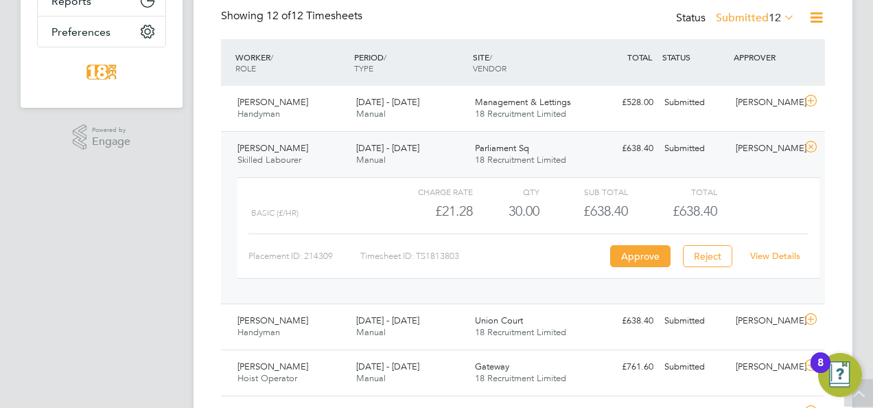
click at [787, 251] on link "View Details" at bounding box center [775, 256] width 50 height 12
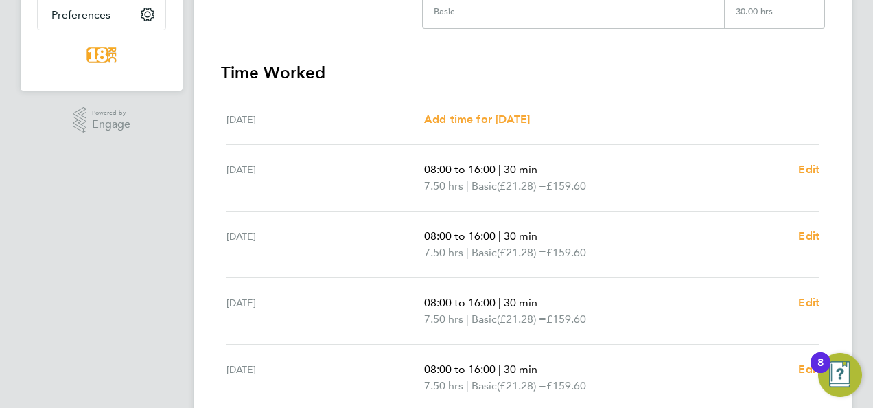
scroll to position [565, 0]
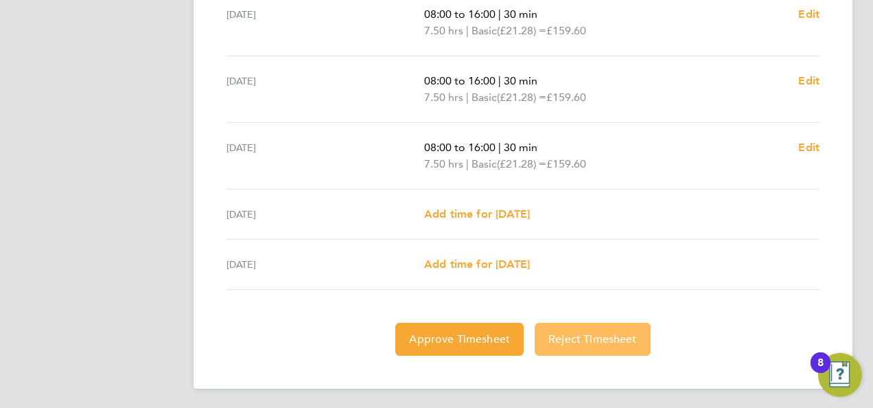
click at [599, 332] on span "Reject Timesheet" at bounding box center [593, 339] width 89 height 14
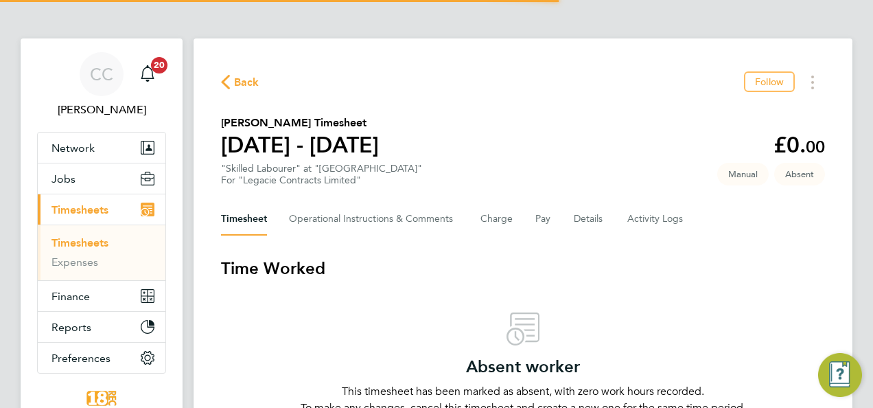
scroll to position [128, 0]
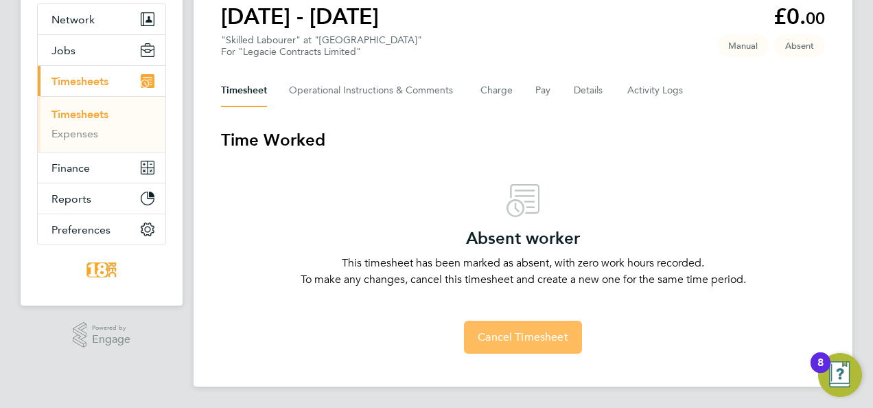
click at [529, 335] on span "Cancel Timesheet" at bounding box center [523, 337] width 91 height 14
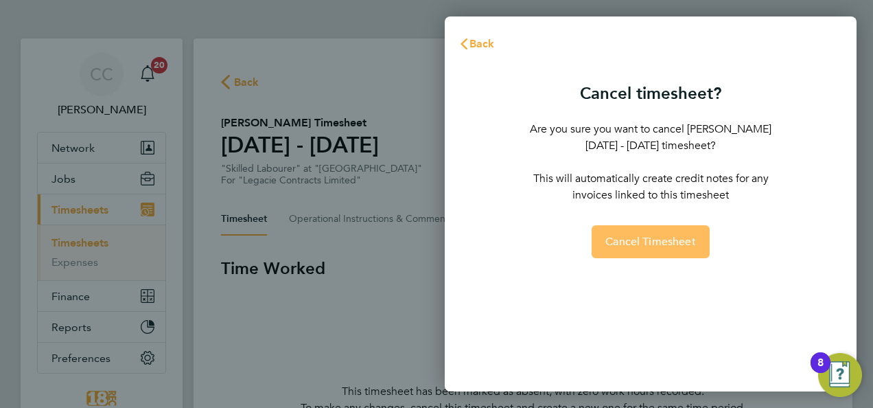
click at [622, 244] on span "Cancel Timesheet" at bounding box center [651, 242] width 91 height 14
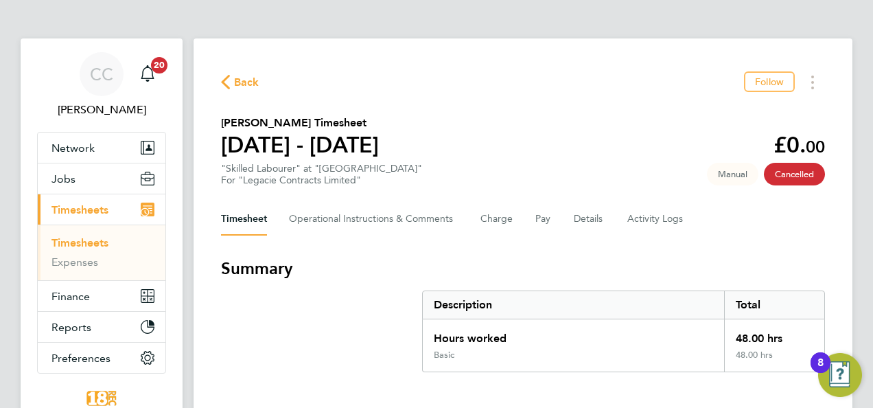
click at [237, 74] on button "Back" at bounding box center [240, 81] width 38 height 17
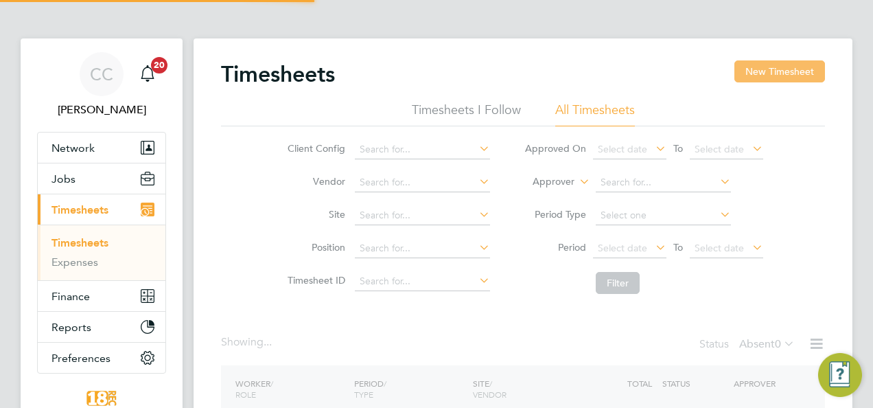
click at [779, 63] on button "New Timesheet" at bounding box center [780, 71] width 91 height 22
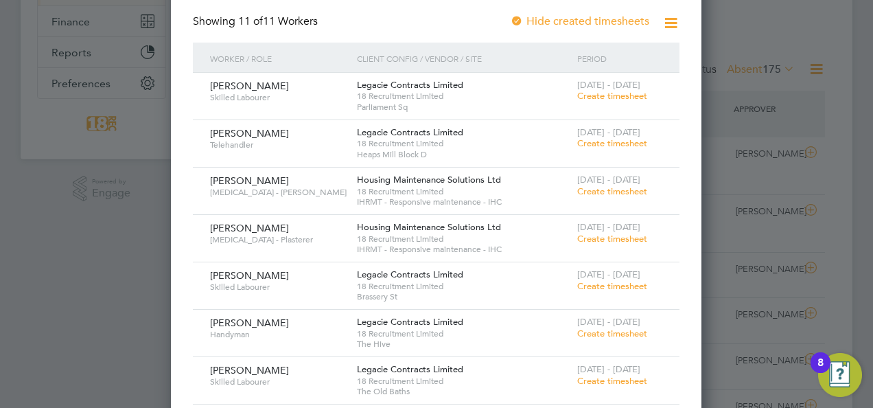
click at [621, 280] on span "Create timesheet" at bounding box center [612, 286] width 70 height 12
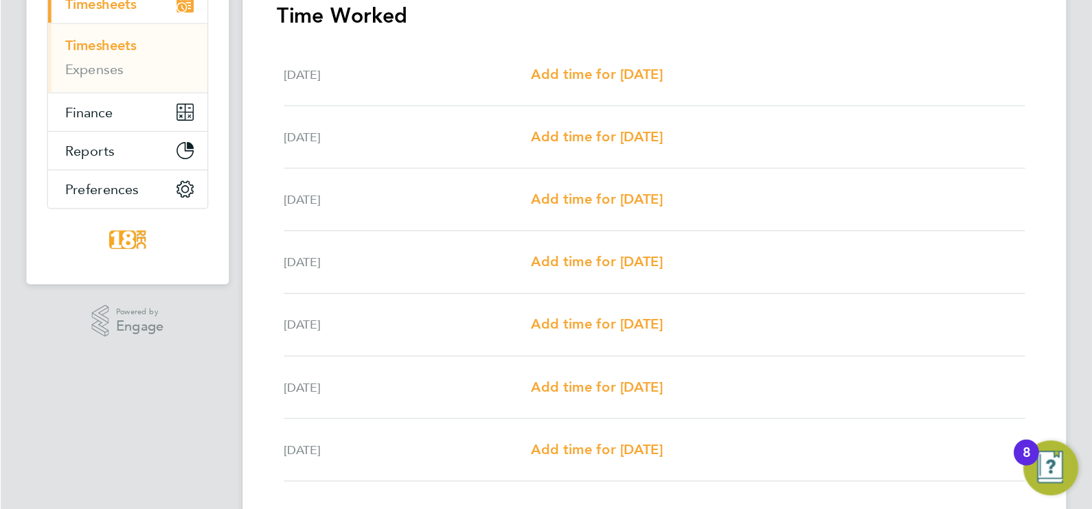
scroll to position [202, 0]
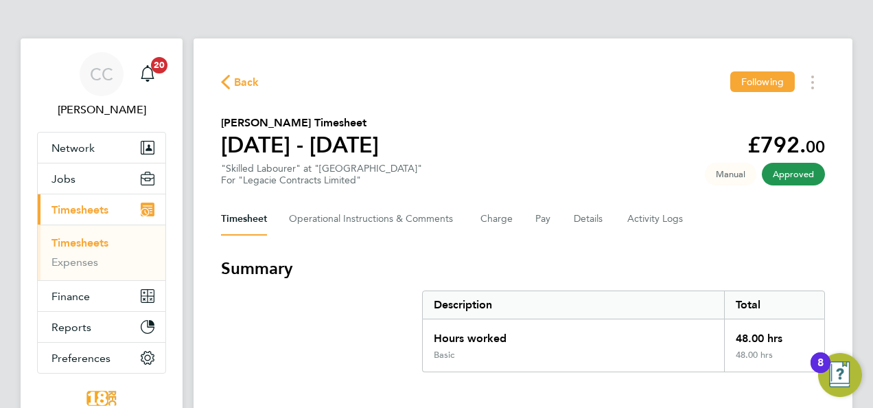
click at [229, 79] on icon "button" at bounding box center [225, 82] width 9 height 14
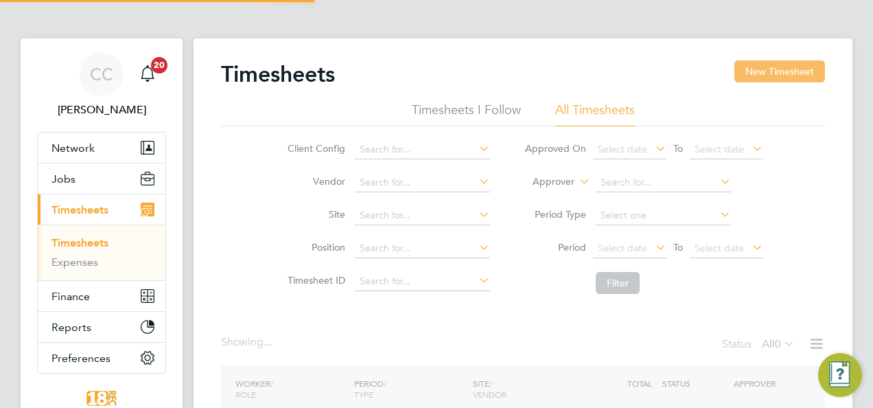
click at [783, 74] on button "New Timesheet" at bounding box center [780, 71] width 91 height 22
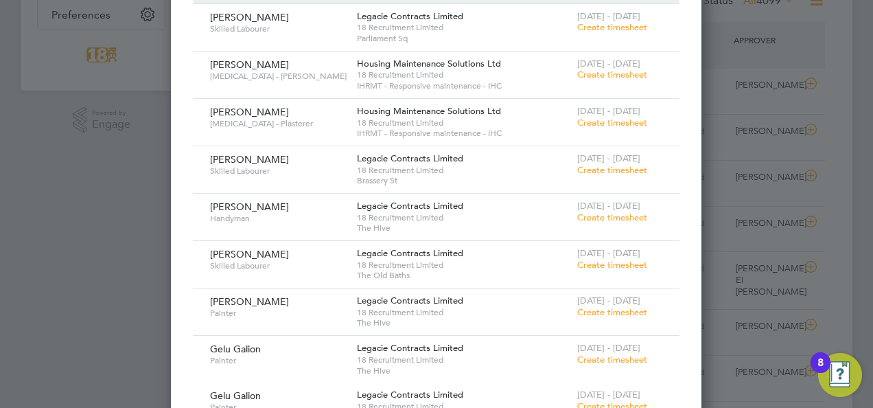
click at [603, 173] on span "Create timesheet" at bounding box center [612, 170] width 70 height 12
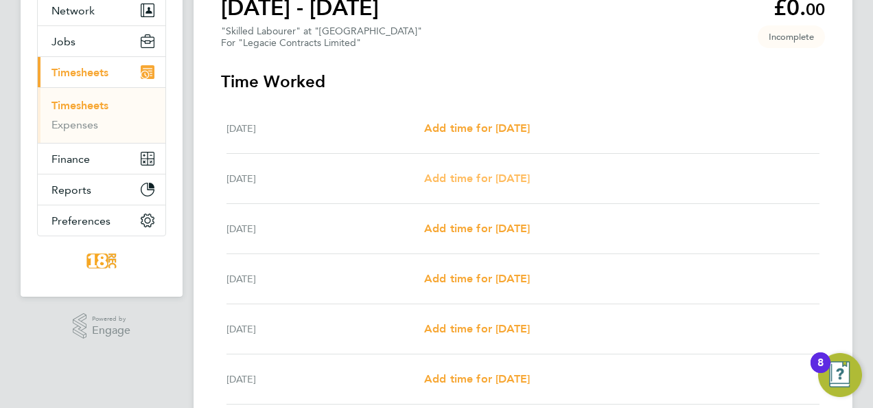
click at [508, 170] on link "Add time for Tue 26 Aug" at bounding box center [477, 178] width 106 height 16
select select "30"
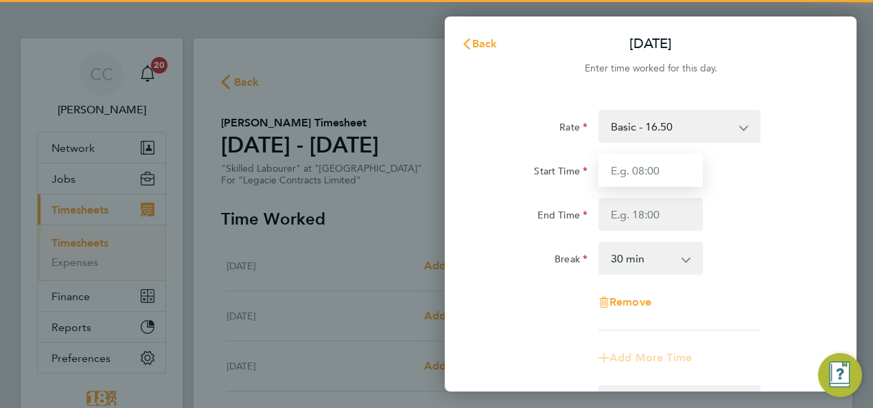
click at [629, 174] on input "Start Time" at bounding box center [651, 170] width 104 height 33
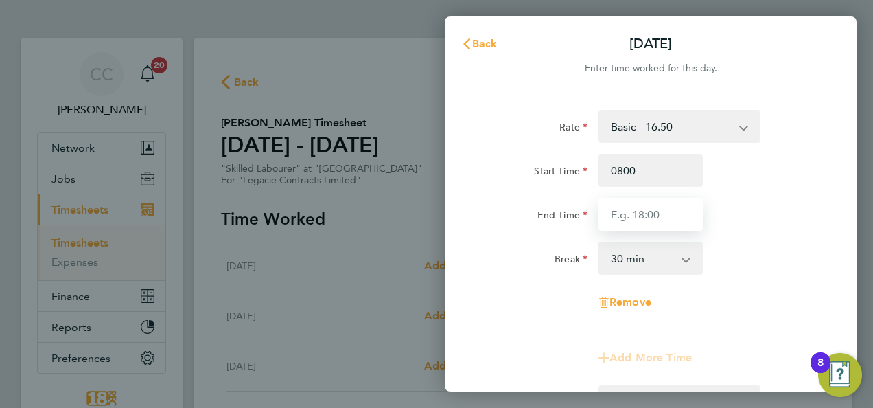
type input "08:00"
type input "1"
type input "16:30"
click at [750, 270] on div "Break 0 min 15 min 30 min 45 min 60 min 75 min 90 min" at bounding box center [651, 258] width 346 height 33
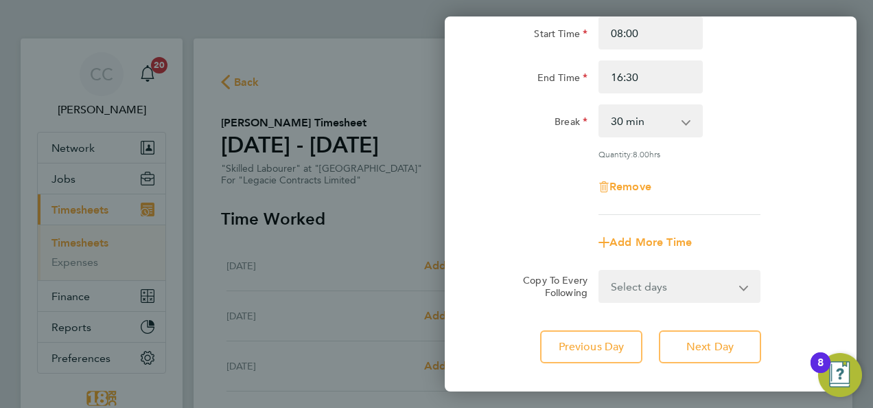
click at [677, 284] on select "Select days Day Weekday (Mon-Fri) Weekend (Sat-Sun) Wednesday Thursday Friday S…" at bounding box center [672, 286] width 144 height 30
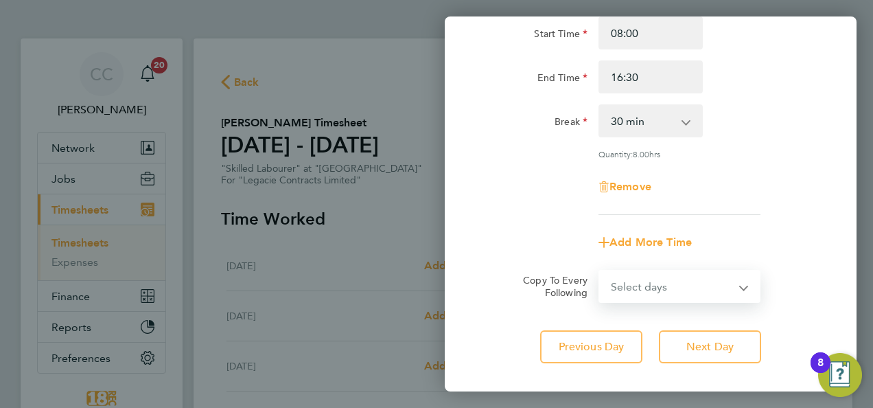
click at [659, 297] on select "Select days Day Weekday (Mon-Fri) Weekend (Sat-Sun) Wednesday Thursday Friday S…" at bounding box center [672, 286] width 144 height 30
select select "DAY"
click at [600, 271] on select "Select days Day Weekday (Mon-Fri) Weekend (Sat-Sun) Wednesday Thursday Friday S…" at bounding box center [672, 286] width 144 height 30
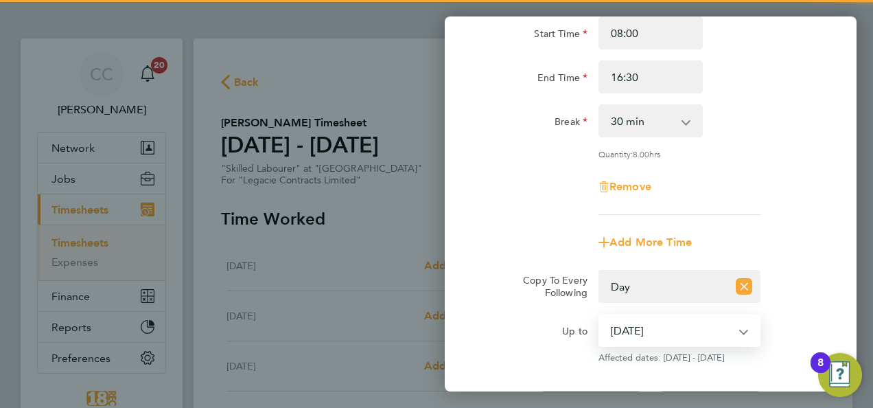
click at [648, 324] on select "27 Aug 2025 28 Aug 2025 29 Aug 2025 30 Aug 2025 31 Aug 2025" at bounding box center [671, 330] width 143 height 30
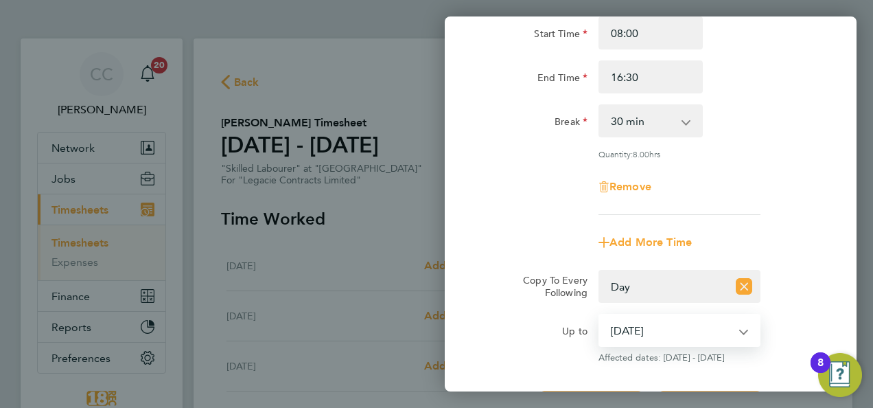
select select "2025-08-30"
click at [600, 315] on select "27 Aug 2025 28 Aug 2025 29 Aug 2025 30 Aug 2025 31 Aug 2025" at bounding box center [671, 330] width 143 height 30
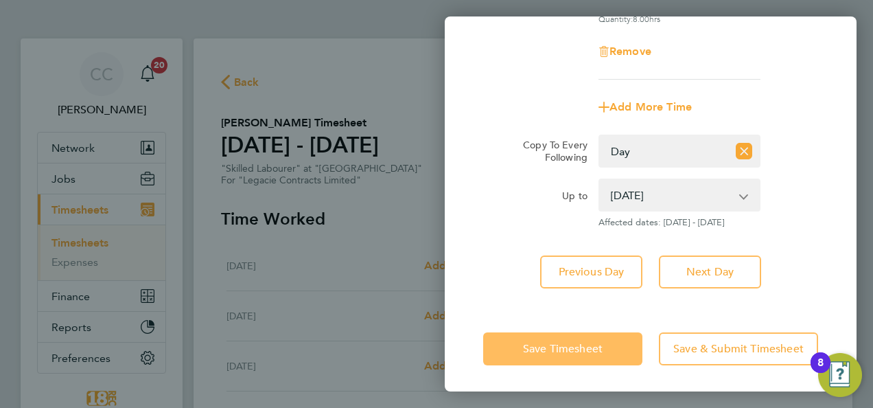
click at [577, 335] on button "Save Timesheet" at bounding box center [562, 348] width 159 height 33
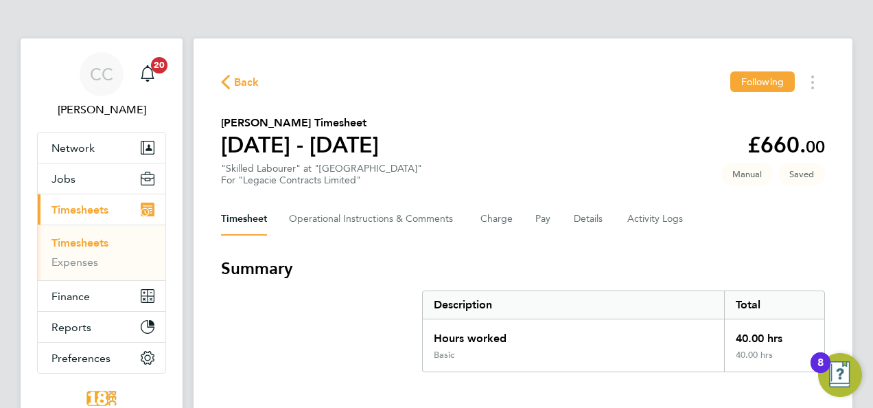
click at [568, 217] on div "Timesheet Operational Instructions & Comments Charge Pay Details Activity Logs" at bounding box center [523, 219] width 604 height 33
click at [617, 215] on div "Timesheet Operational Instructions & Comments Charge Pay Details Activity Logs" at bounding box center [523, 219] width 604 height 33
click at [597, 221] on button "Details" at bounding box center [590, 219] width 32 height 33
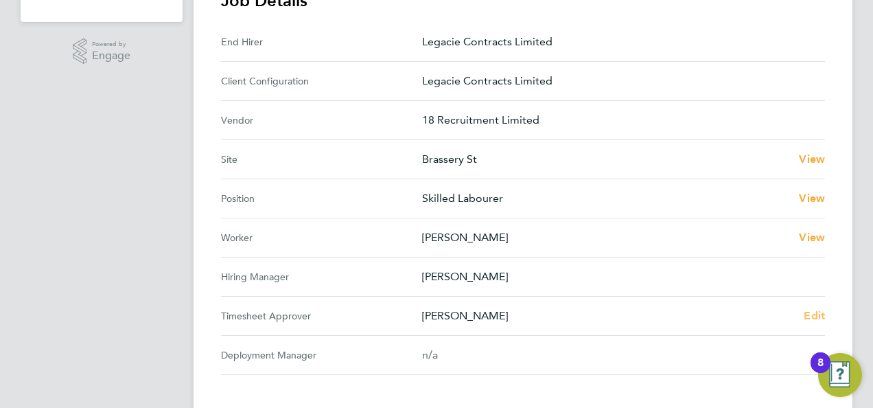
click at [804, 308] on link "Edit" at bounding box center [814, 316] width 21 height 16
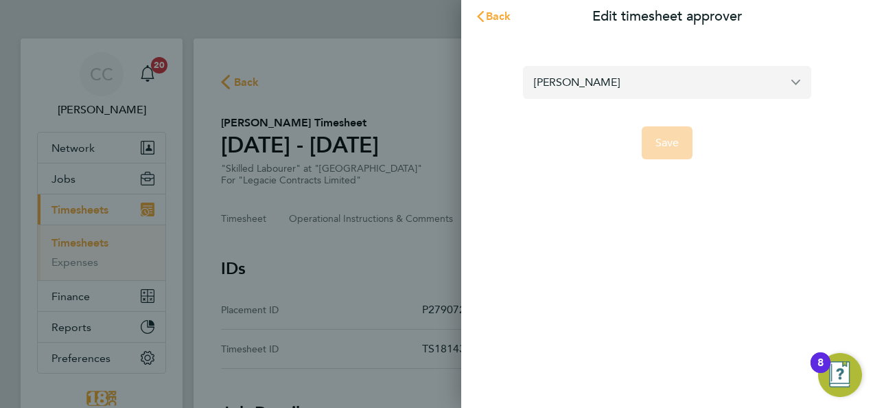
click at [596, 90] on input "Jack Kelly" at bounding box center [667, 82] width 288 height 32
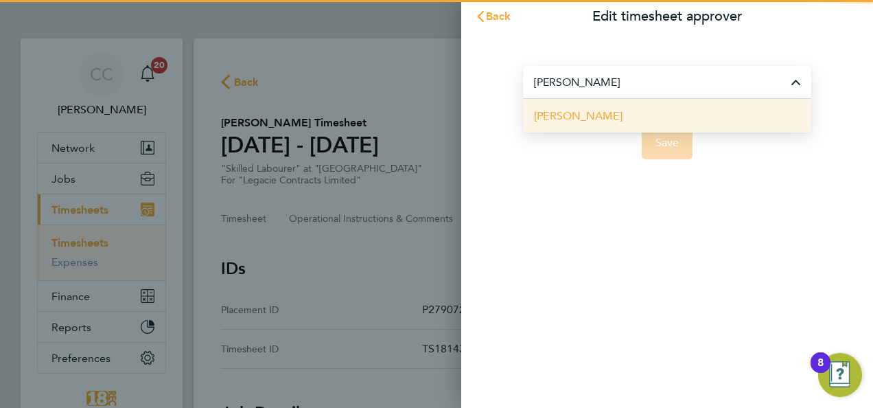
click at [603, 115] on span "[PERSON_NAME]" at bounding box center [578, 116] width 89 height 16
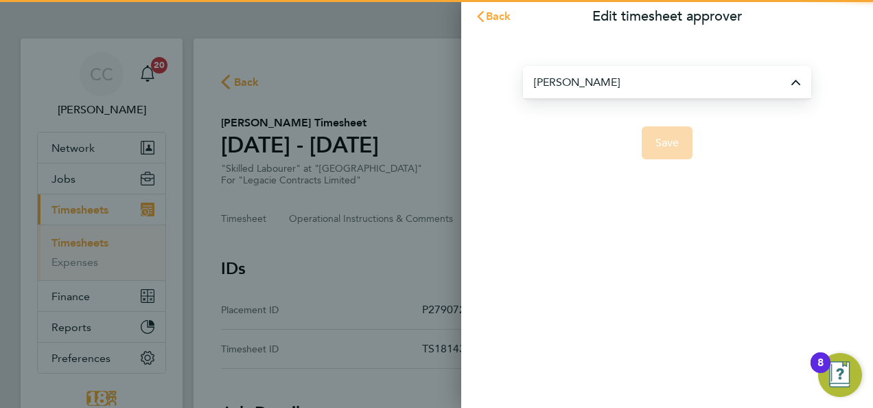
type input "[PERSON_NAME]"
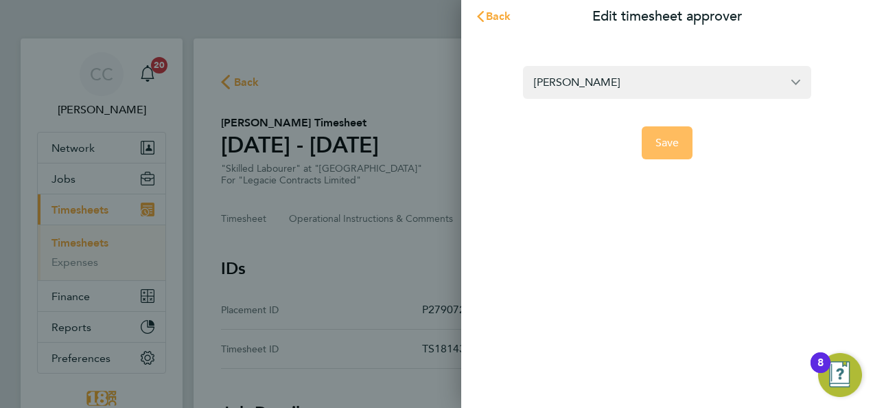
click at [656, 141] on button "Save" at bounding box center [667, 142] width 51 height 33
click at [656, 141] on section "Stephen Weild's Timesheet 25 - 31 Aug 2025 £660. 00 "Skilled Labourer" at "Bras…" at bounding box center [523, 150] width 604 height 71
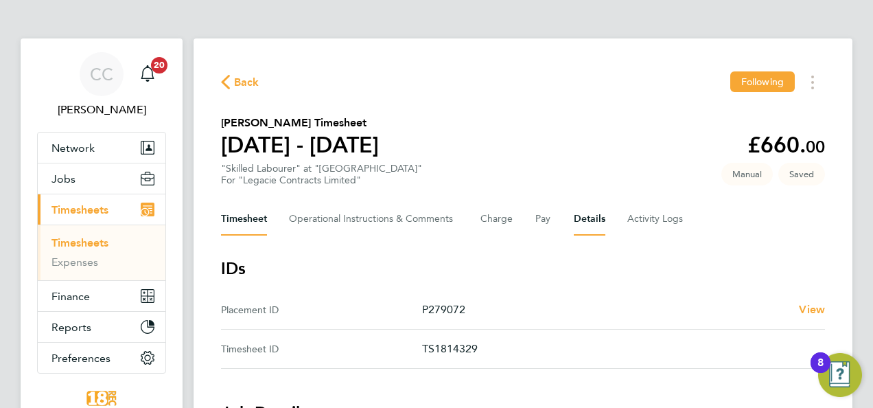
click at [242, 216] on button "Timesheet" at bounding box center [244, 219] width 46 height 33
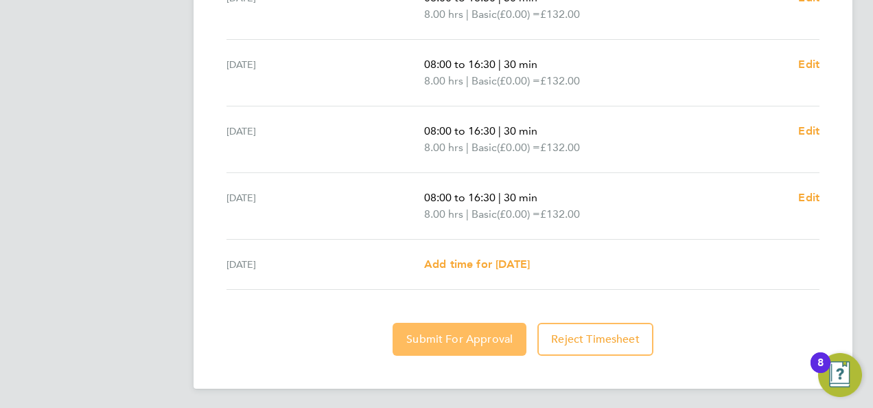
click at [492, 336] on span "Submit For Approval" at bounding box center [459, 339] width 106 height 14
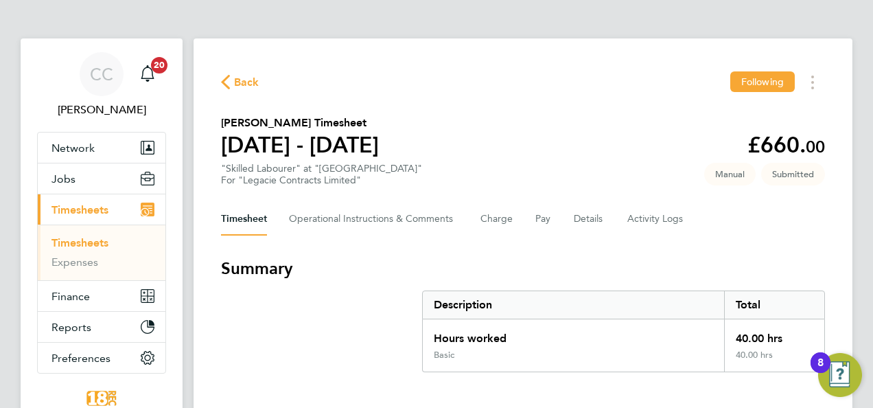
click at [244, 89] on span "Back" at bounding box center [246, 82] width 25 height 16
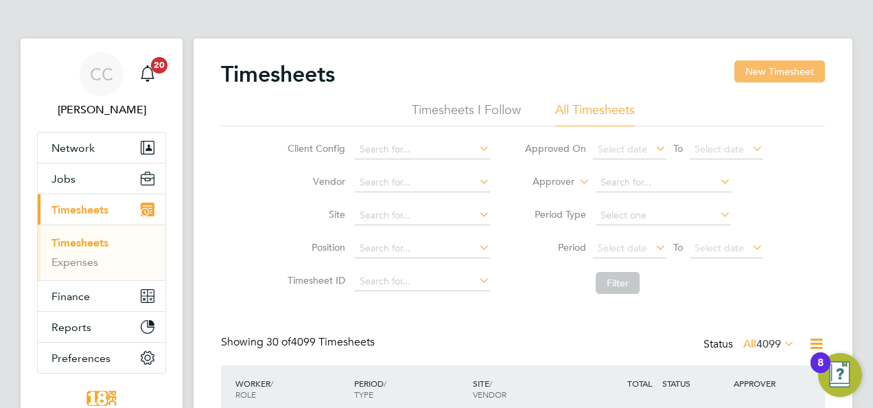
click at [761, 65] on button "New Timesheet" at bounding box center [780, 71] width 91 height 22
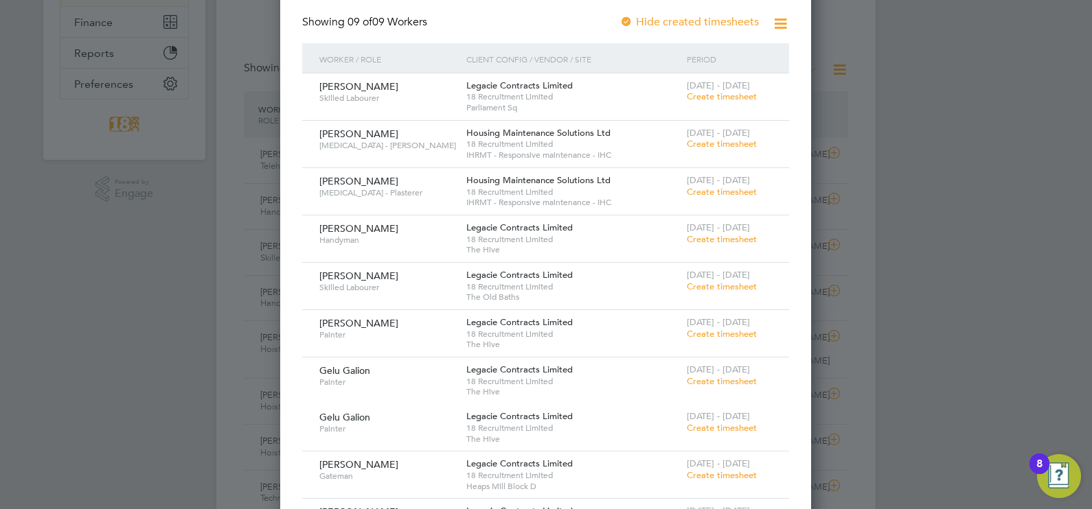
scroll to position [7, 7]
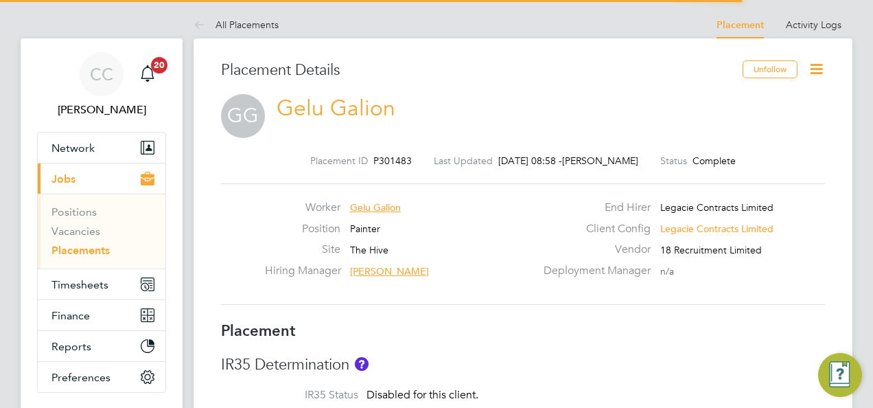
click at [820, 69] on icon at bounding box center [816, 68] width 17 height 17
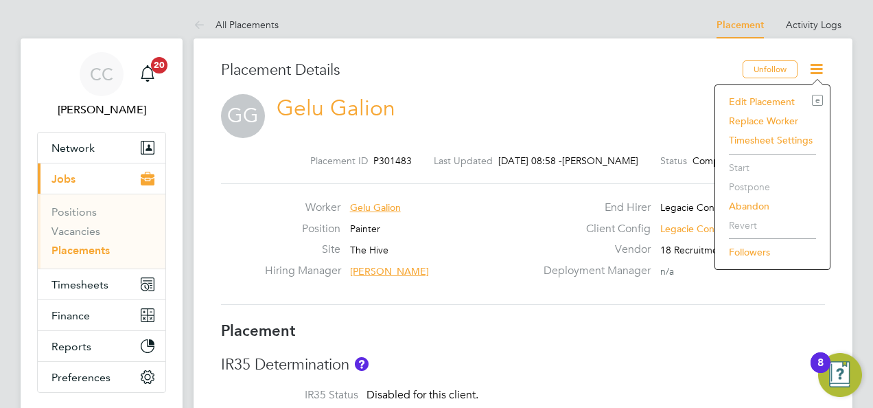
click at [801, 91] on div "Edit Placement e Replace Worker Timesheet Settings Start Postpone Abandon Rever…" at bounding box center [773, 176] width 116 height 185
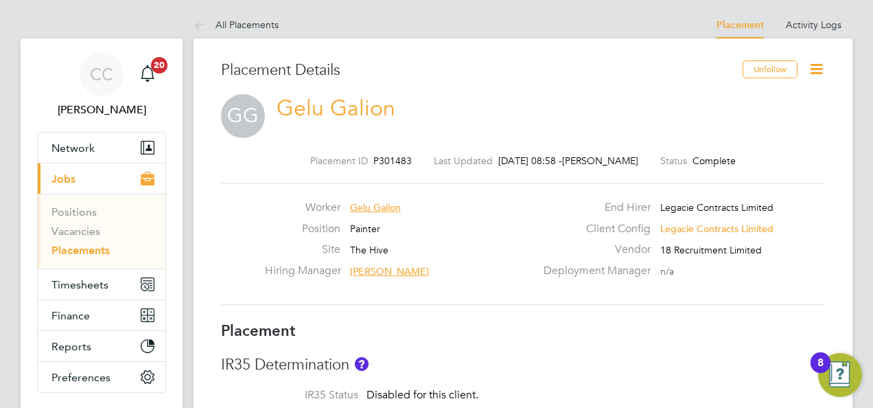
drag, startPoint x: 820, startPoint y: 74, endPoint x: 809, endPoint y: 82, distance: 13.7
click at [819, 73] on icon at bounding box center [816, 68] width 17 height 17
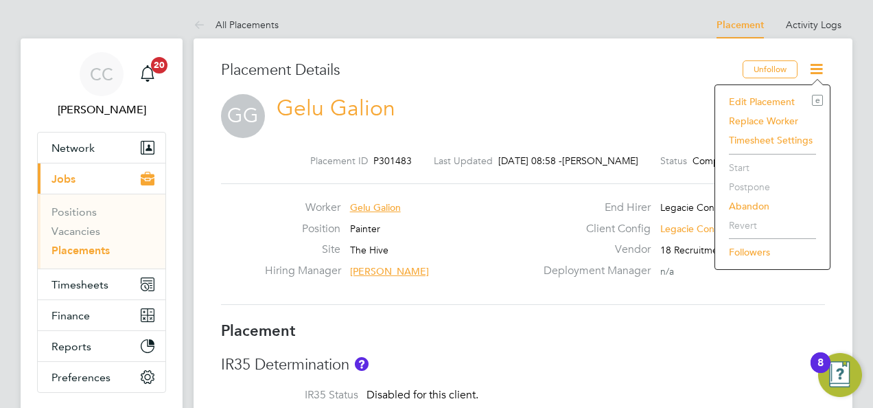
click at [780, 102] on li "Edit Placement e" at bounding box center [772, 101] width 101 height 19
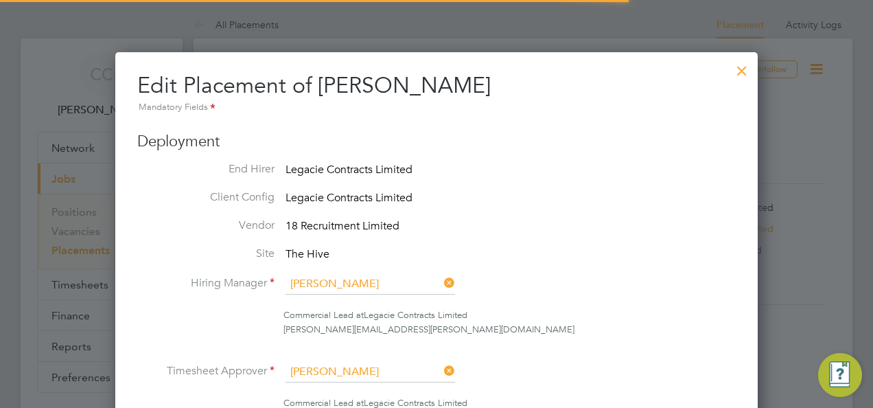
scroll to position [7, 7]
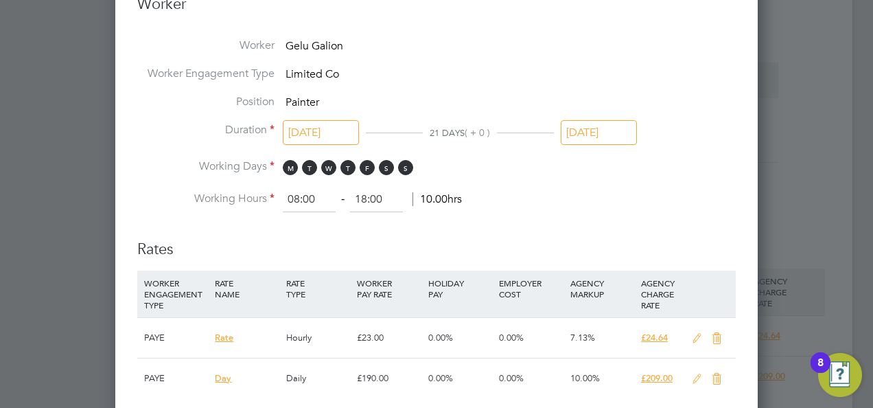
click at [579, 126] on input "31 Aug 2025" at bounding box center [599, 132] width 76 height 25
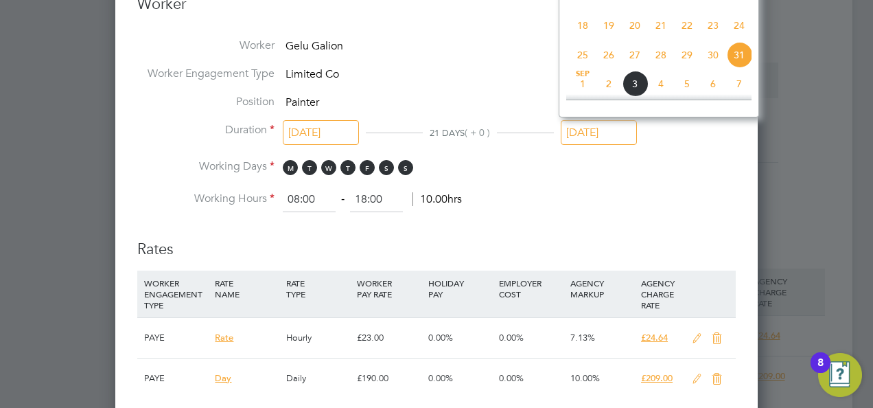
click at [743, 36] on span "24" at bounding box center [739, 25] width 26 height 26
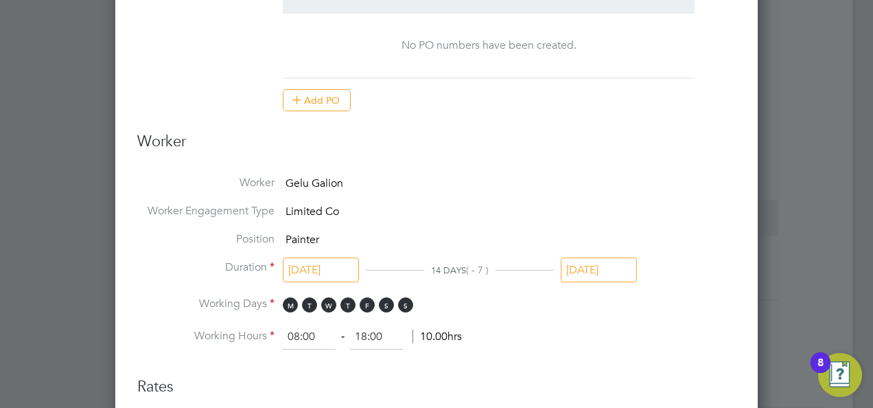
click at [599, 264] on input "[DATE]" at bounding box center [599, 269] width 76 height 25
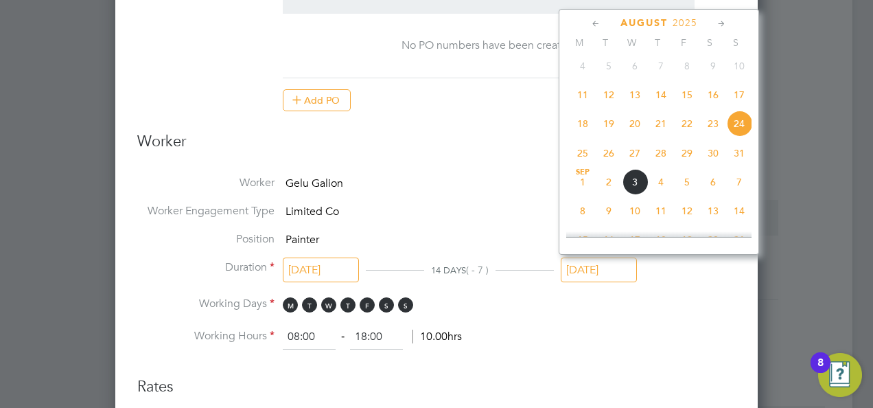
click at [739, 103] on span "17" at bounding box center [739, 95] width 26 height 26
type input "17 Aug 2025"
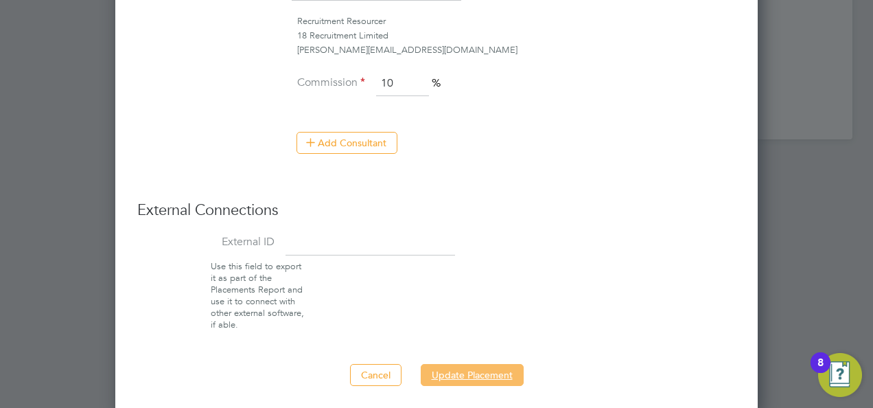
click at [478, 369] on button "Update Placement" at bounding box center [472, 375] width 103 height 22
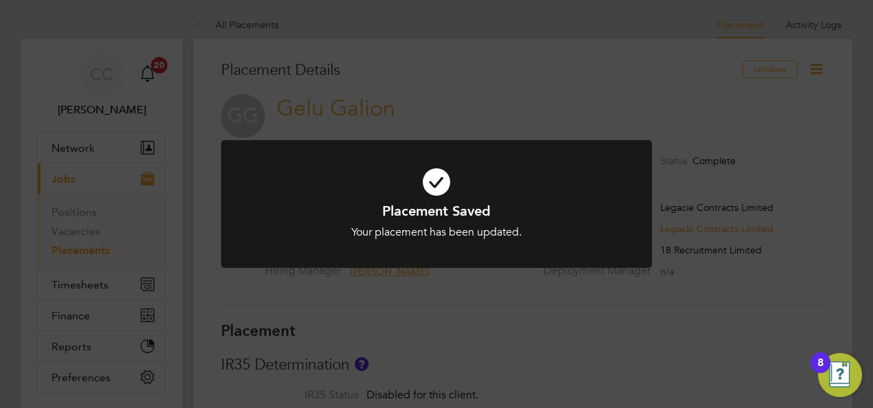
click at [240, 30] on div "Placement Saved Your placement has been updated. Cancel Okay" at bounding box center [436, 204] width 873 height 408
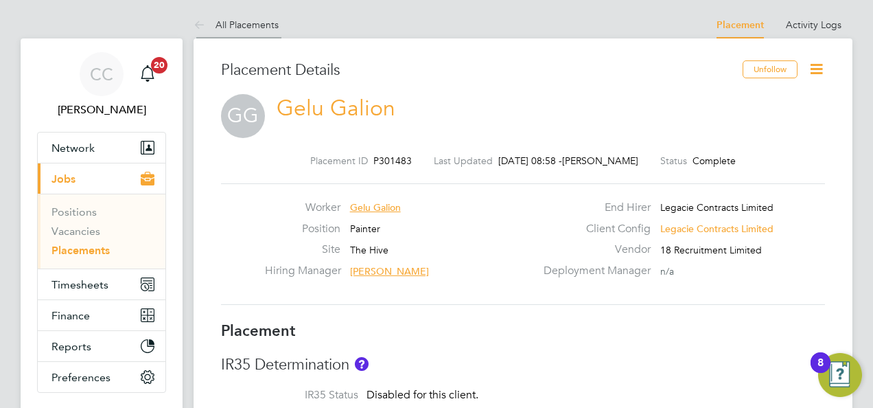
click at [249, 19] on link "All Placements" at bounding box center [236, 25] width 85 height 12
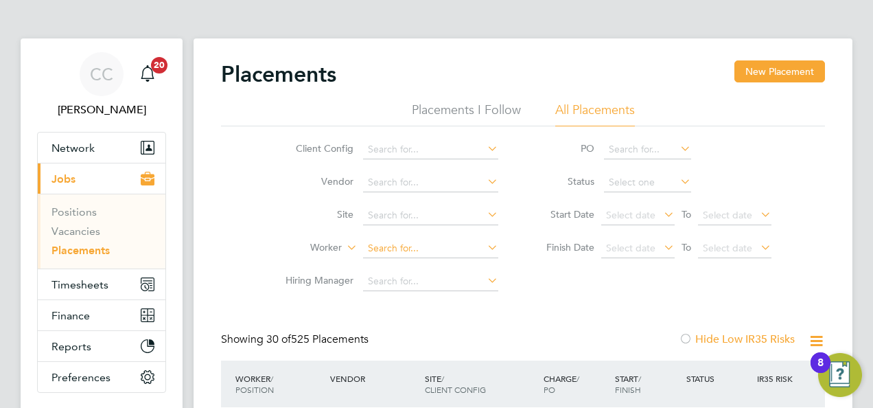
click at [400, 242] on input at bounding box center [430, 248] width 135 height 19
type input "lacey"
click at [401, 277] on input at bounding box center [430, 281] width 135 height 19
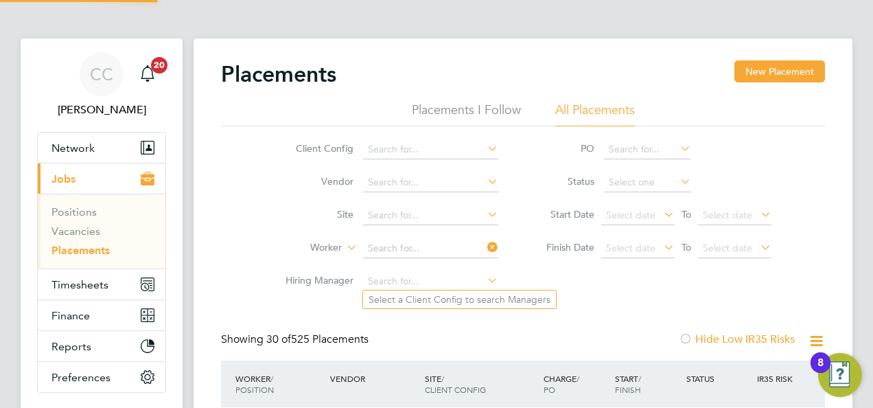
click at [402, 268] on li "Hiring Manager" at bounding box center [386, 281] width 258 height 33
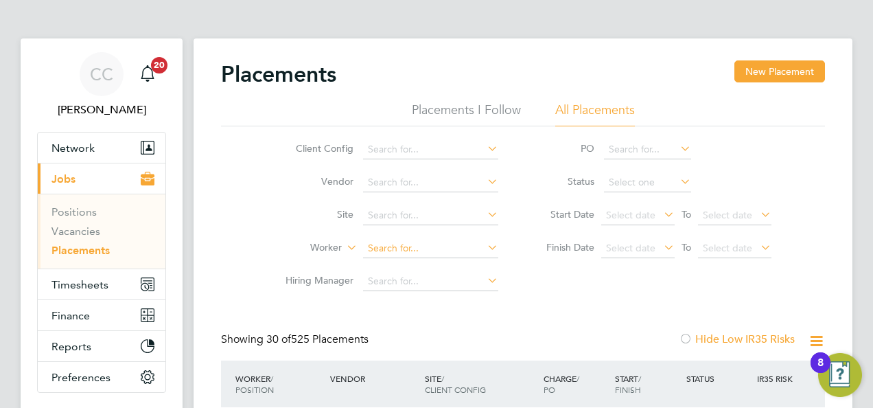
click at [426, 240] on li "Worker" at bounding box center [386, 248] width 258 height 33
click at [424, 246] on input at bounding box center [430, 248] width 135 height 19
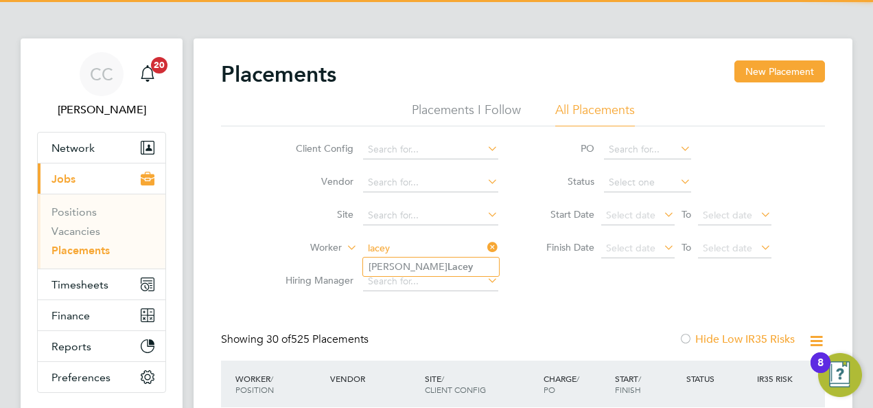
click at [432, 254] on input "lacey" at bounding box center [430, 248] width 135 height 19
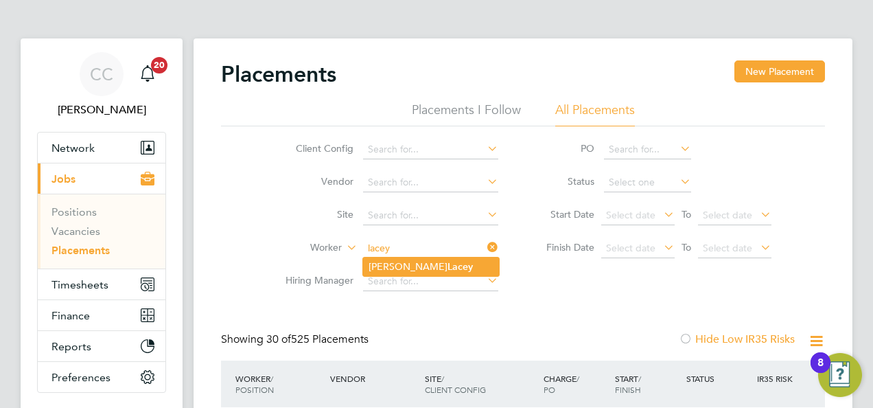
click at [427, 260] on li "Joseph Lacey" at bounding box center [431, 266] width 136 height 19
type input "Joseph Lacey"
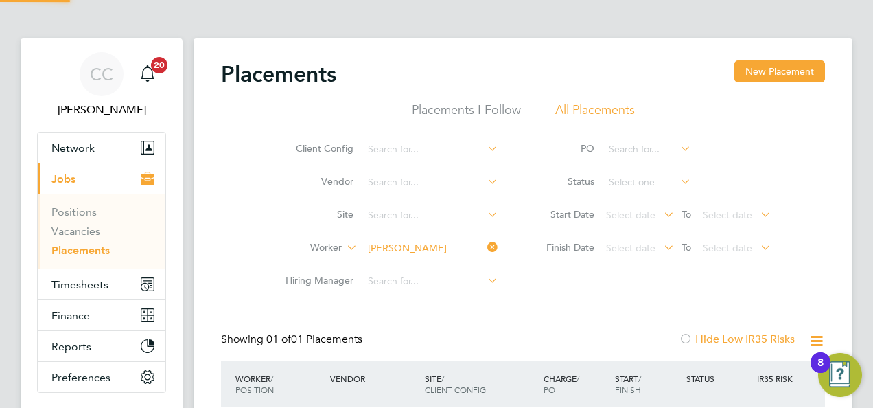
click at [683, 228] on li "Start Date Select date To Select date" at bounding box center [652, 215] width 273 height 33
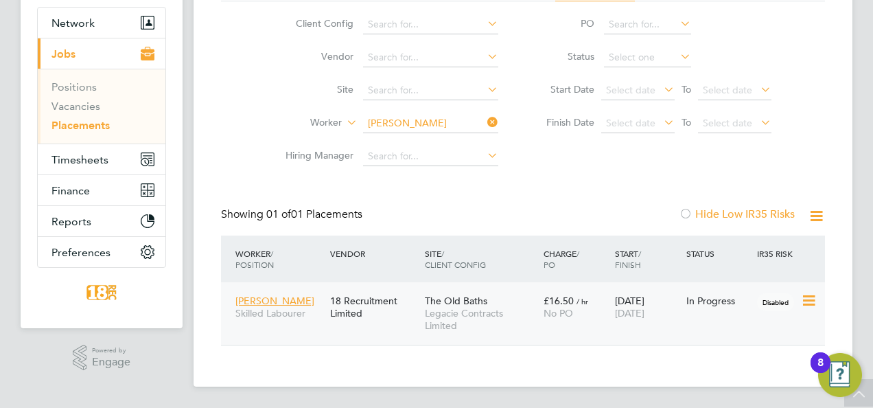
click at [694, 316] on div "Joseph Lacey Skilled Labourer 18 Recruitment Limited The Old Baths Legacie Cont…" at bounding box center [523, 313] width 604 height 62
click at [801, 303] on icon at bounding box center [808, 300] width 14 height 16
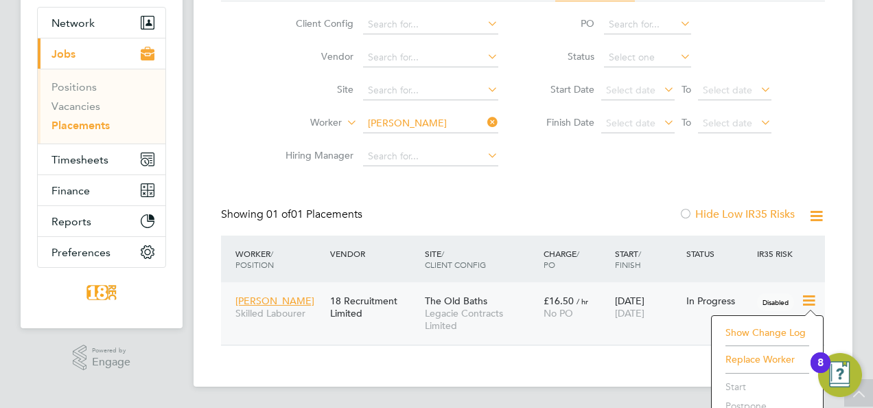
click at [680, 302] on div "21 Jul 2025 07 Sep 2025" at bounding box center [647, 307] width 71 height 38
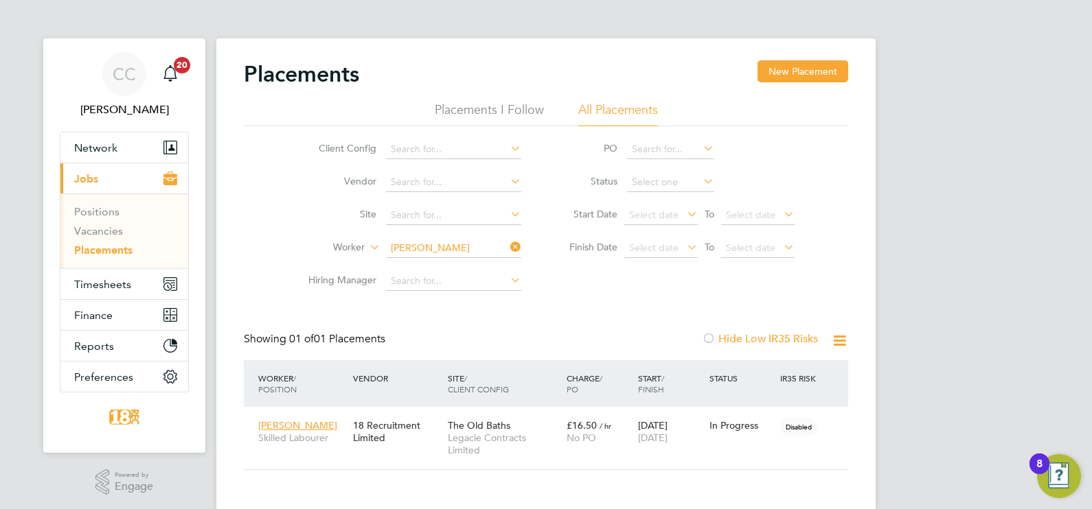
scroll to position [51, 119]
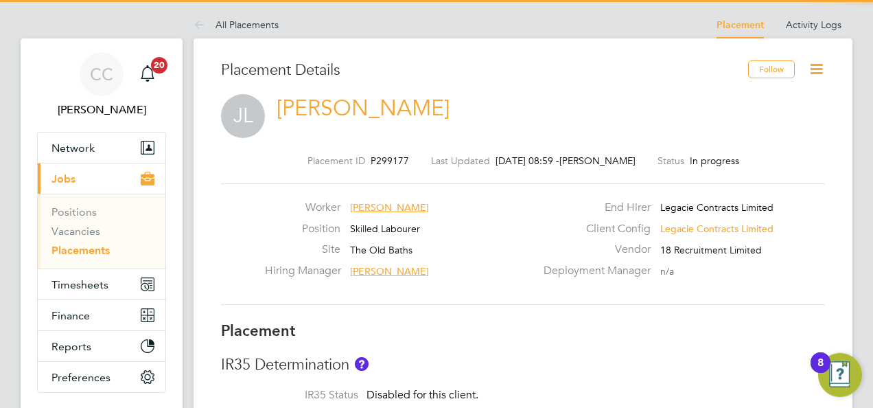
click at [818, 67] on icon at bounding box center [816, 68] width 17 height 17
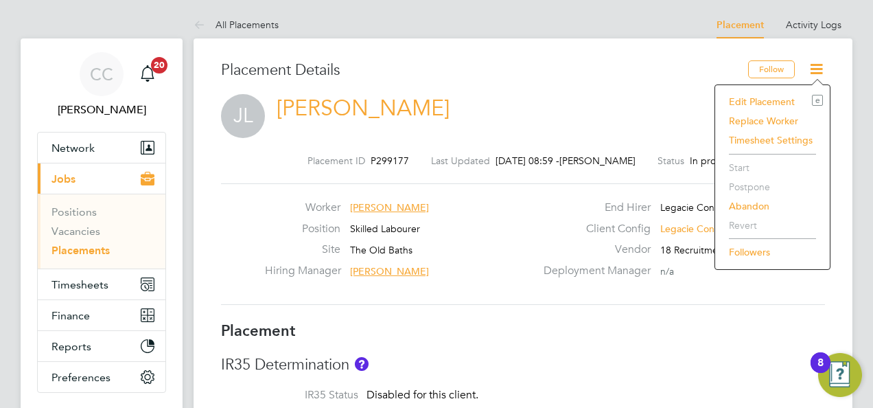
click at [795, 104] on li "Edit Placement e" at bounding box center [772, 101] width 101 height 19
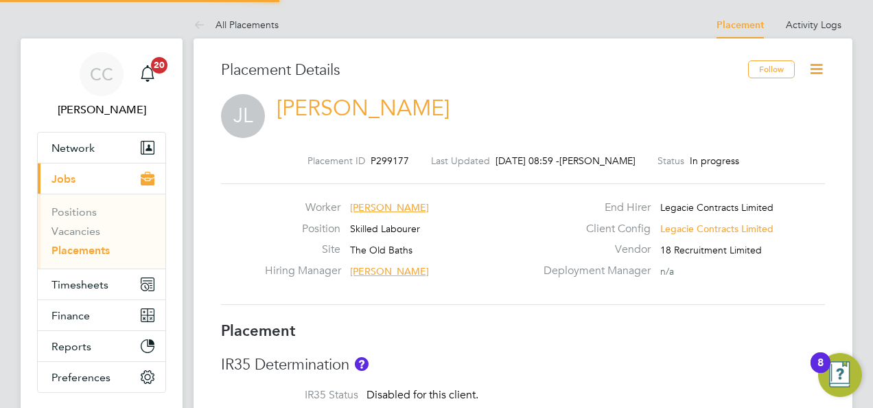
type input "[PERSON_NAME]"
type input "[DATE]"
type input "08:00"
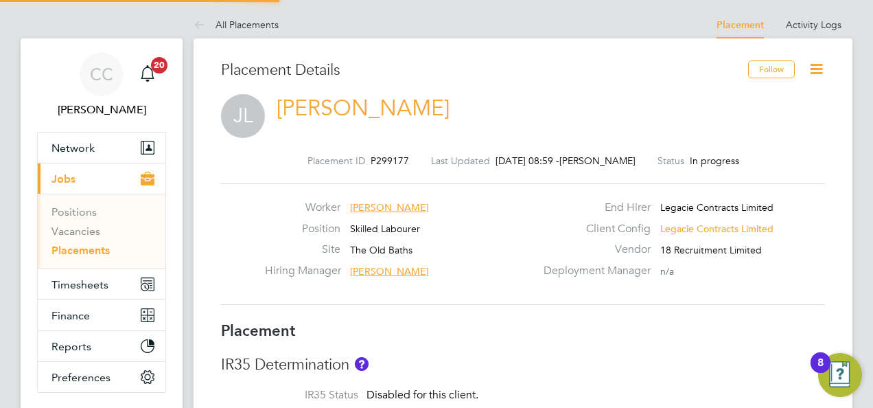
type input "18:00"
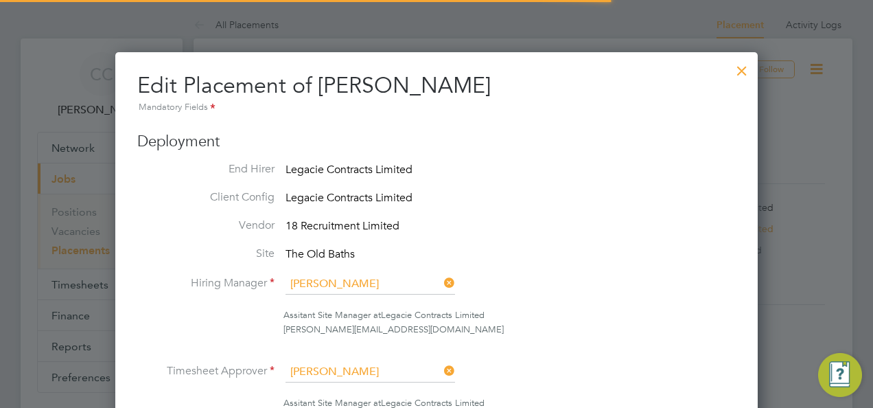
scroll to position [7, 7]
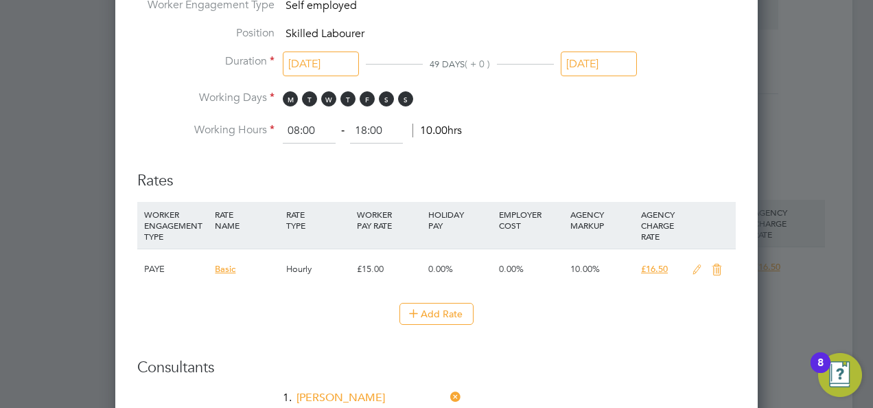
click at [595, 47] on li "Position Skilled Labourer" at bounding box center [436, 40] width 599 height 28
click at [599, 56] on input "[DATE]" at bounding box center [599, 63] width 76 height 25
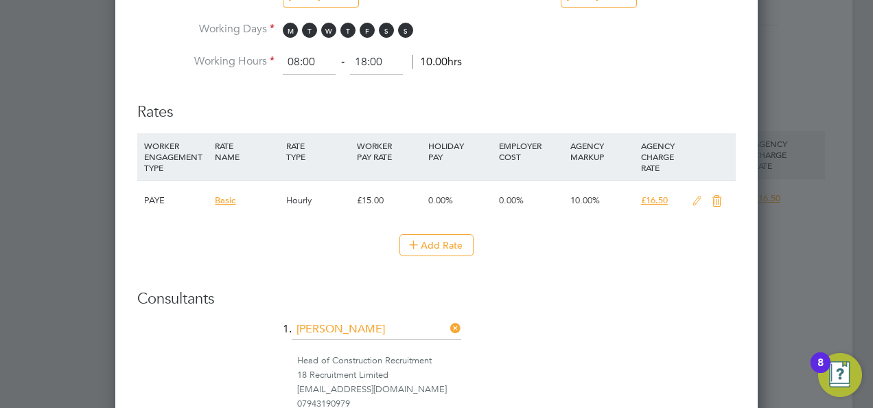
click at [732, 56] on li "Working Hours 08:00 ‐ 18:00 10.00hrs" at bounding box center [436, 62] width 599 height 25
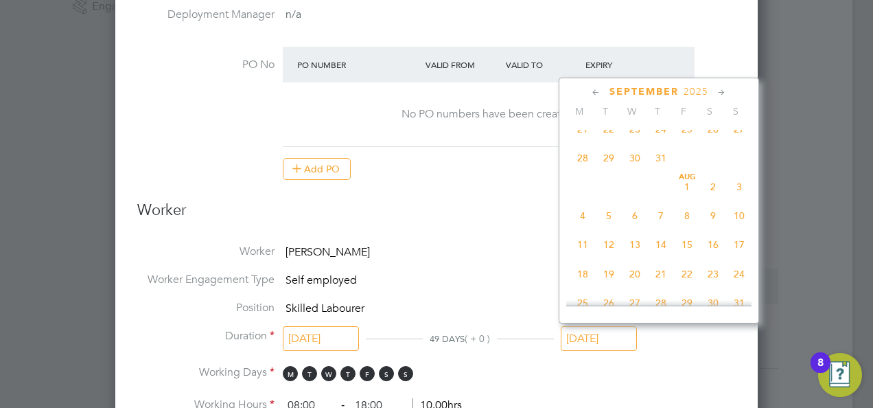
click at [597, 339] on input "[DATE]" at bounding box center [599, 338] width 76 height 25
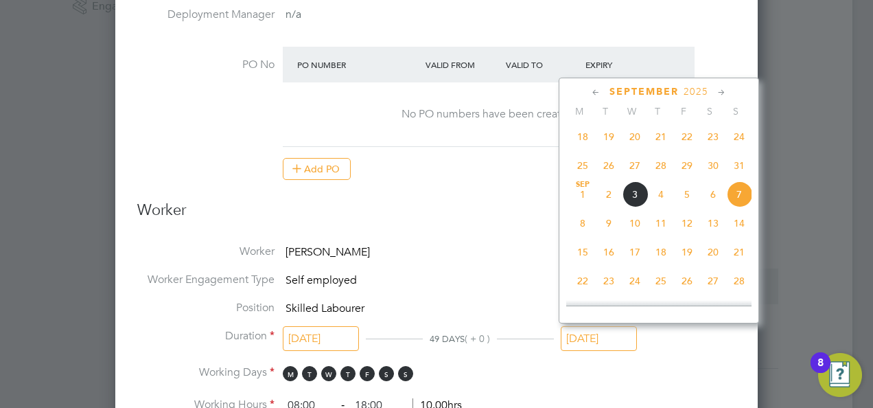
click at [741, 147] on span "24" at bounding box center [739, 137] width 26 height 26
type input "[DATE]"
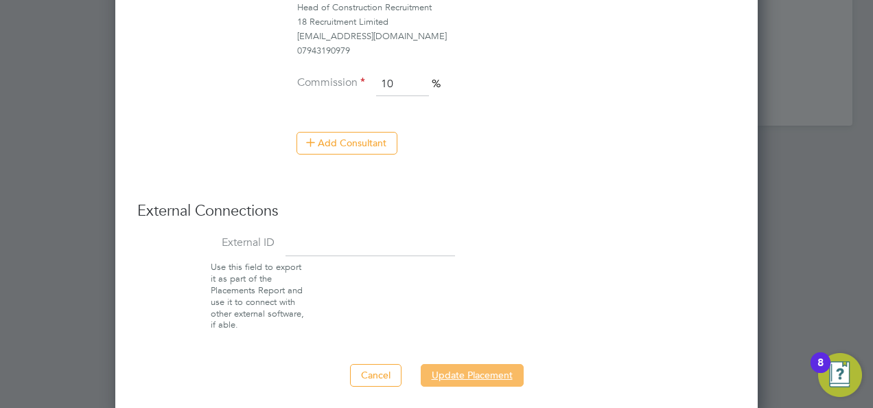
click at [475, 364] on button "Update Placement" at bounding box center [472, 375] width 103 height 22
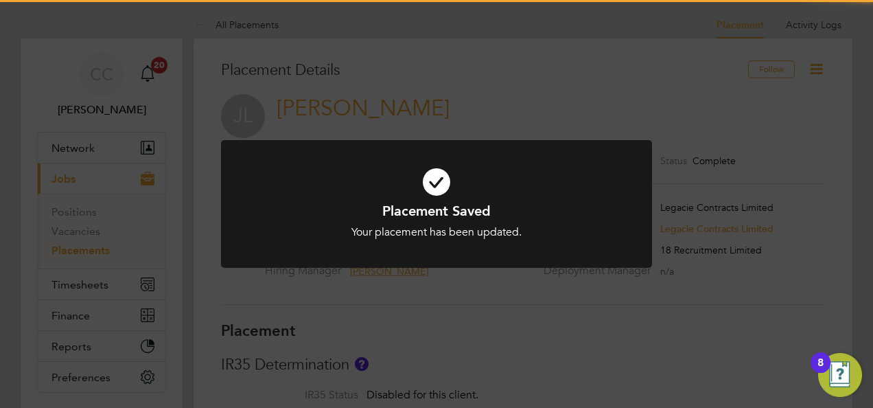
click at [219, 26] on div "Placement Saved Your placement has been updated. Cancel Okay" at bounding box center [436, 204] width 873 height 408
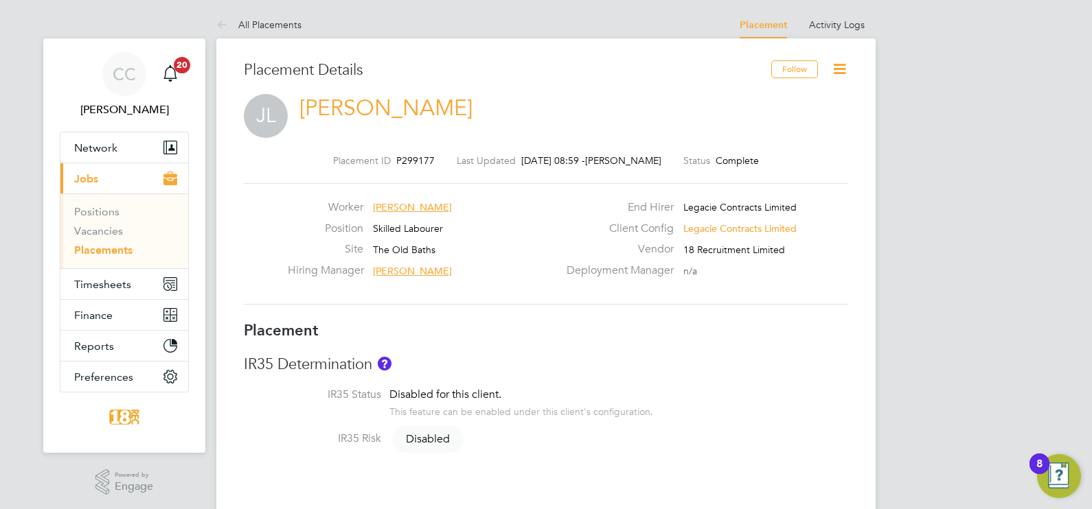
scroll to position [21, 271]
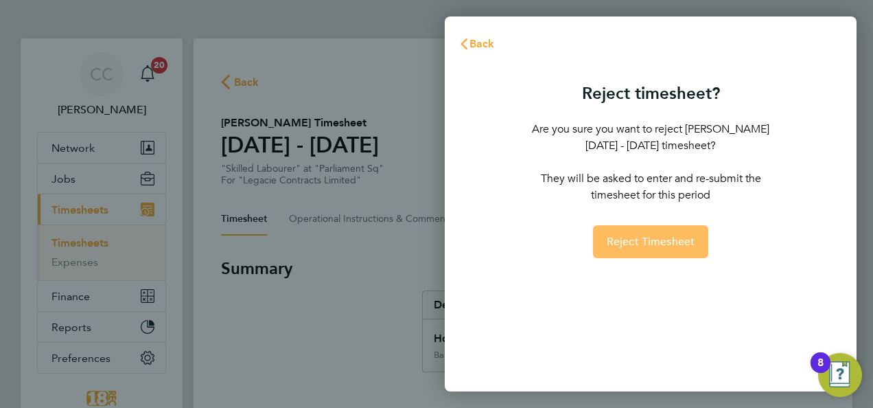
click at [634, 244] on span "Reject Timesheet" at bounding box center [651, 242] width 89 height 14
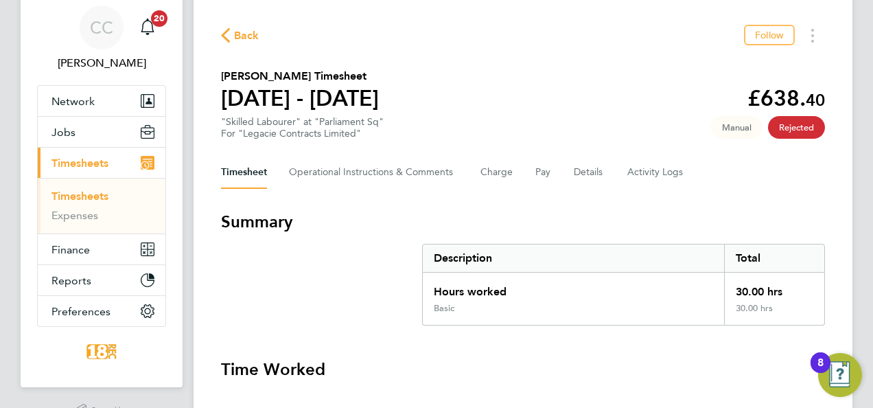
scroll to position [69, 0]
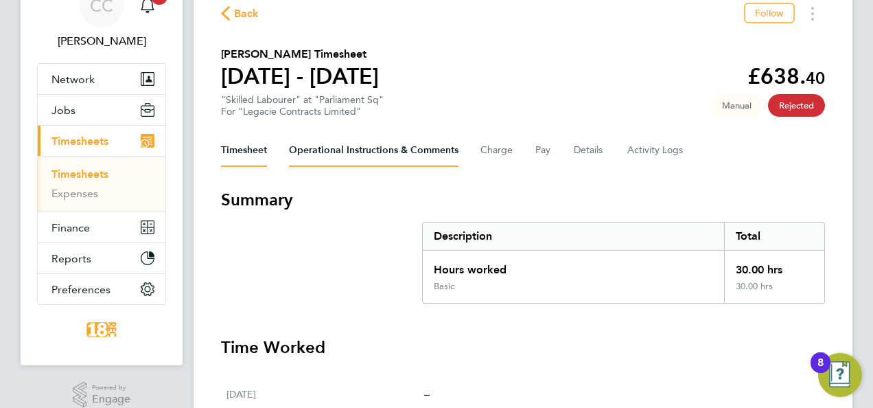
click at [384, 155] on Comments-tab "Operational Instructions & Comments" at bounding box center [374, 150] width 170 height 33
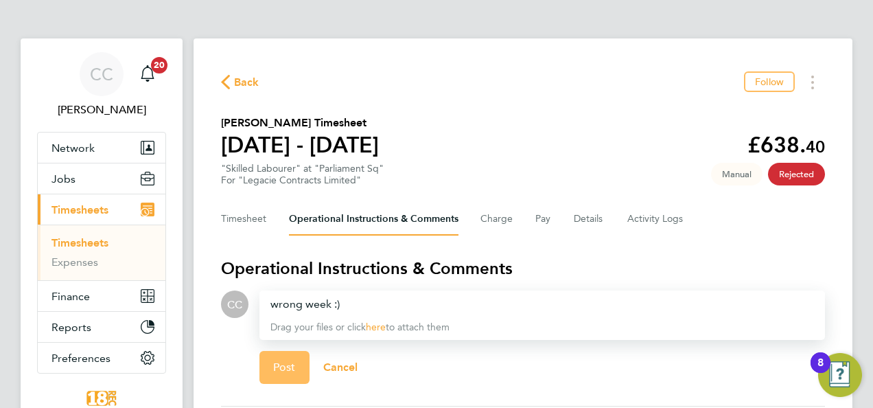
click at [299, 373] on button "Post" at bounding box center [285, 367] width 50 height 33
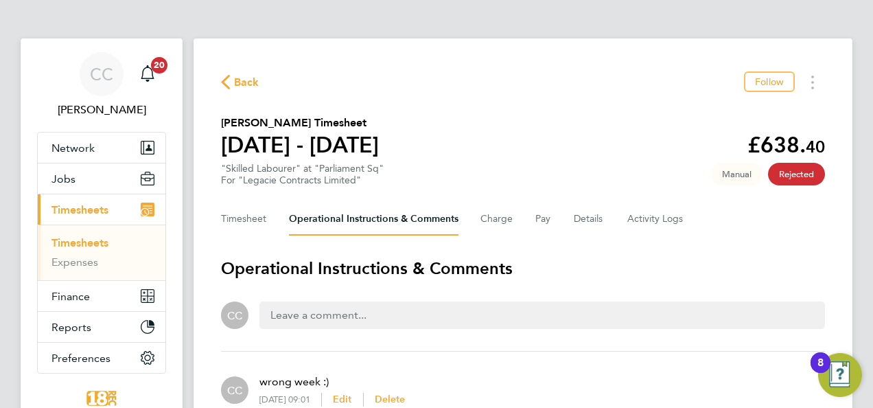
click at [249, 86] on span "Back" at bounding box center [246, 82] width 25 height 16
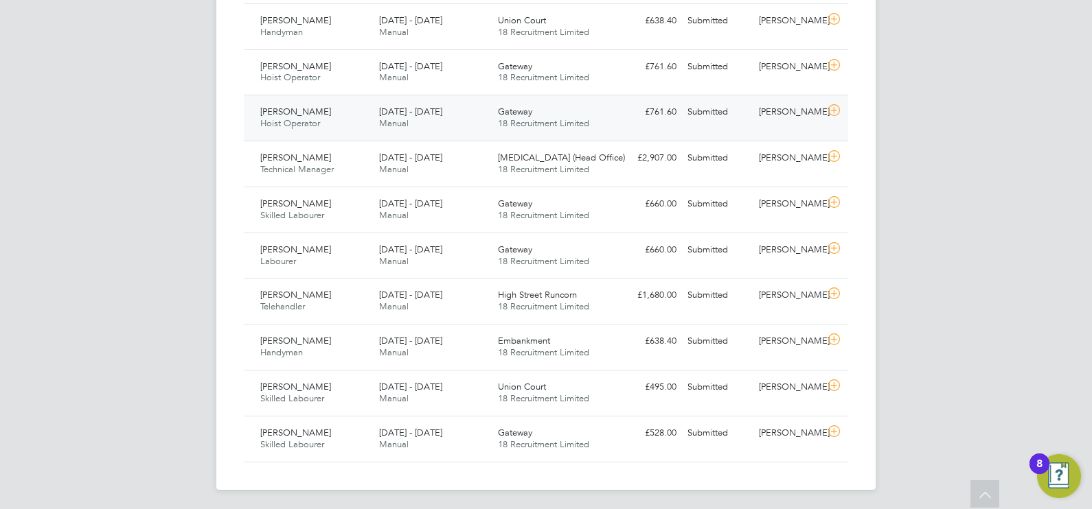
scroll to position [7, 7]
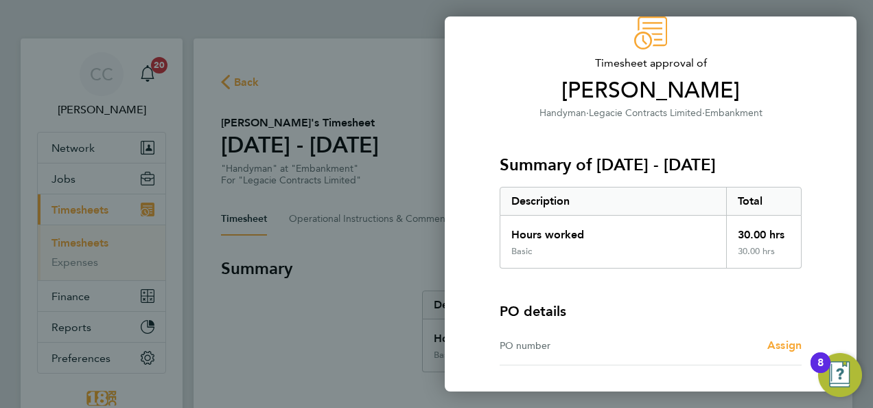
scroll to position [154, 0]
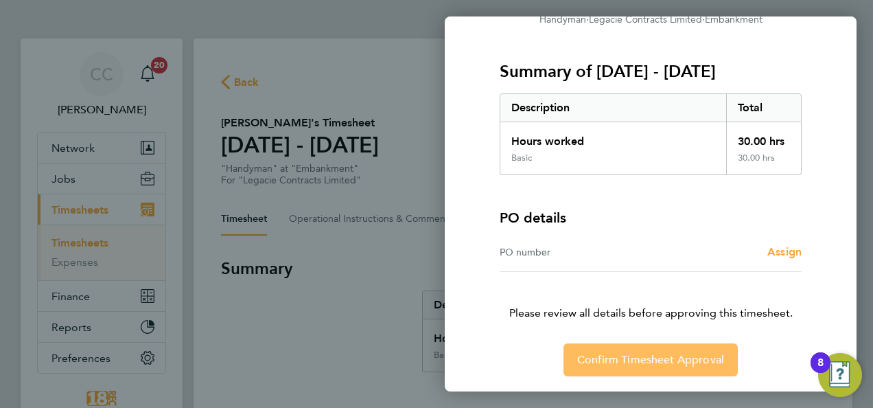
click at [632, 358] on span "Confirm Timesheet Approval" at bounding box center [650, 360] width 147 height 14
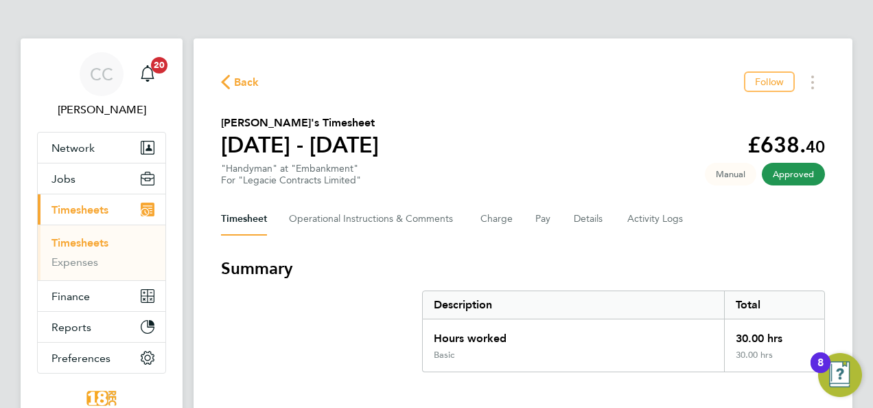
click at [239, 87] on span "Back" at bounding box center [246, 82] width 25 height 16
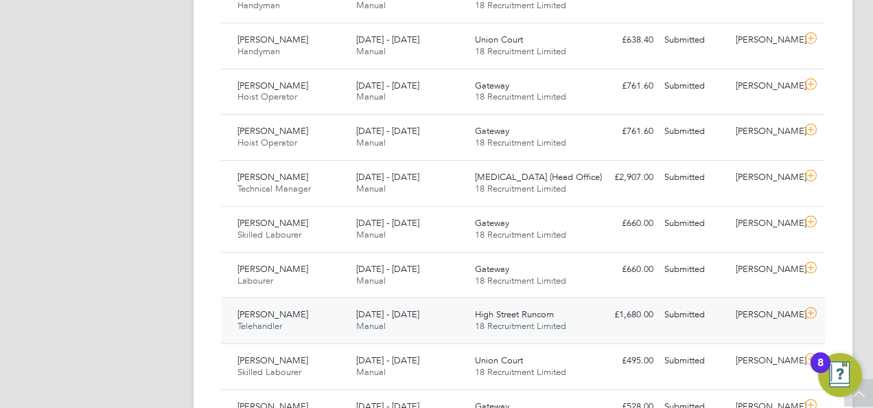
click at [497, 316] on span "High Street Runcorn" at bounding box center [514, 314] width 79 height 12
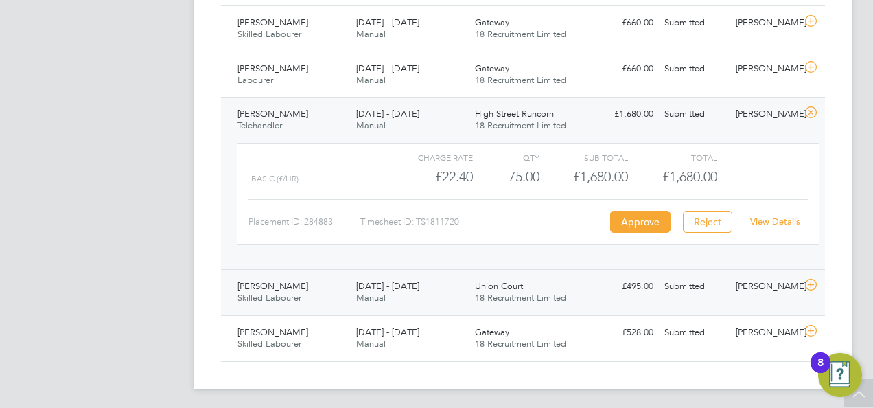
click at [523, 295] on span "18 Recruitment Limited" at bounding box center [520, 298] width 91 height 12
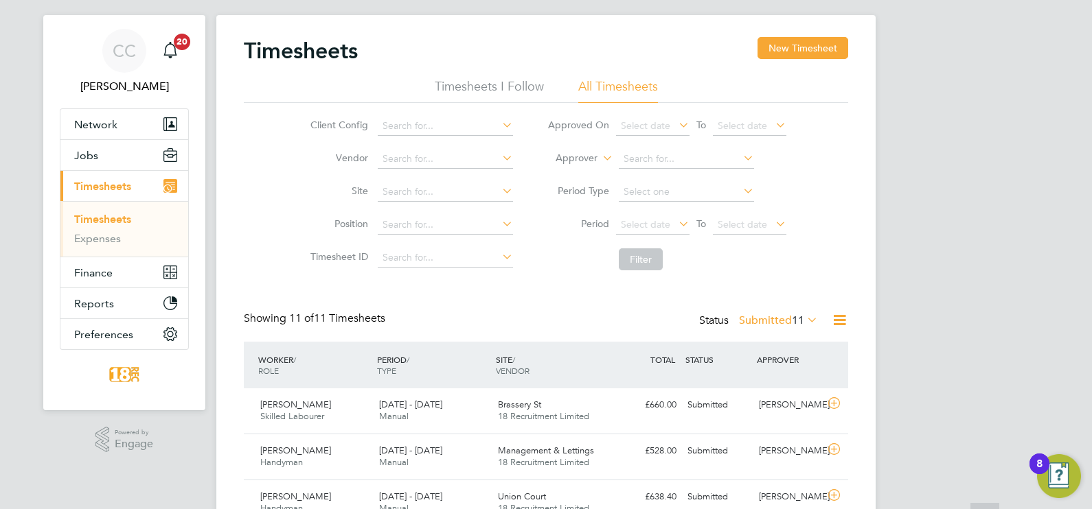
scroll to position [19, 0]
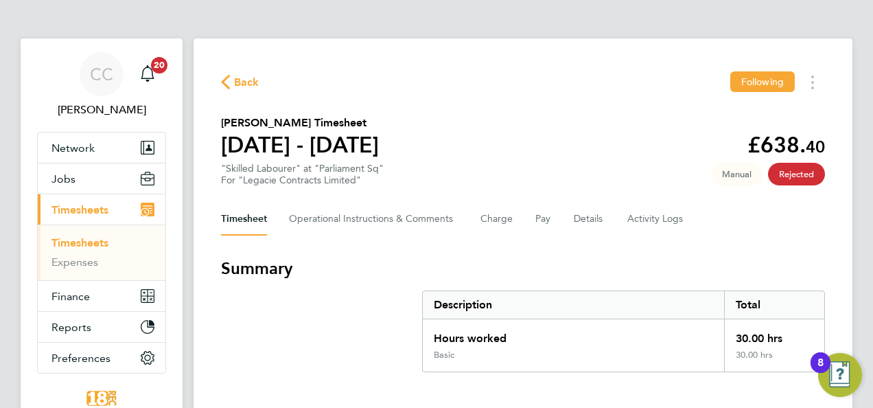
click at [236, 84] on span "Back" at bounding box center [246, 82] width 25 height 16
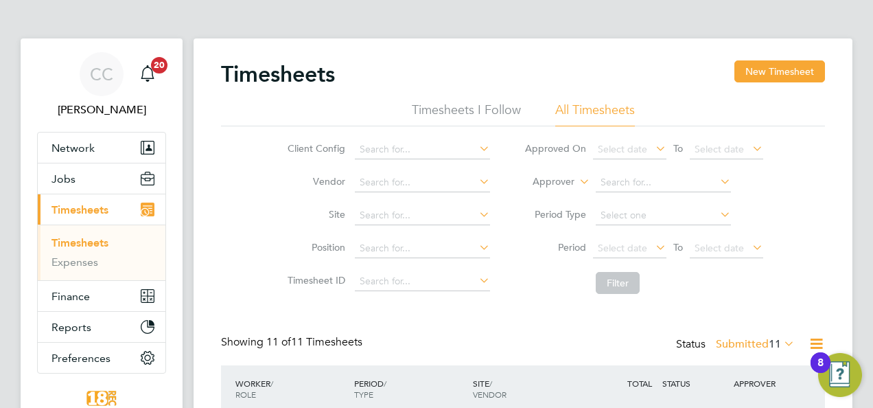
click at [758, 344] on label "Submitted 11" at bounding box center [755, 344] width 79 height 14
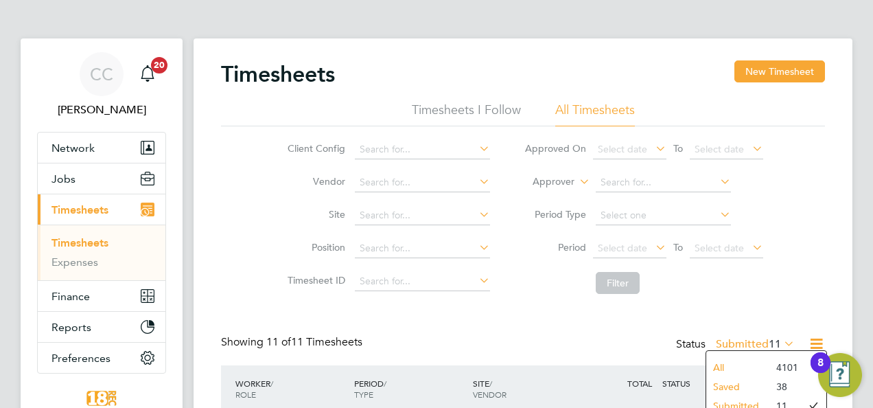
click at [773, 265] on li "Filter" at bounding box center [643, 283] width 273 height 36
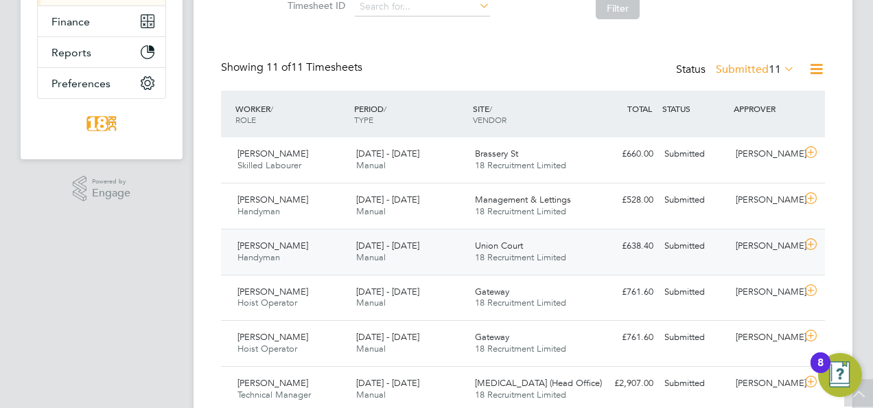
click at [402, 255] on div "[DATE] - [DATE] Manual" at bounding box center [410, 252] width 119 height 34
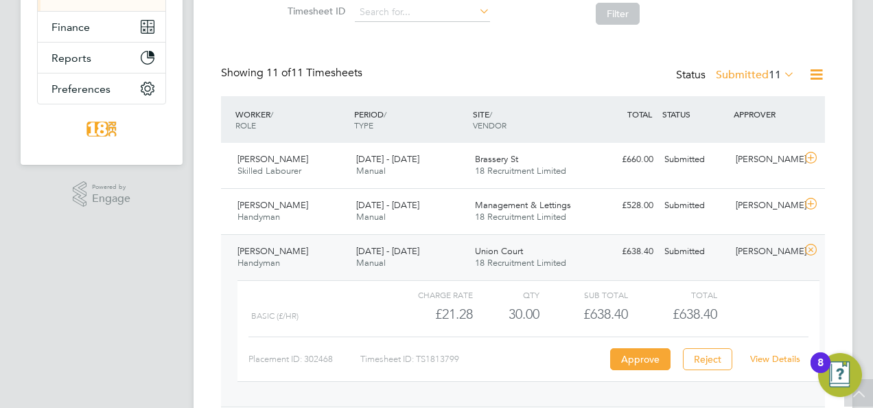
click at [750, 62] on div "Timesheets New Timesheet Timesheets I Follow All Timesheets Client Config Vendo…" at bounding box center [523, 282] width 604 height 982
click at [744, 71] on label "Submitted 11" at bounding box center [755, 75] width 79 height 14
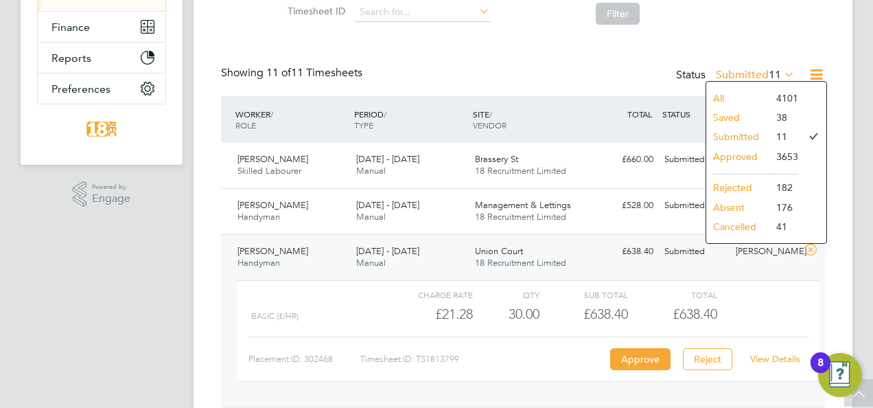
click at [737, 118] on li "Saved" at bounding box center [737, 117] width 63 height 19
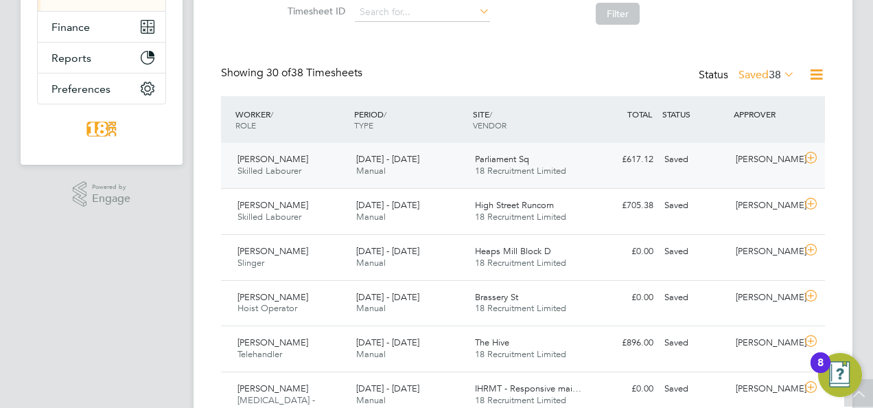
click at [391, 173] on div "25 - 31 Aug 2025 Manual" at bounding box center [410, 165] width 119 height 34
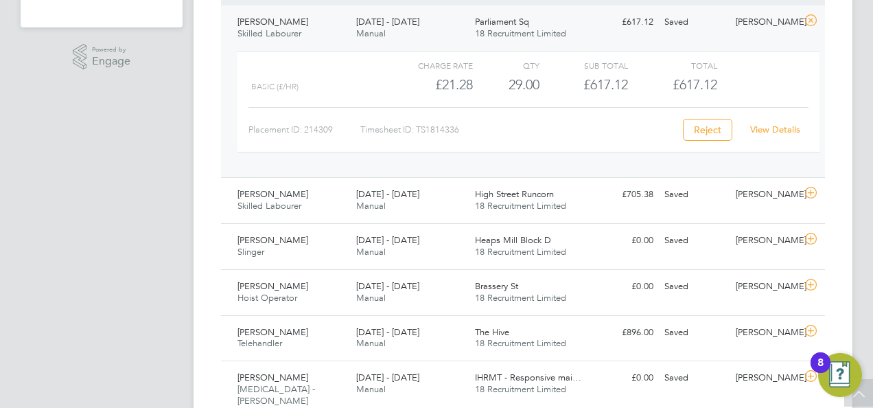
click at [788, 128] on link "View Details" at bounding box center [775, 130] width 50 height 12
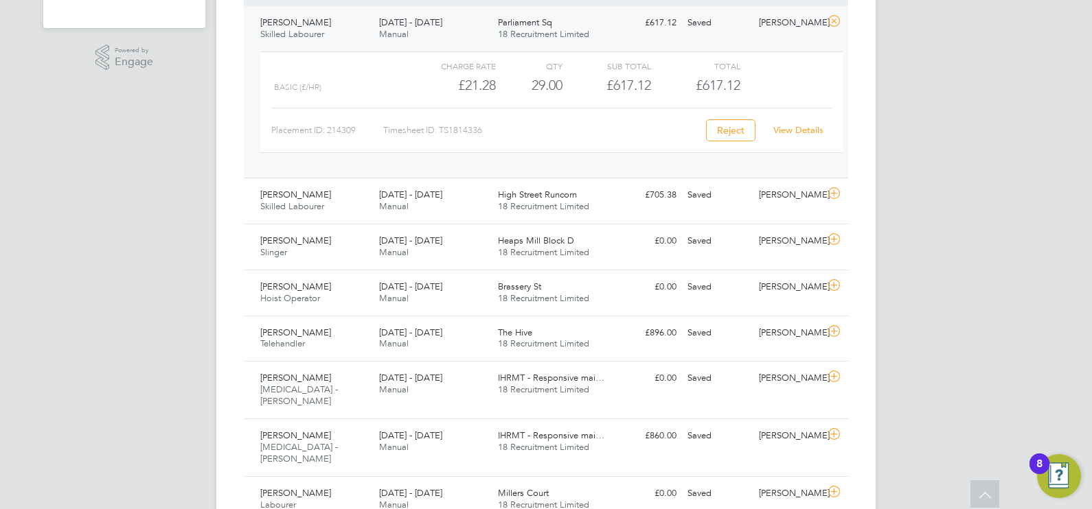
scroll to position [7, 7]
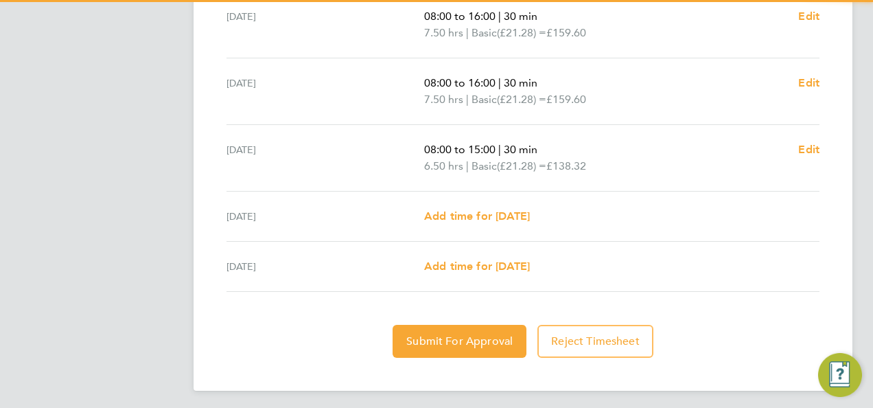
scroll to position [565, 0]
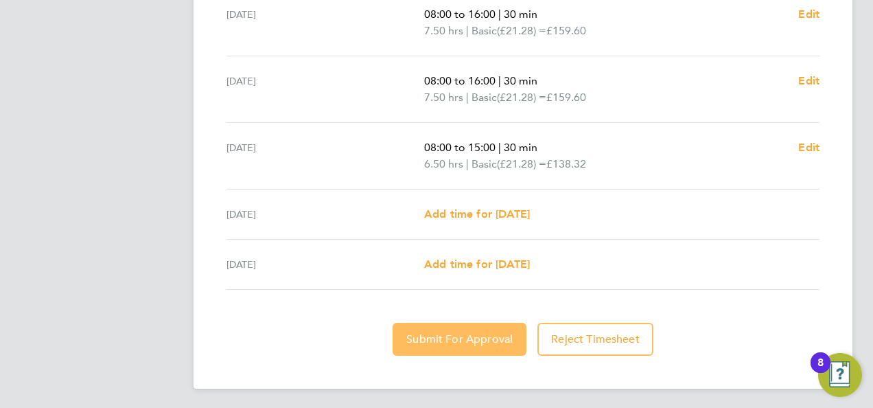
click at [491, 344] on button "Submit For Approval" at bounding box center [460, 339] width 134 height 33
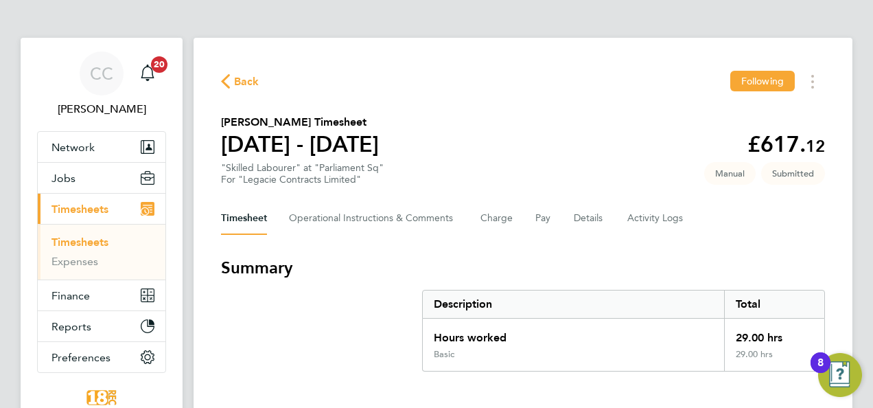
scroll to position [0, 0]
click at [256, 85] on span "Back" at bounding box center [246, 82] width 25 height 16
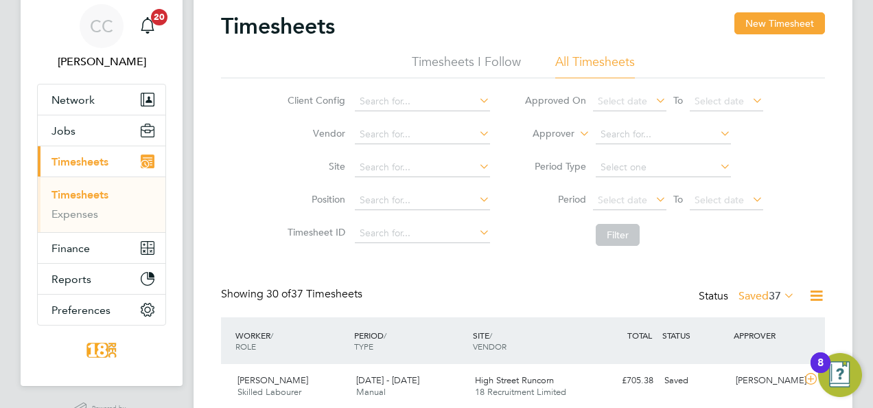
click at [757, 300] on label "Saved 37" at bounding box center [767, 296] width 56 height 14
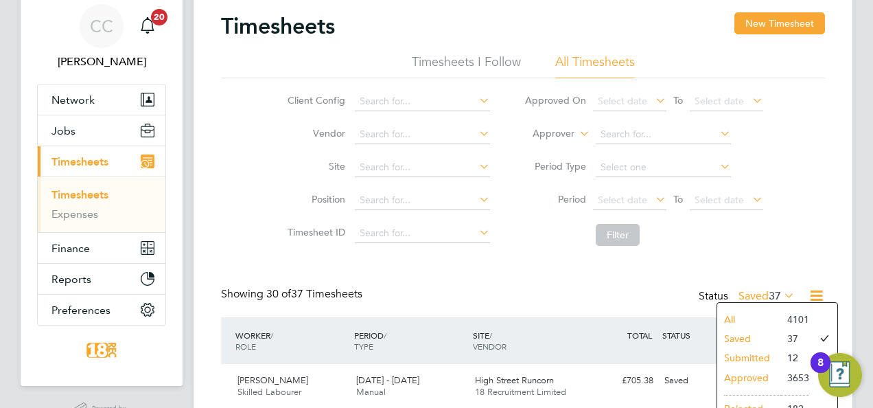
click at [757, 357] on li "Submitted" at bounding box center [748, 357] width 63 height 19
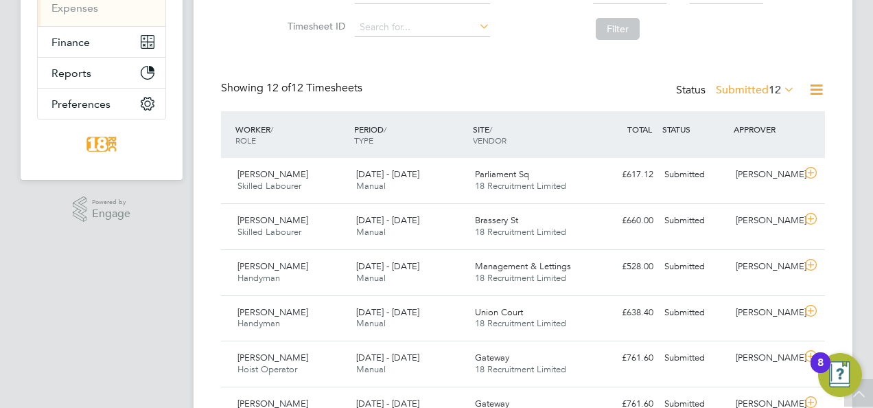
click at [410, 156] on div "WORKER / ROLE WORKER / PERIOD PERIOD / TYPE SITE / VENDOR TOTAL TOTAL / STATUS …" at bounding box center [523, 134] width 604 height 47
click at [420, 189] on div "25 - 31 Aug 2025 Manual" at bounding box center [410, 180] width 119 height 34
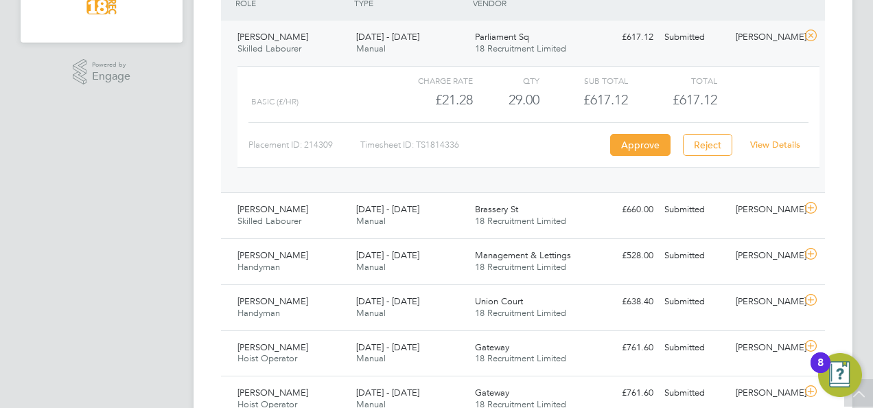
click at [763, 144] on link "View Details" at bounding box center [775, 145] width 50 height 12
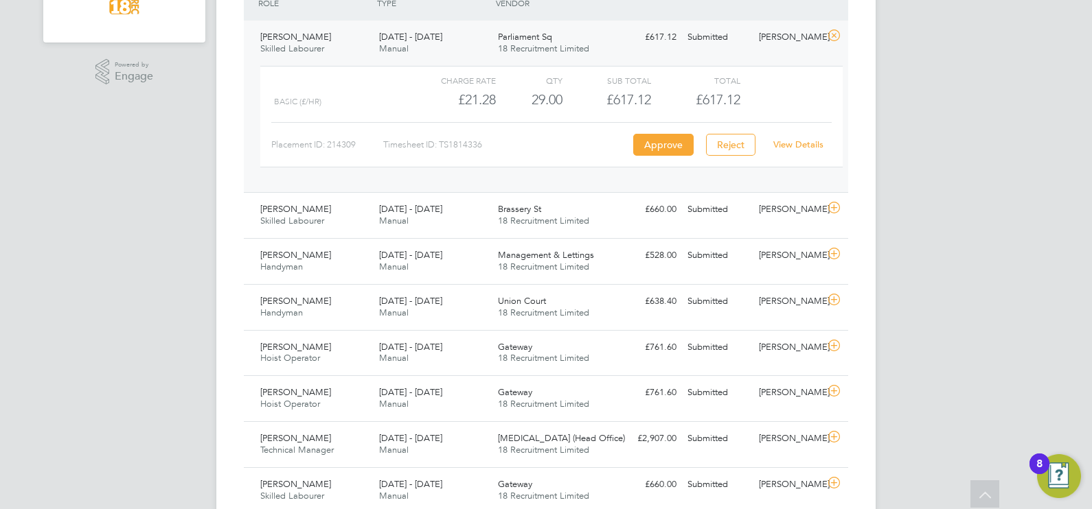
scroll to position [7, 7]
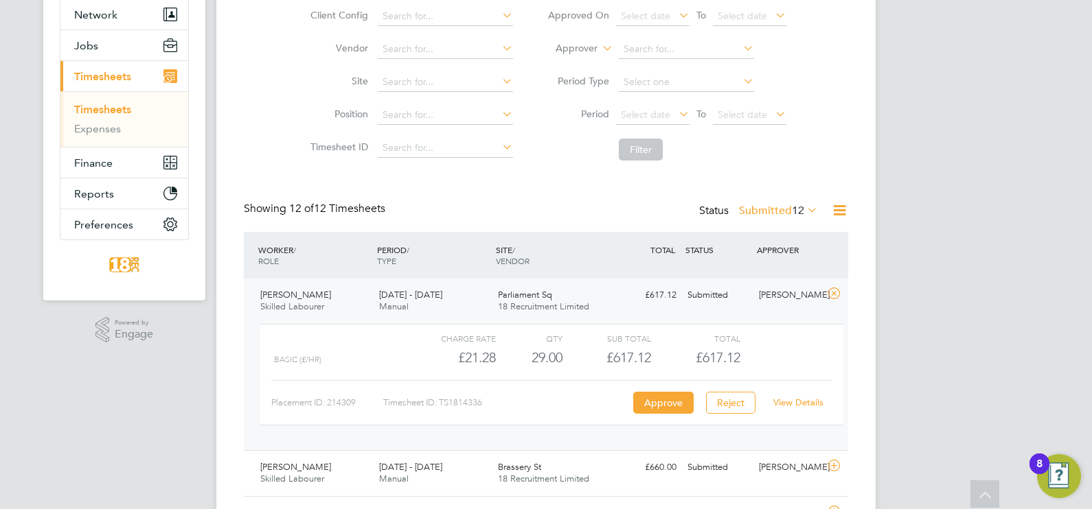
click at [617, 292] on div "£617.12 Submitted" at bounding box center [645, 295] width 71 height 23
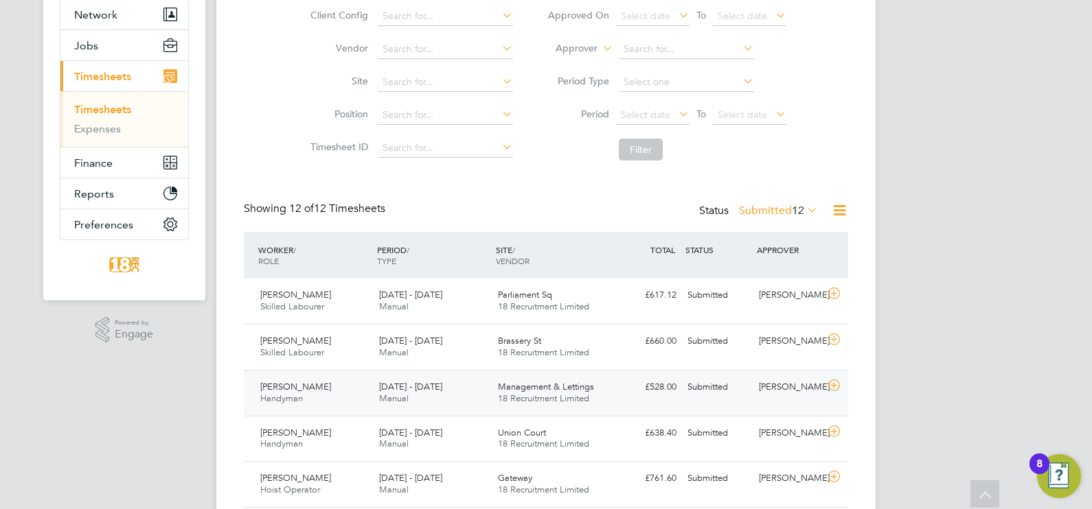
click at [831, 370] on div "Edward Torode Handyman 25 - 31 Aug 2025 25 - 31 Aug 2025 Manual Management & Le…" at bounding box center [546, 393] width 604 height 46
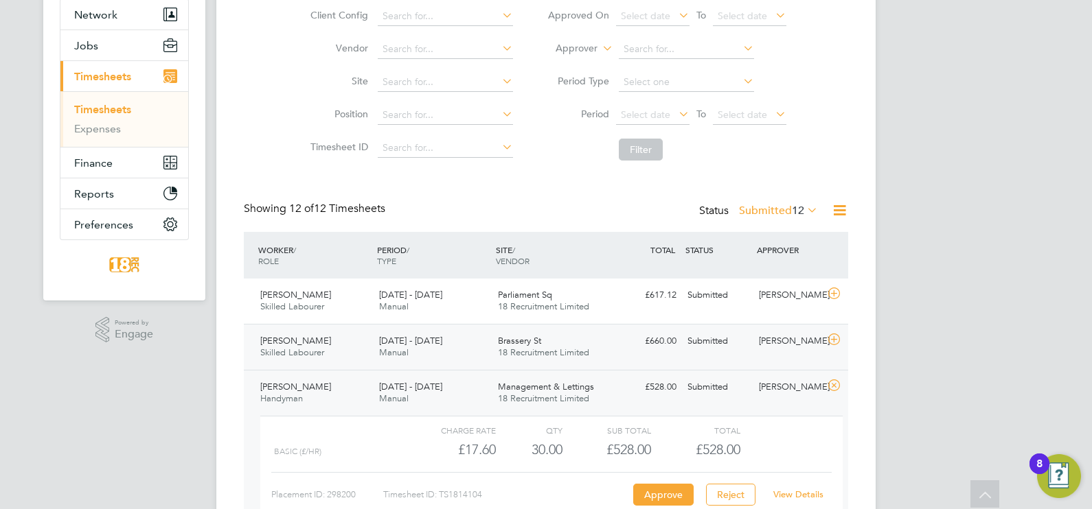
click at [805, 367] on div "Stephen Weild Skilled Labourer 25 - 31 Aug 2025 25 - 31 Aug 2025 Manual Brasser…" at bounding box center [546, 347] width 604 height 46
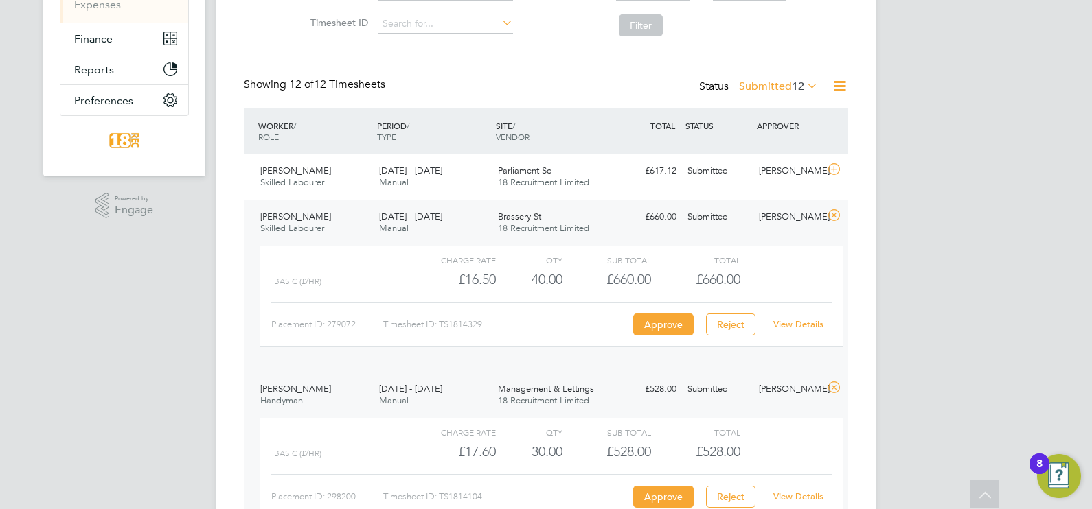
drag, startPoint x: 792, startPoint y: 246, endPoint x: 789, endPoint y: 239, distance: 7.4
click at [790, 240] on div "Charge rate QTY Sub Total Total Basic (£/HR) £16.50 40 40.00 40 £660.00 £660.00…" at bounding box center [551, 303] width 593 height 126
click at [790, 233] on div "Stephen Weild Skilled Labourer 25 - 31 Aug 2025 25 - 31 Aug 2025 Manual Brasser…" at bounding box center [546, 286] width 604 height 172
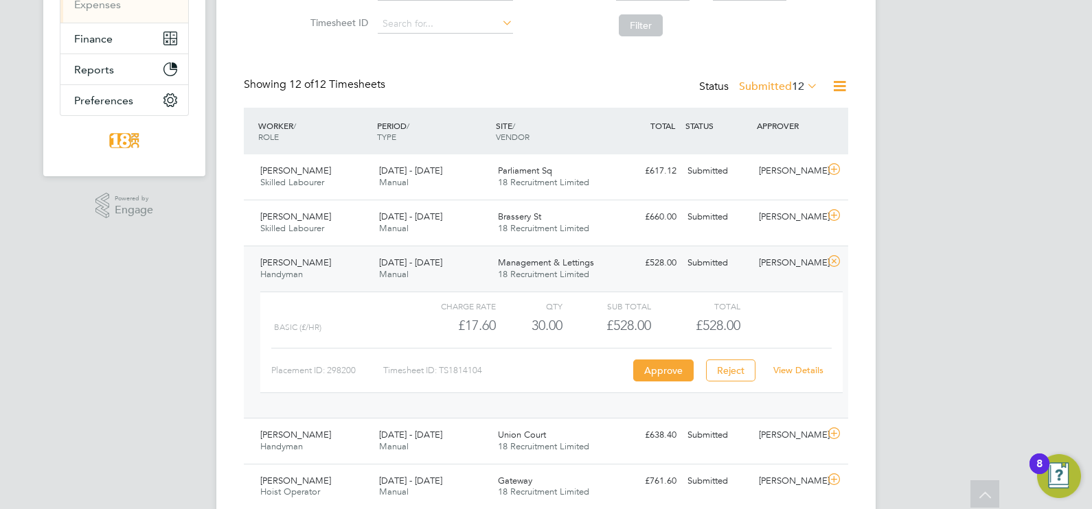
click at [776, 266] on div "Bernard Sweeney" at bounding box center [788, 263] width 71 height 23
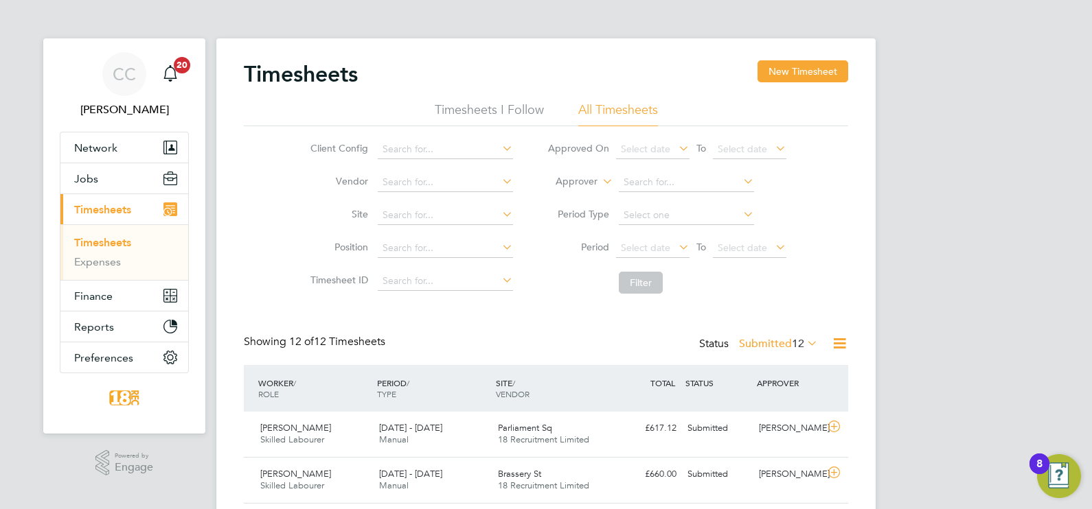
click at [794, 347] on span "12" at bounding box center [798, 344] width 12 height 14
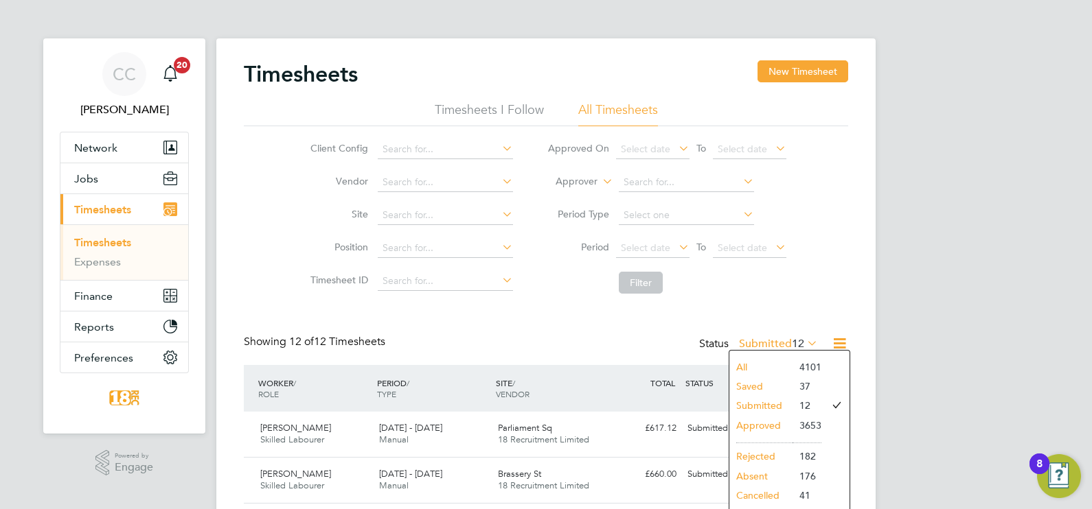
click at [873, 313] on div "CC Chloe Crayden Notifications 20 Applications: Network Team Members Businesses…" at bounding box center [546, 506] width 1092 height 1012
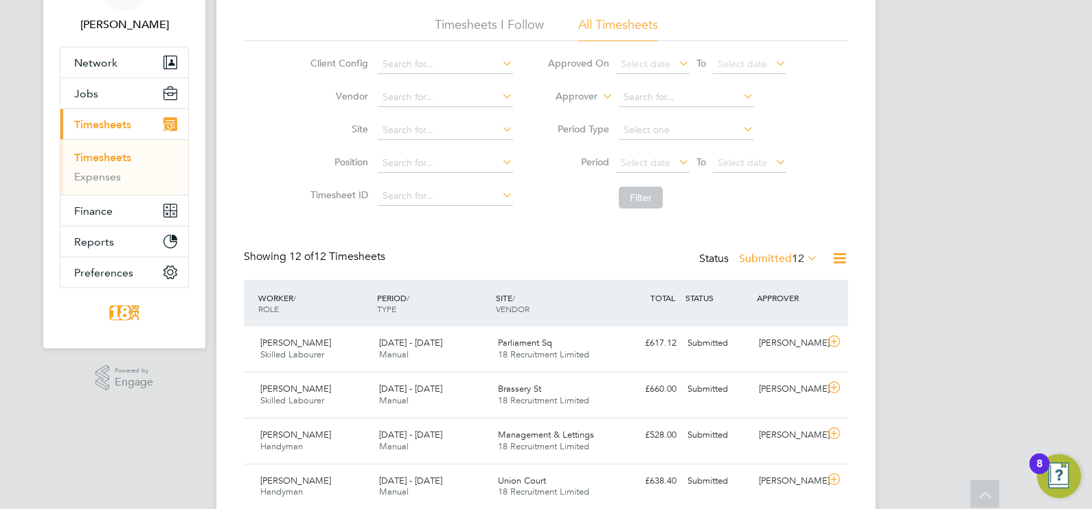
scroll to position [500, 0]
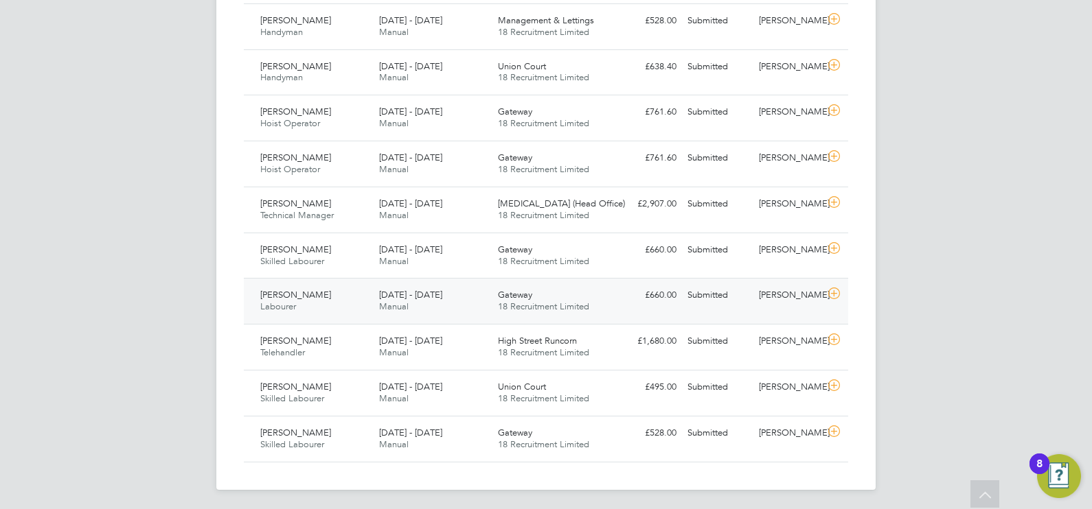
click at [417, 295] on span "[DATE] - [DATE]" at bounding box center [410, 295] width 63 height 12
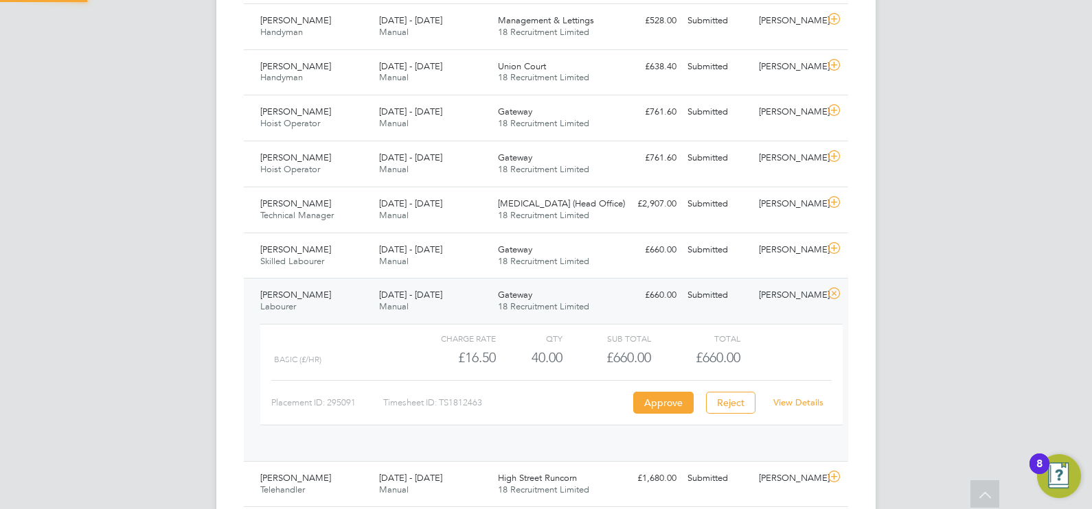
scroll to position [23, 133]
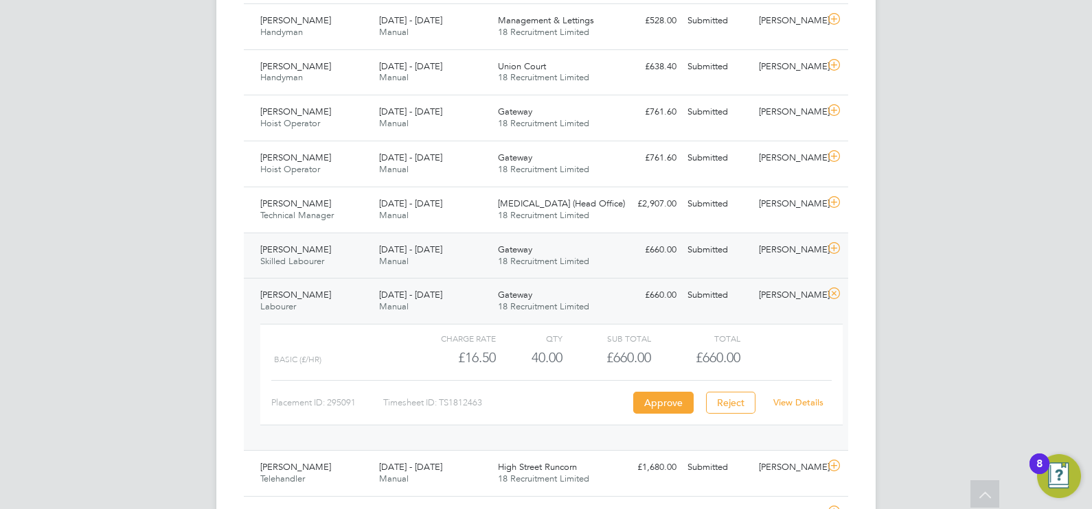
click at [506, 253] on span "Gateway" at bounding box center [515, 250] width 34 height 12
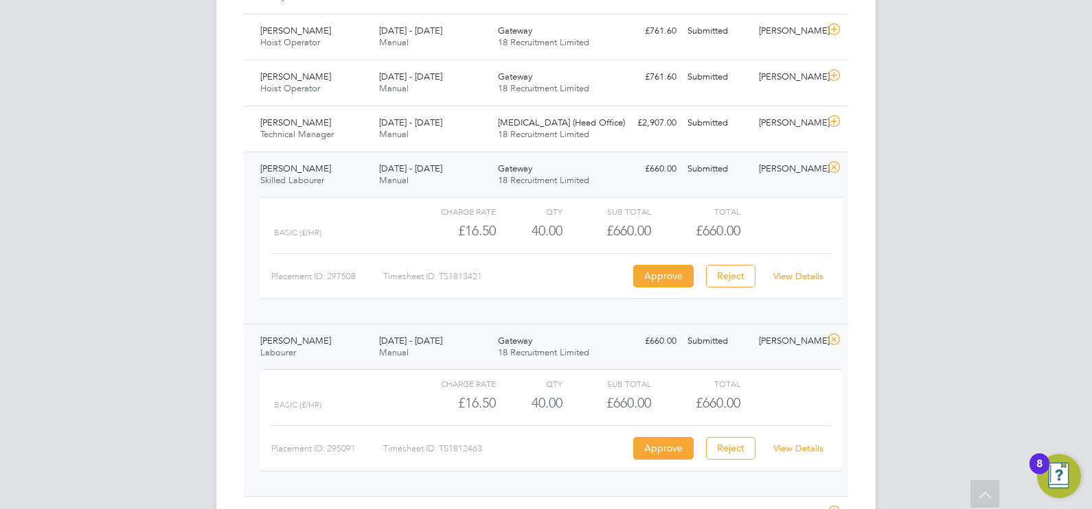
scroll to position [494, 0]
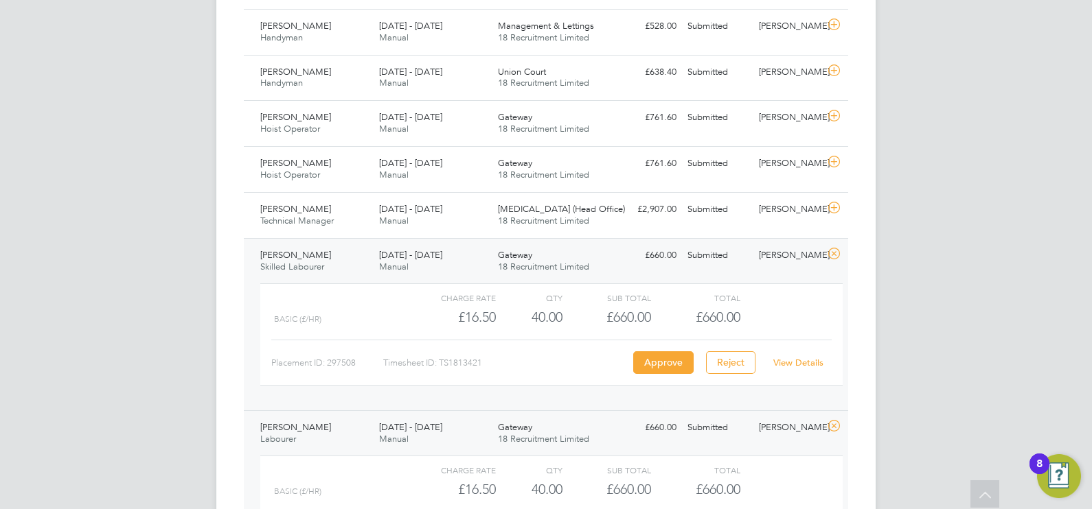
click at [520, 252] on span "Gateway" at bounding box center [515, 255] width 34 height 12
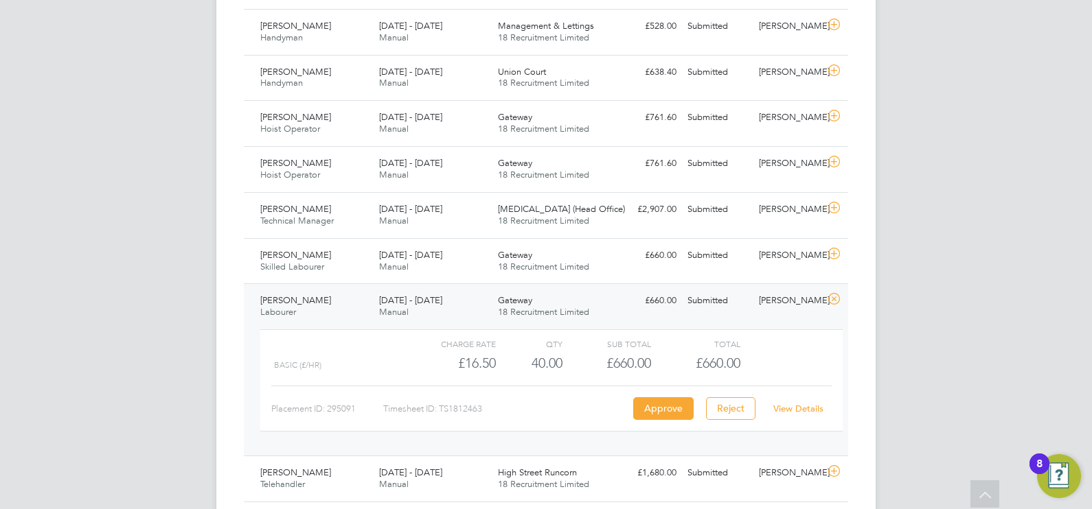
click at [510, 324] on div "Charge rate QTY Sub Total Total Basic (£/HR) £16.50 40 40.00 40 £660.00 £660.00…" at bounding box center [551, 387] width 593 height 126
click at [506, 304] on span "Gateway" at bounding box center [515, 301] width 34 height 12
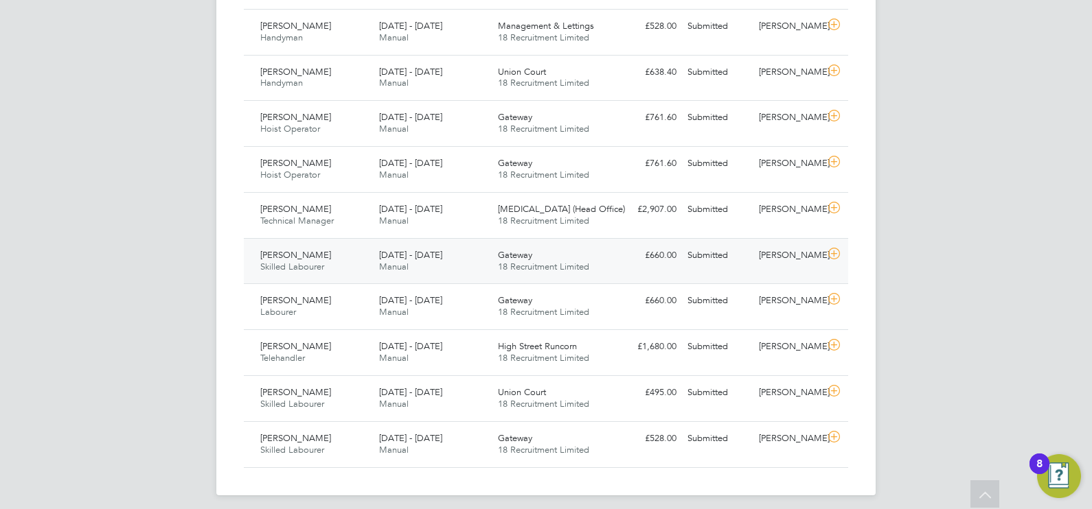
click at [522, 264] on span "18 Recruitment Limited" at bounding box center [543, 267] width 91 height 12
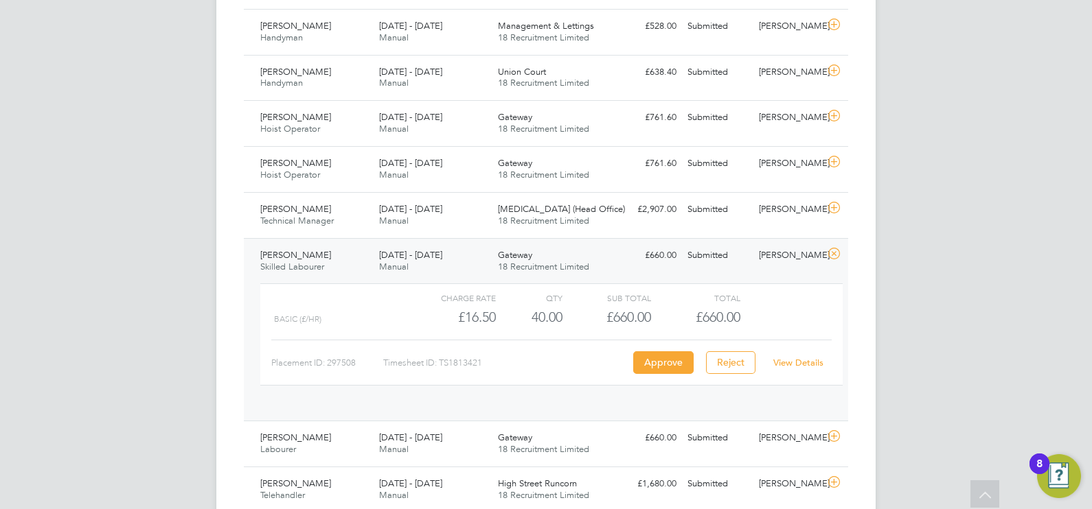
scroll to position [23, 133]
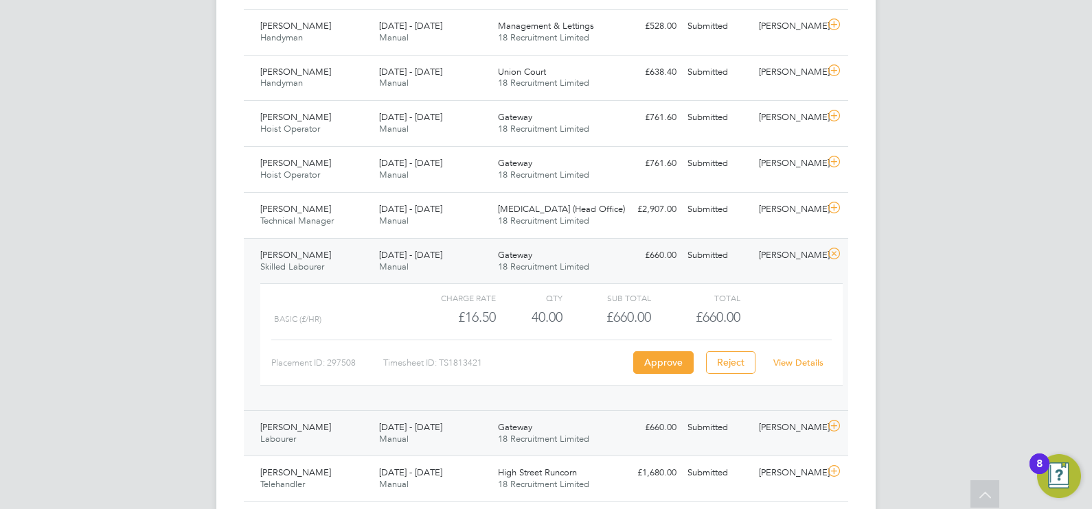
click at [531, 407] on div "Josh Caine Labourer 25 - 31 Aug 2025 25 - 31 Aug 2025 Manual Gateway 18 Recruit…" at bounding box center [546, 434] width 604 height 46
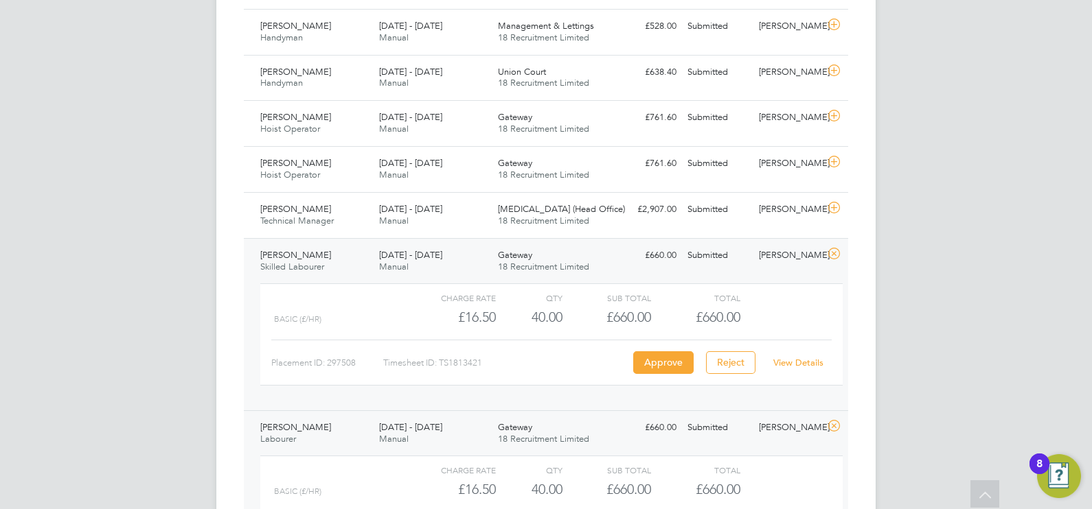
click at [551, 269] on span "18 Recruitment Limited" at bounding box center [543, 267] width 91 height 12
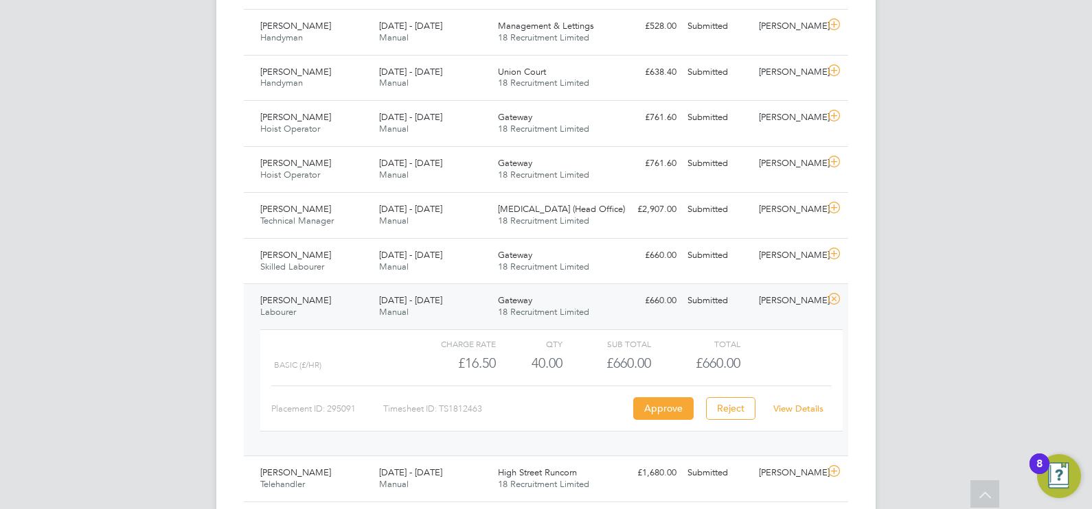
click at [536, 321] on div "Gateway 18 Recruitment Limited" at bounding box center [551, 307] width 119 height 34
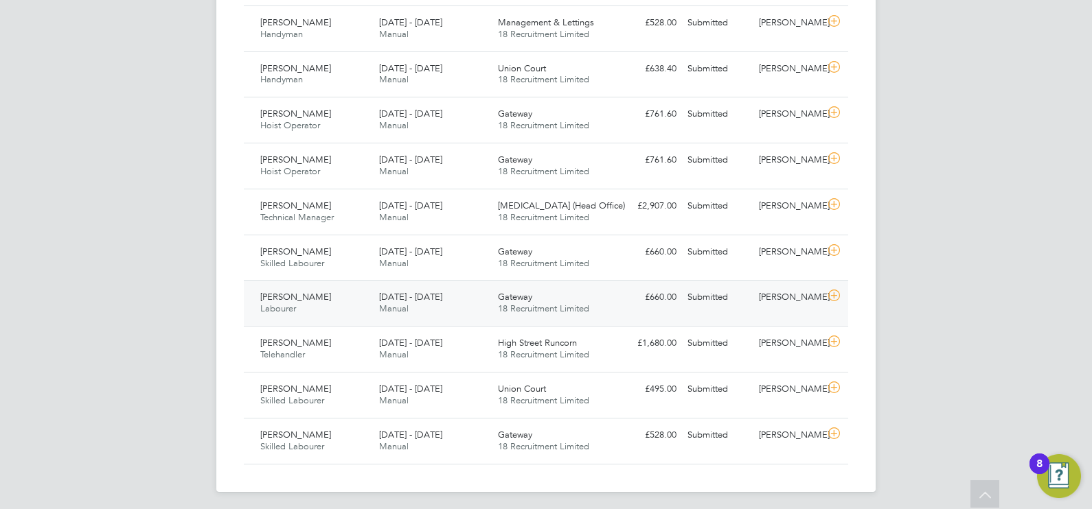
scroll to position [500, 0]
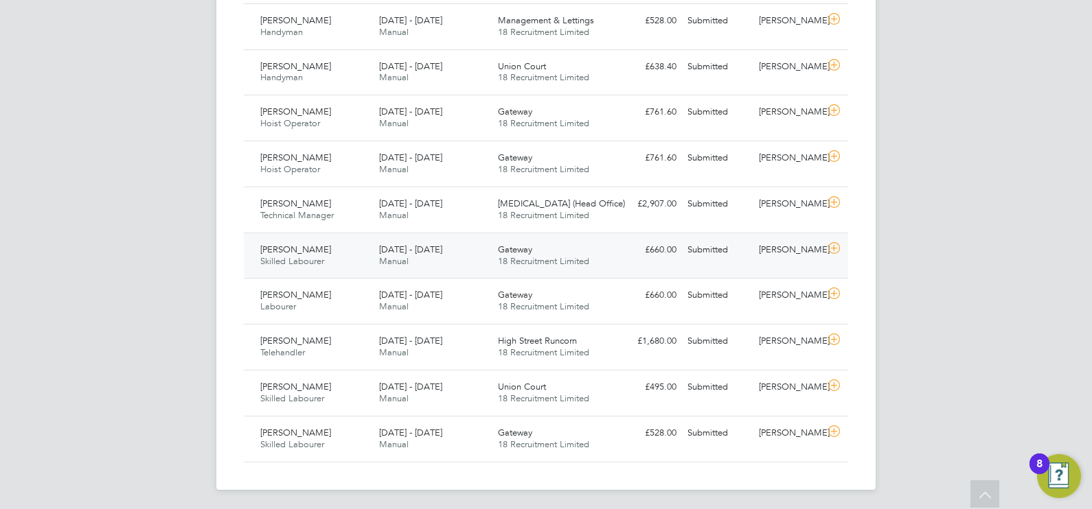
click at [593, 265] on div "Gateway 18 Recruitment Limited" at bounding box center [551, 256] width 119 height 34
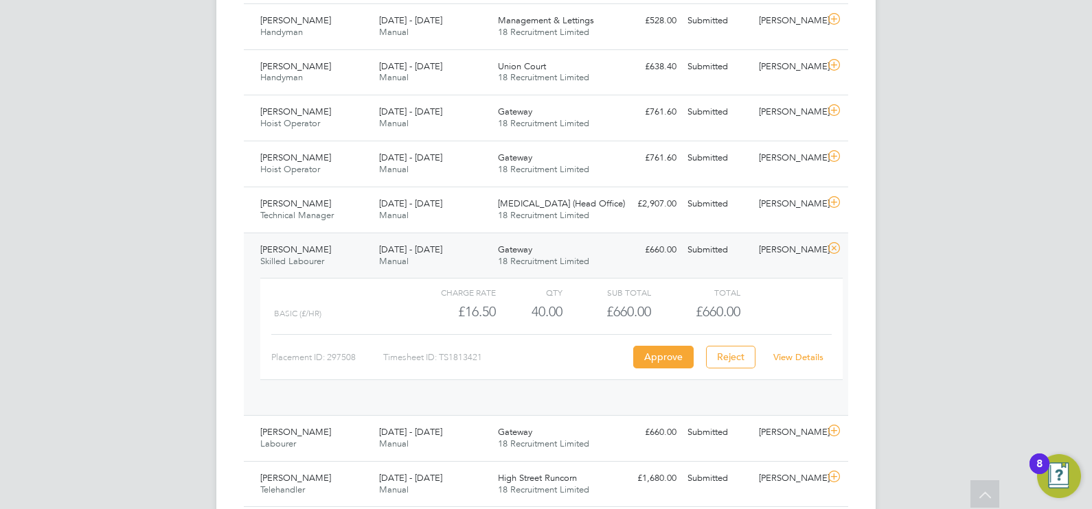
scroll to position [23, 133]
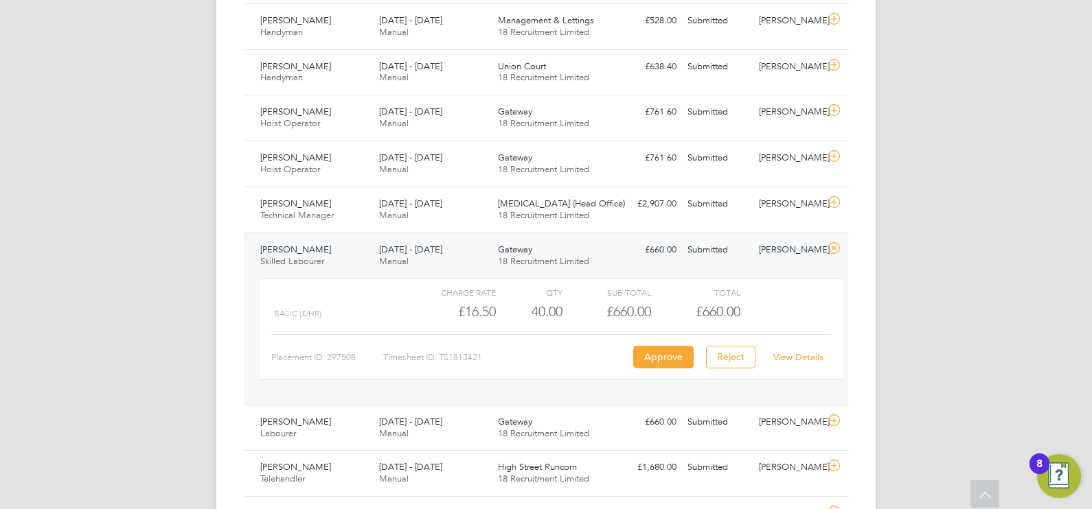
click at [805, 347] on div "View Details" at bounding box center [797, 358] width 67 height 22
click at [794, 360] on link "View Details" at bounding box center [798, 358] width 50 height 12
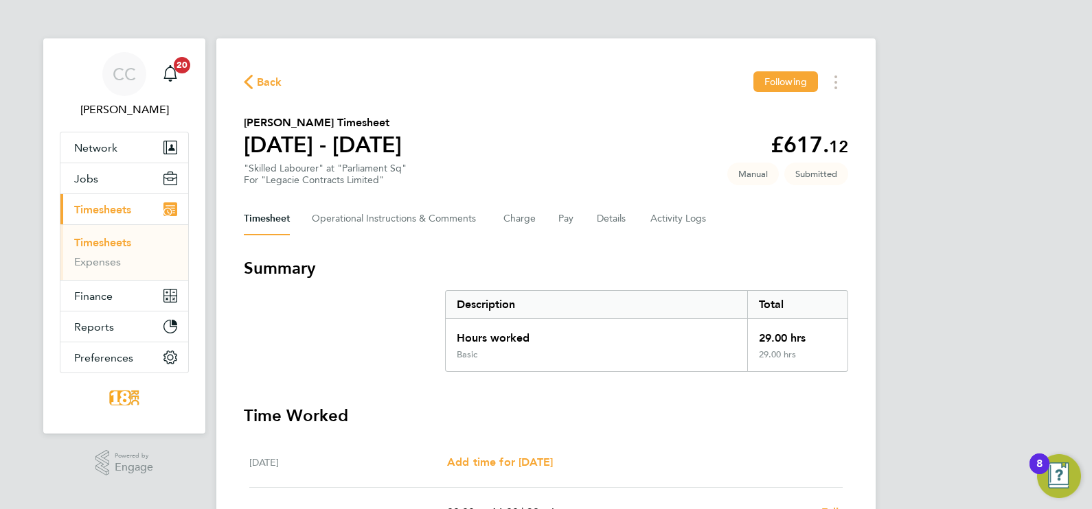
click at [171, 244] on li "Timesheets" at bounding box center [125, 245] width 103 height 19
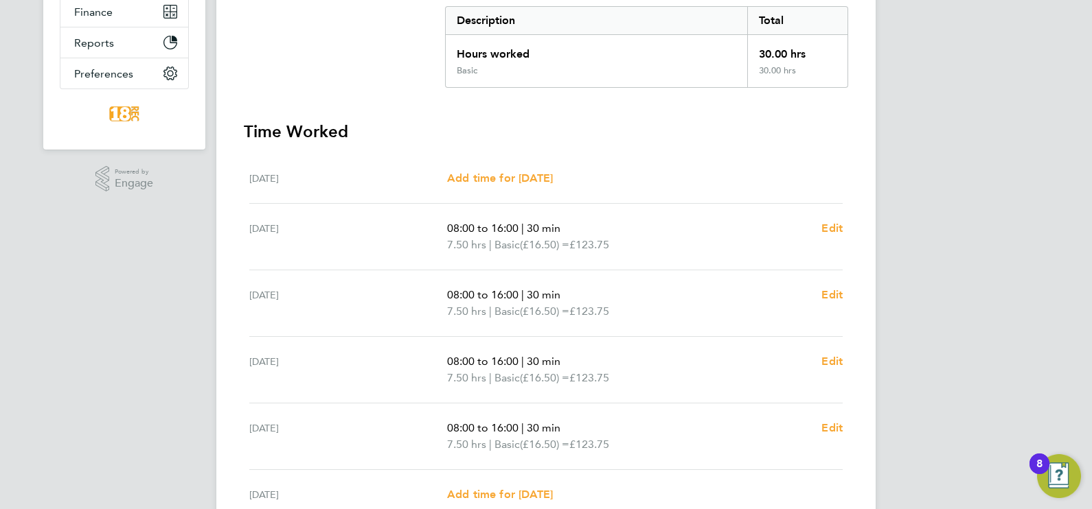
scroll to position [257, 0]
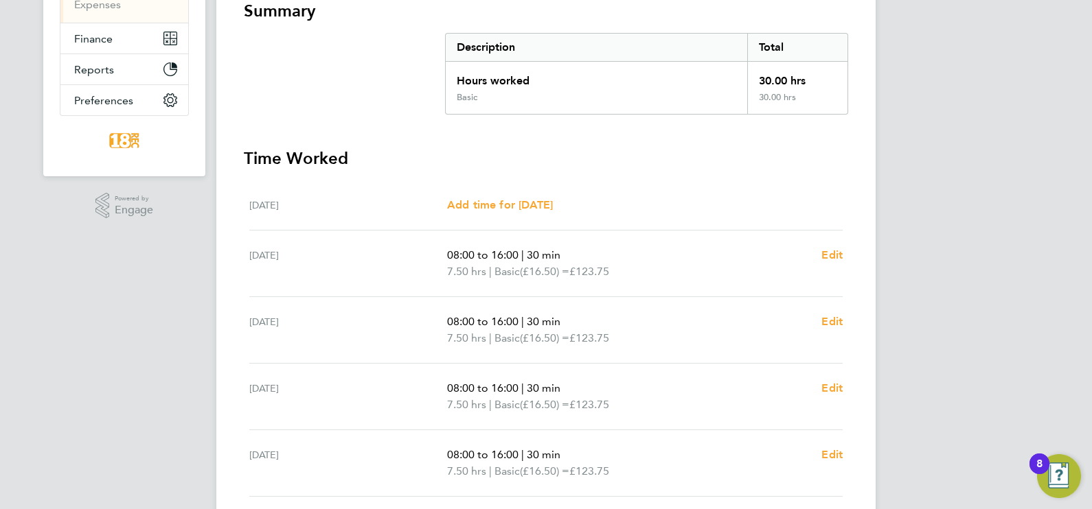
click at [1024, 172] on div "CC [PERSON_NAME] Notifications 20 Applications: Network Team Members Businesses…" at bounding box center [546, 231] width 1092 height 976
